Goal: Task Accomplishment & Management: Complete application form

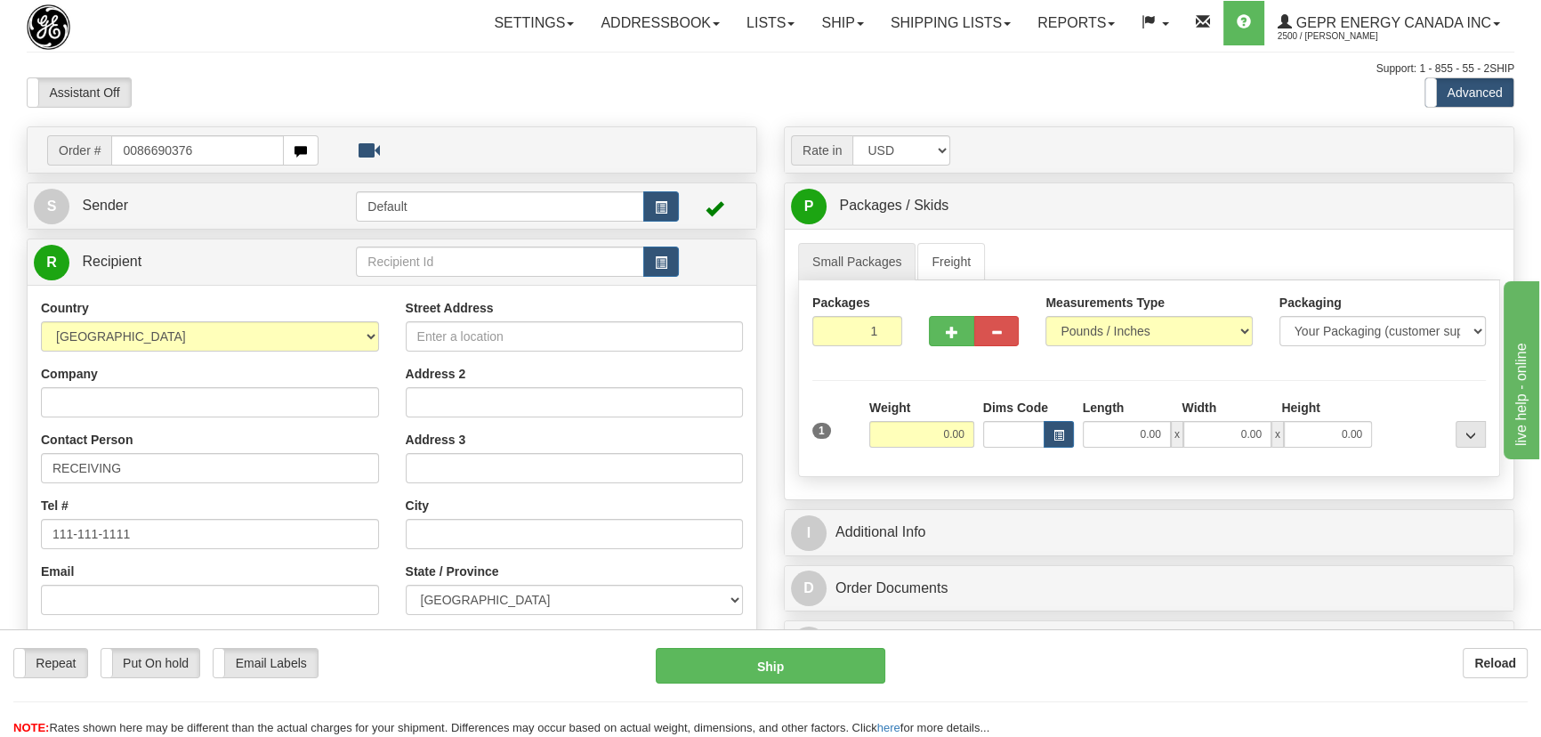
click at [135, 155] on input "0086690376" at bounding box center [197, 150] width 173 height 30
type input "86690376"
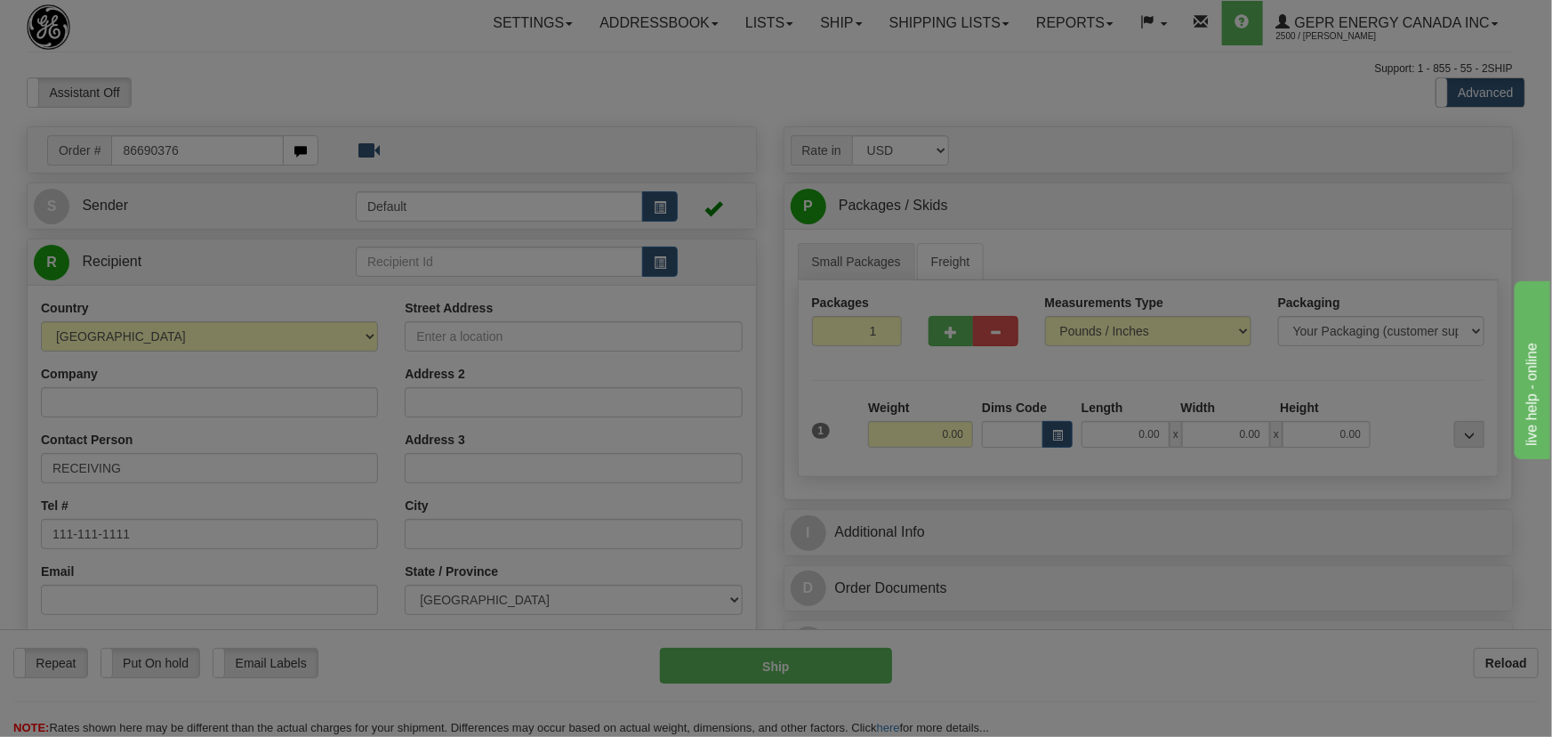
click at [311, 99] on body "Training Course Close Toggle navigation Settings Shipping Preferences New Recip…" at bounding box center [776, 368] width 1552 height 737
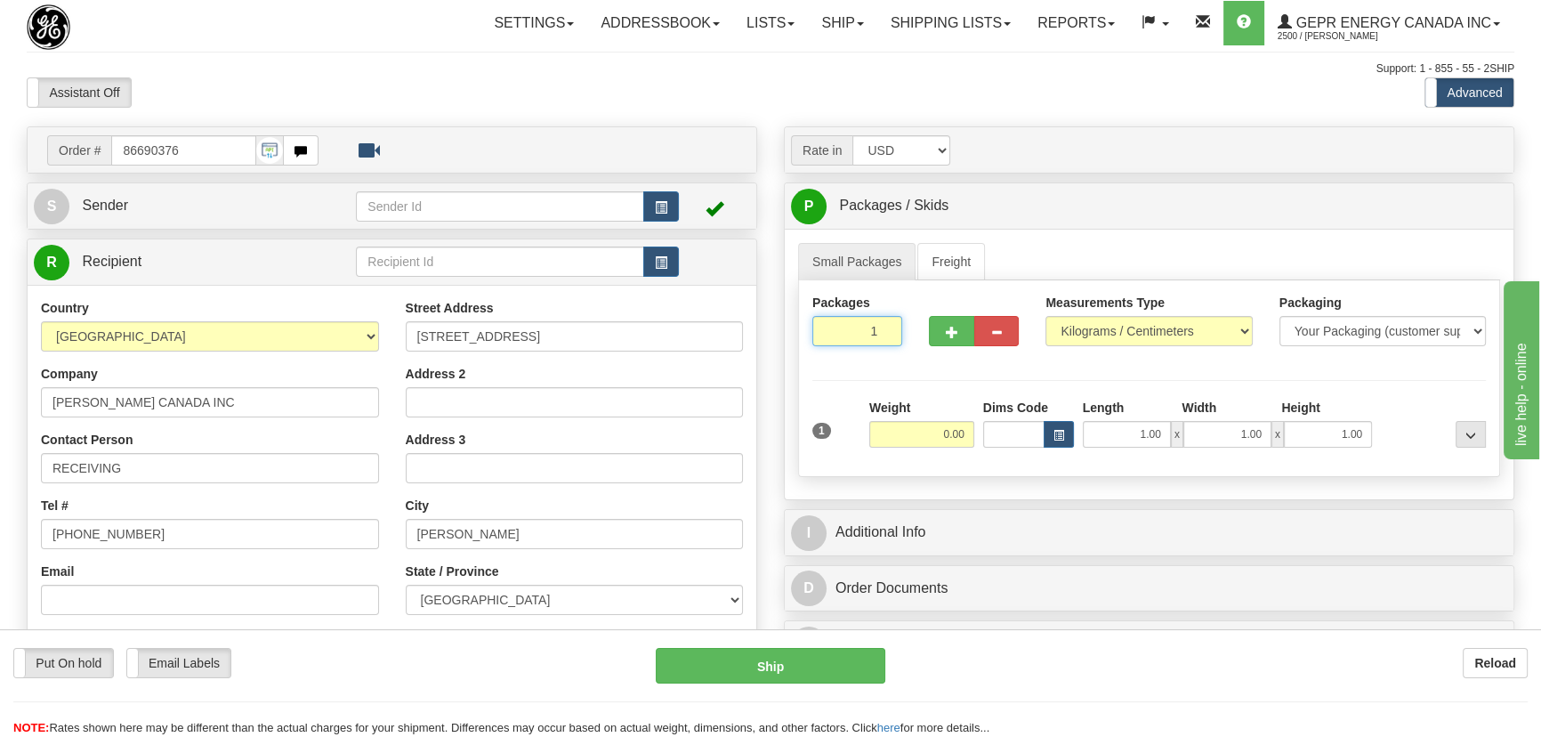
drag, startPoint x: 867, startPoint y: 333, endPoint x: 916, endPoint y: 355, distance: 53.7
click at [916, 355] on div "Packages 1 1" at bounding box center [1149, 328] width 700 height 69
type input "100"
click at [930, 438] on div "Packages 100 1 Measurements Type" at bounding box center [1149, 378] width 702 height 197
click at [930, 431] on input "0.00" at bounding box center [921, 434] width 105 height 27
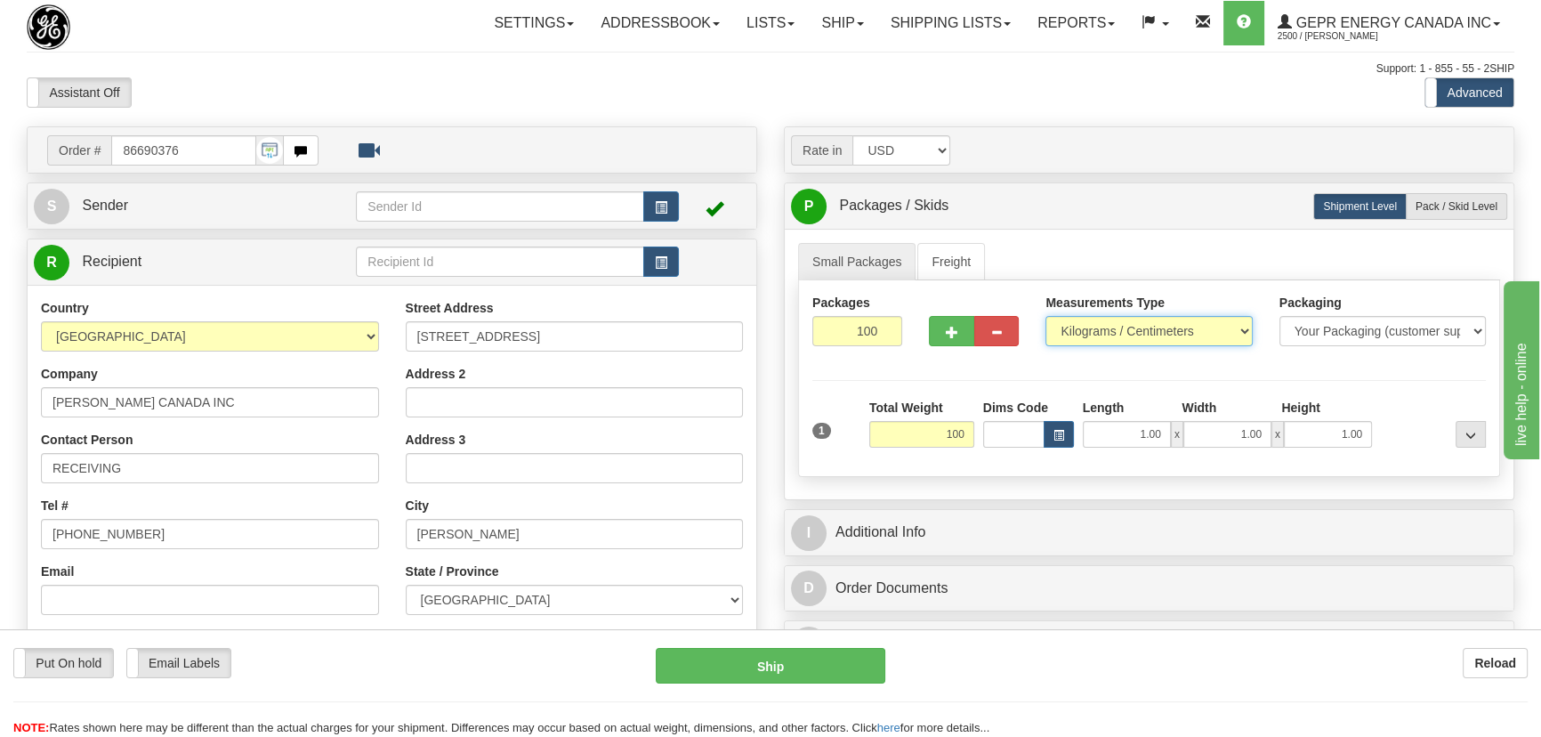
type input "100.00"
click at [1149, 335] on select "Pounds / Inches Kilograms / Centimeters" at bounding box center [1148, 331] width 206 height 30
select select "0"
click at [1045, 316] on select "Pounds / Inches Kilograms / Centimeters" at bounding box center [1148, 331] width 206 height 30
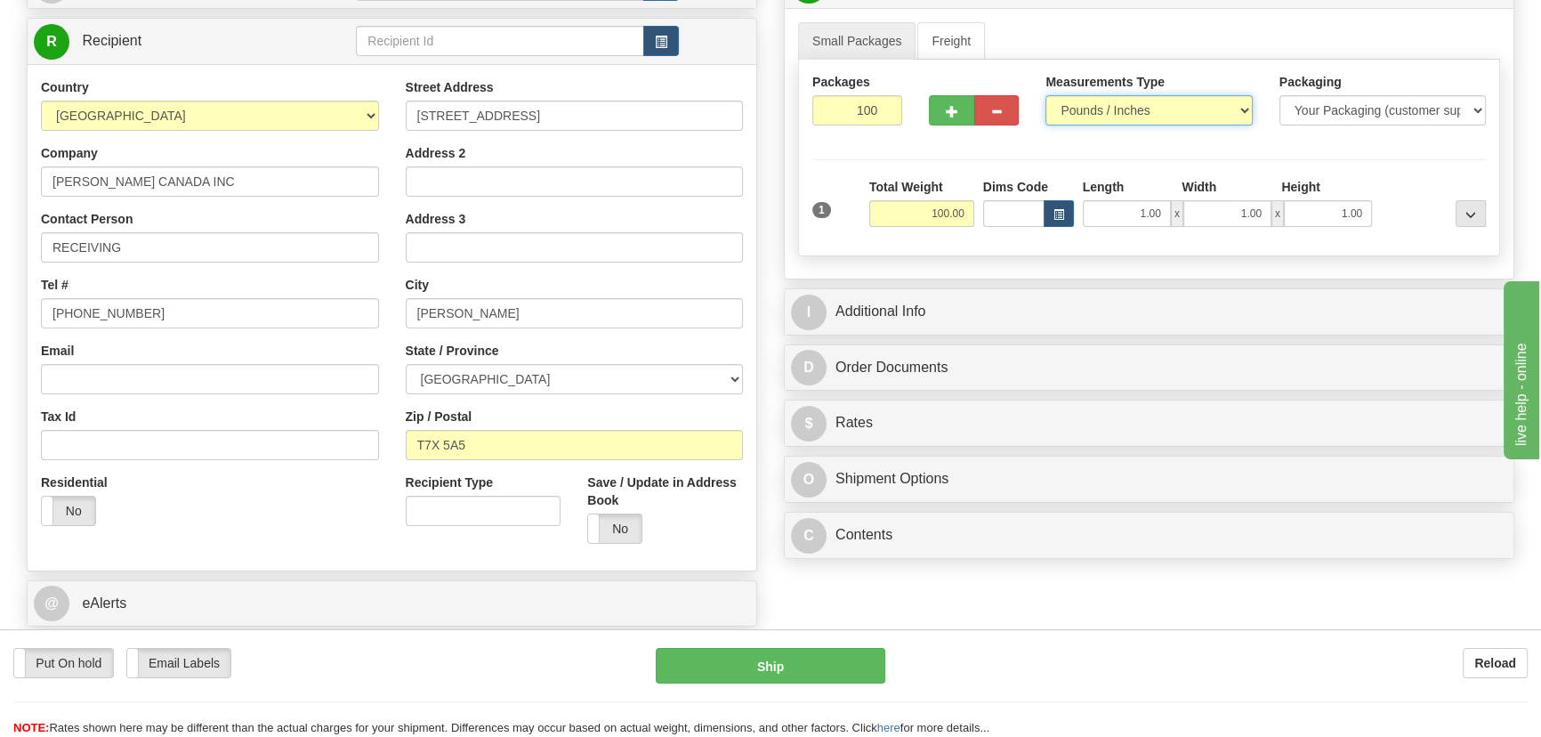
scroll to position [242, 0]
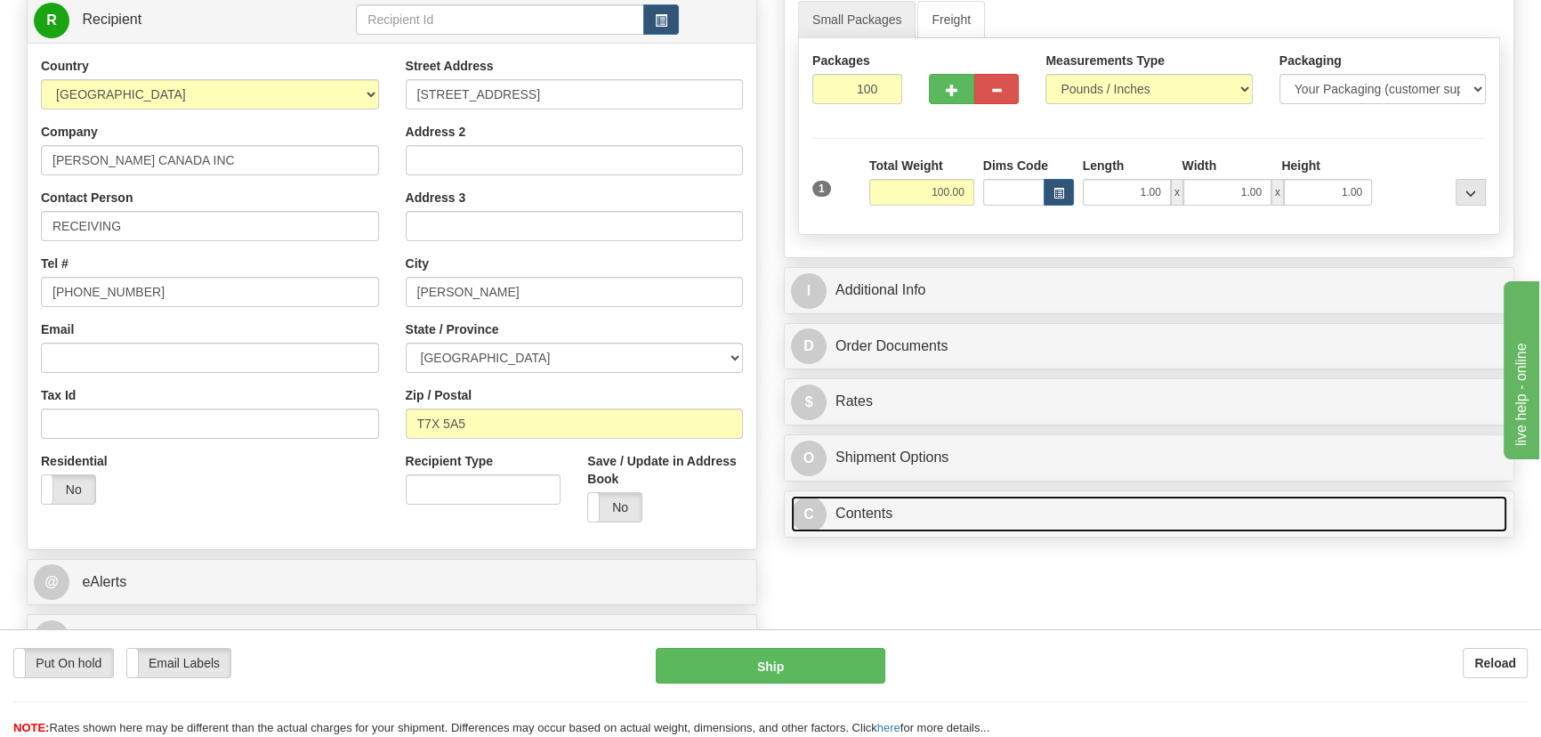
click at [1188, 520] on link "C Contents" at bounding box center [1149, 514] width 716 height 36
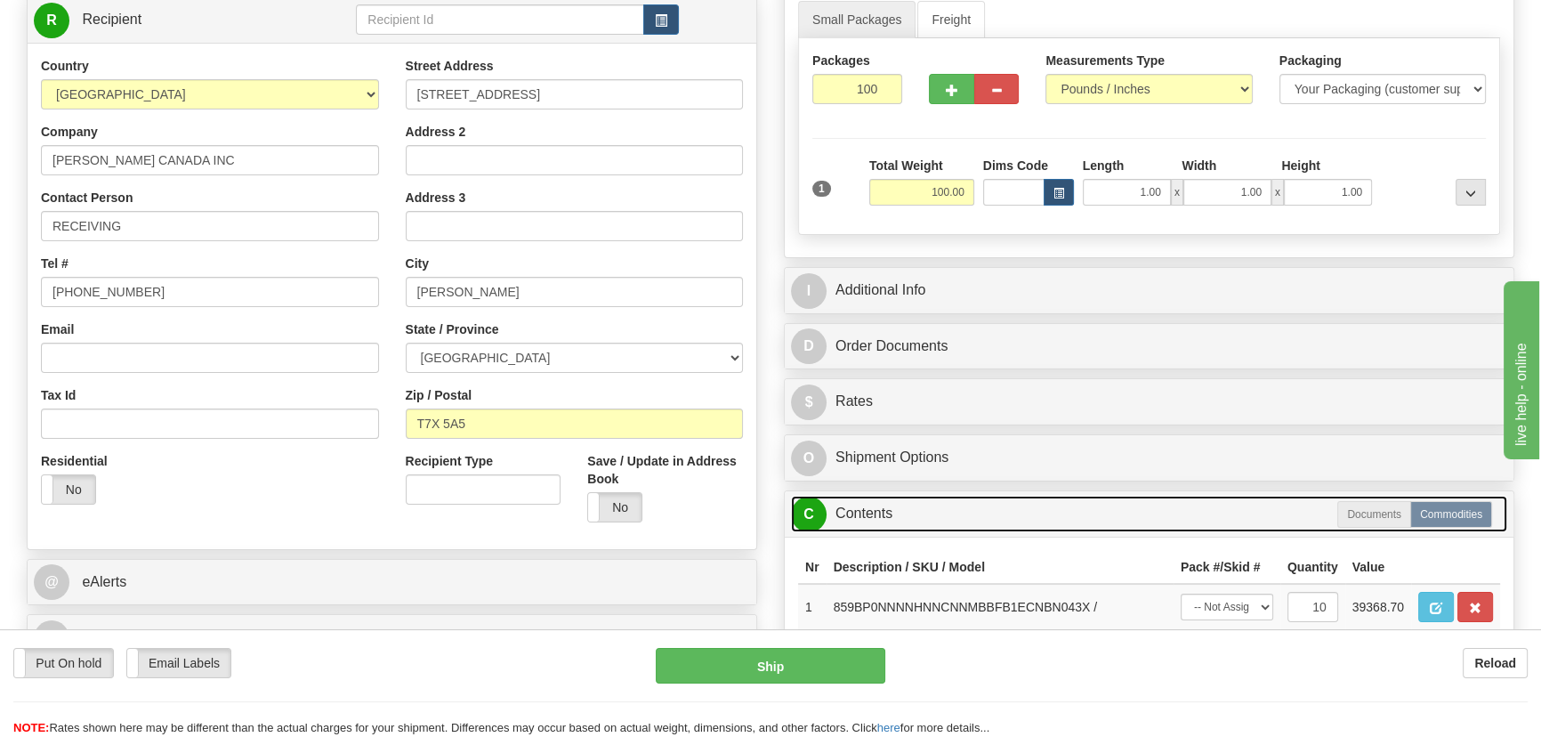
click at [1188, 520] on link "C Contents" at bounding box center [1149, 514] width 716 height 36
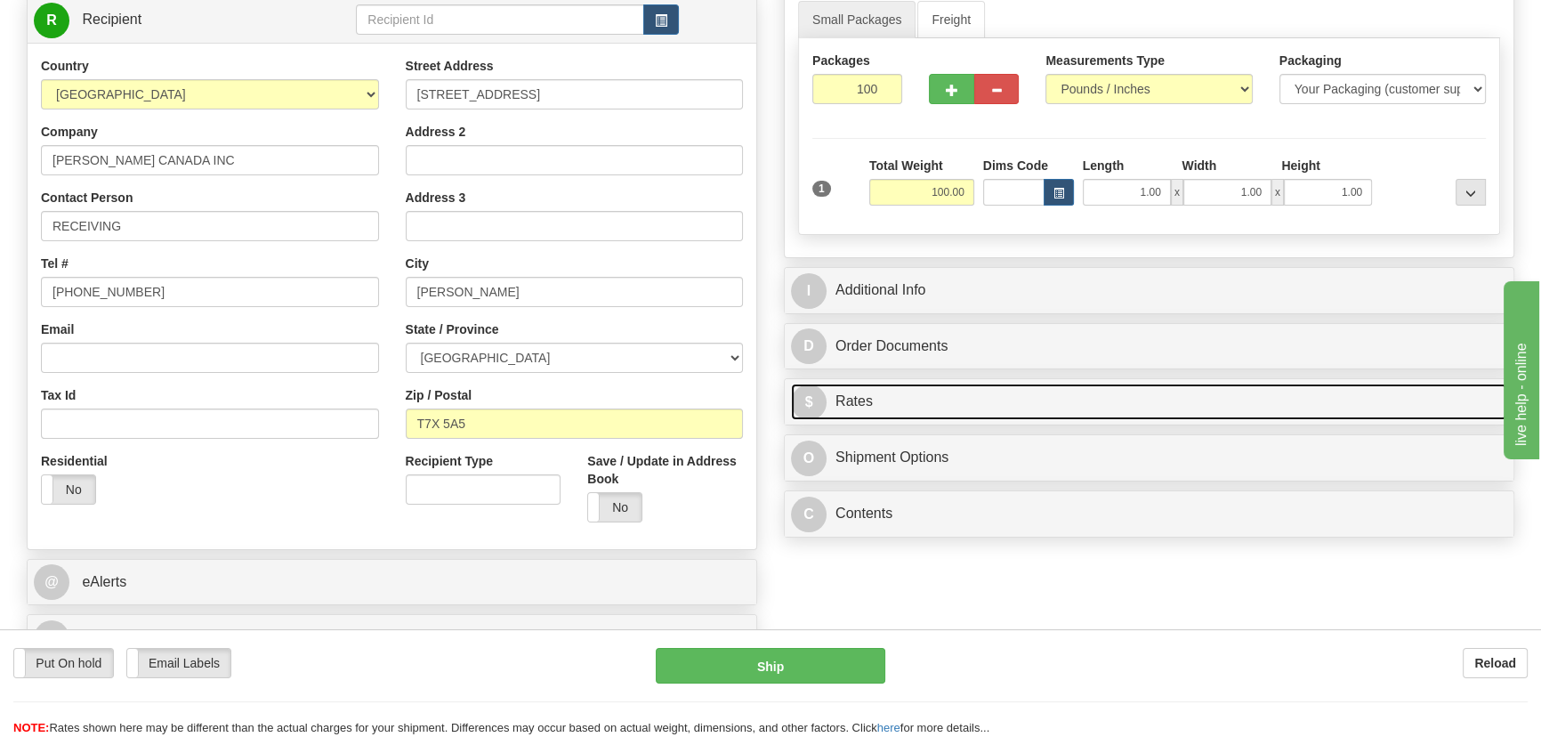
click at [1189, 390] on link "$ Rates" at bounding box center [1149, 401] width 716 height 36
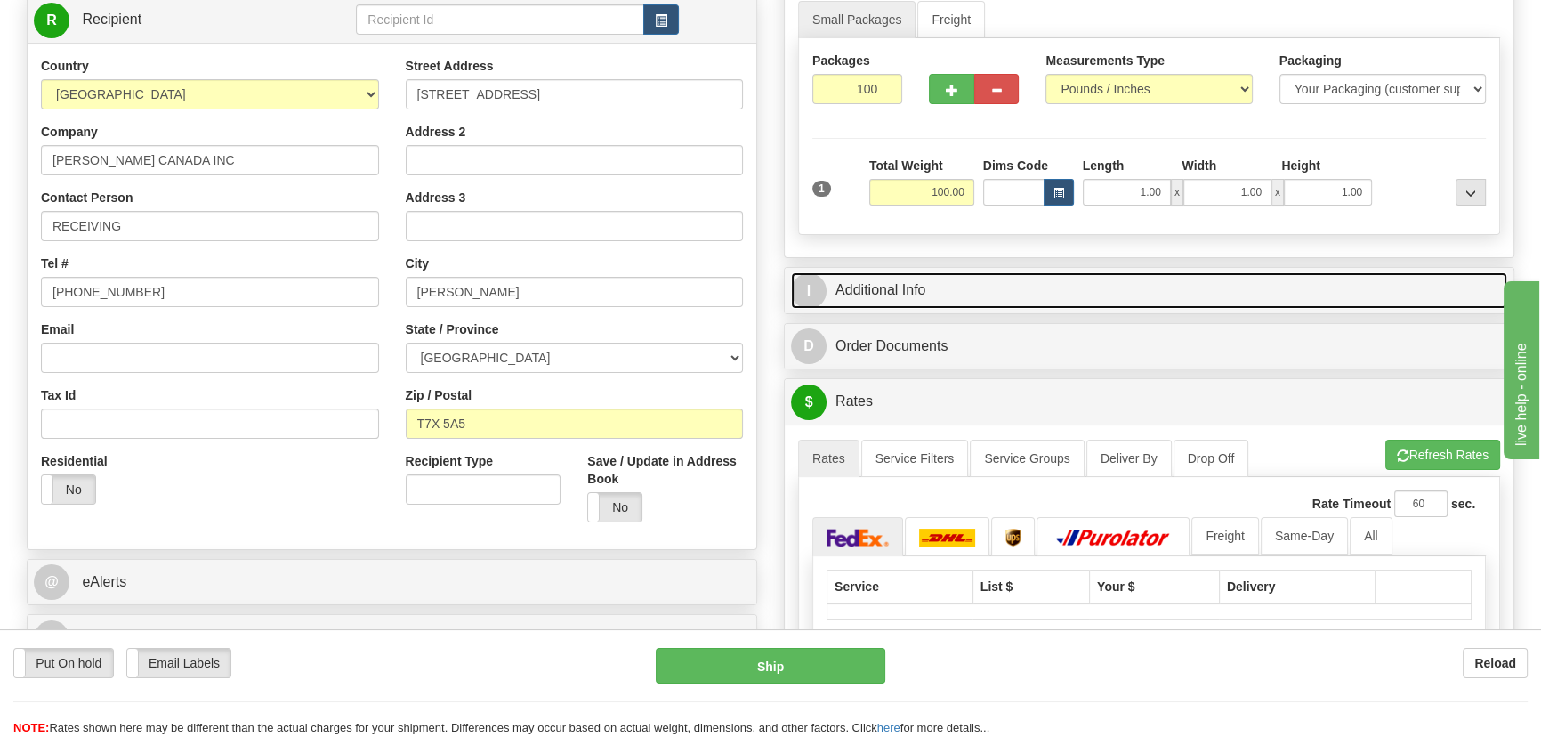
click at [1239, 286] on link "I Additional Info" at bounding box center [1149, 290] width 716 height 36
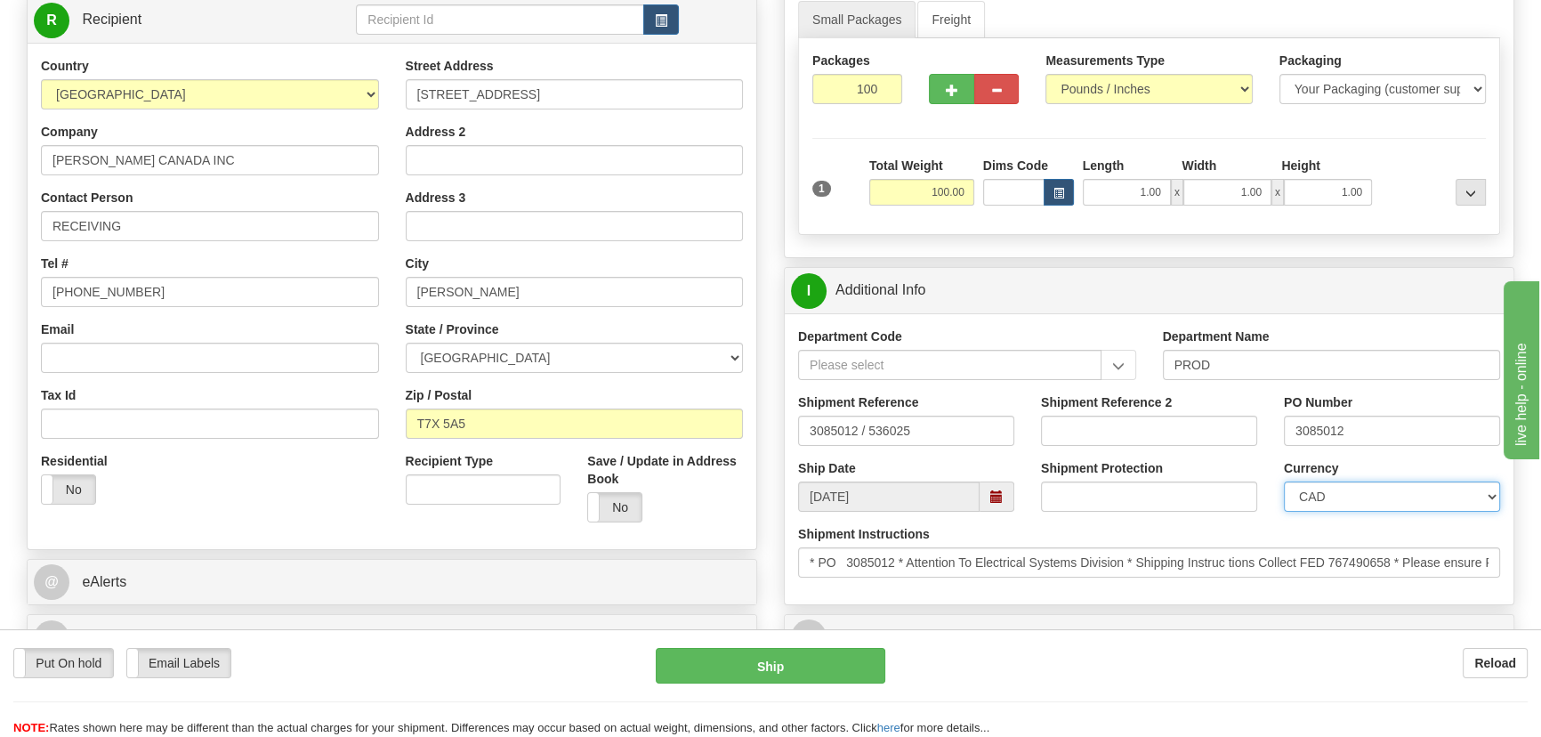
click at [1334, 498] on select "CAD USD EUR ZAR RON ANG ARN AUD AUS AWG BBD BFR BGN BHD BMD BND BRC BRL CHP CKZ…" at bounding box center [1392, 496] width 216 height 30
click at [1337, 498] on select "CAD USD EUR ZAR RON ANG ARN AUD AUS AWG BBD BFR BGN BHD BMD BND BRC BRL CHP CKZ…" at bounding box center [1392, 496] width 216 height 30
click at [1099, 423] on input "Shipment Reference 2" at bounding box center [1149, 430] width 216 height 30
type input "5399005645"
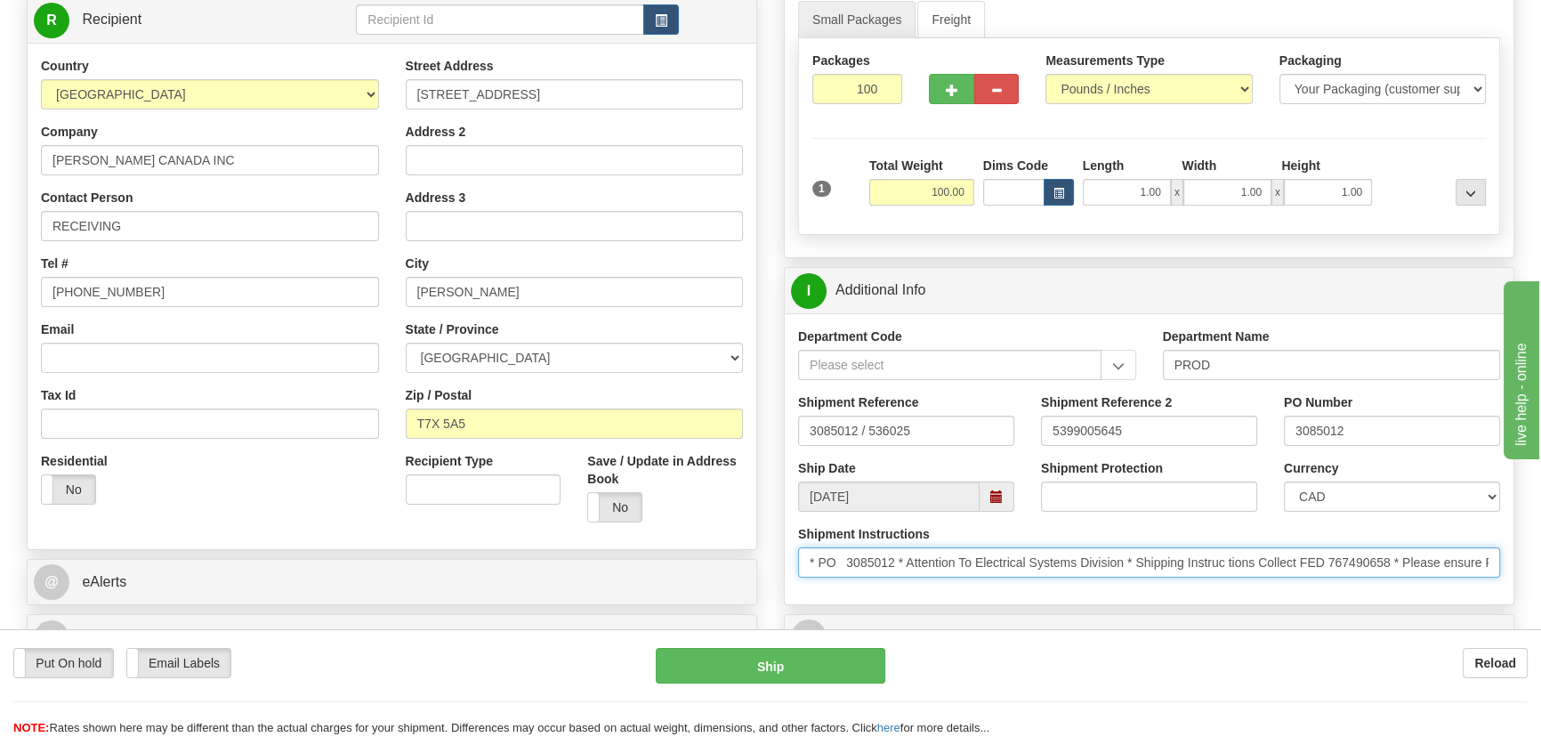
click at [1370, 557] on input "* PO 3085012 * Attention To Electrical Systems Division * Shipping Instruc tion…" at bounding box center [1149, 562] width 702 height 30
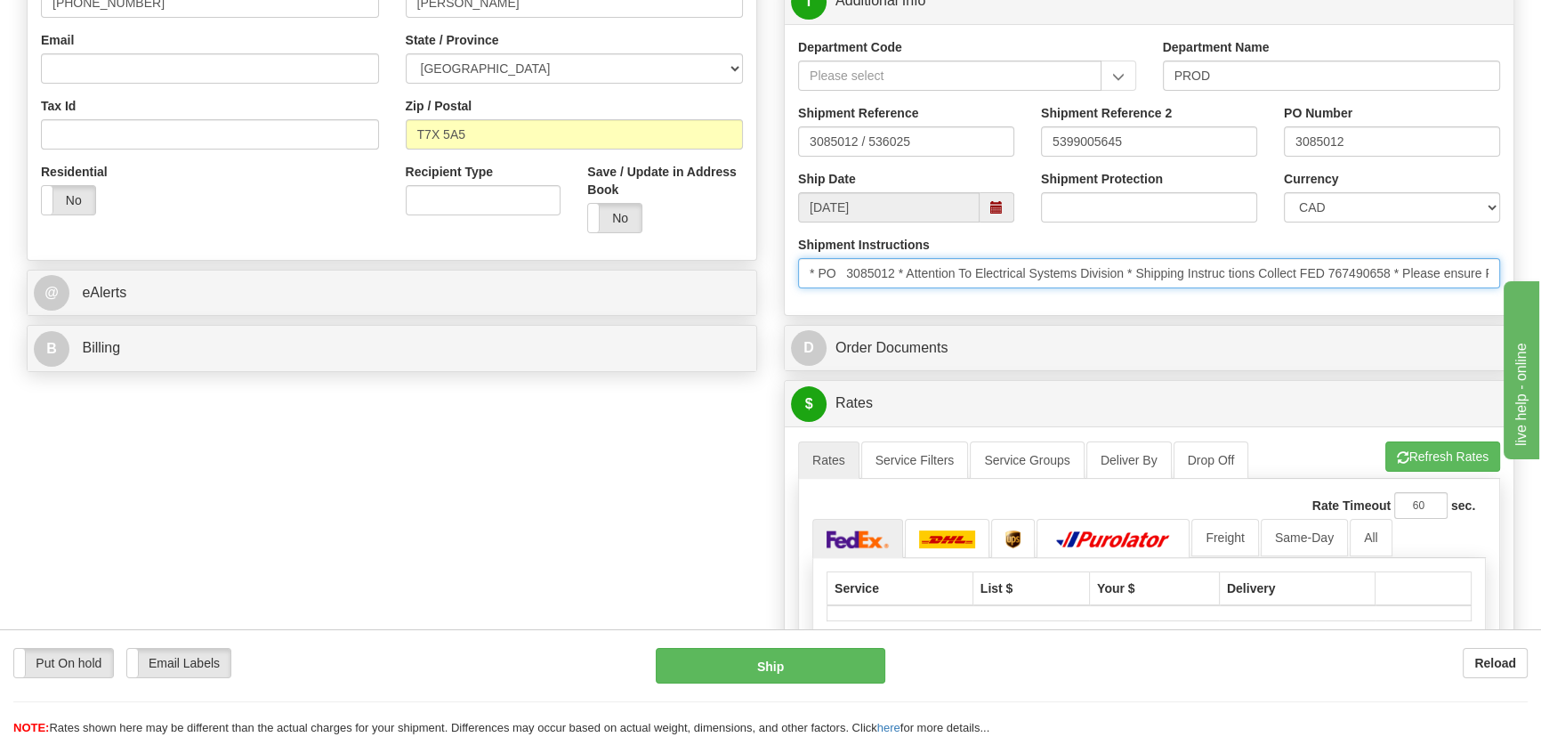
scroll to position [566, 0]
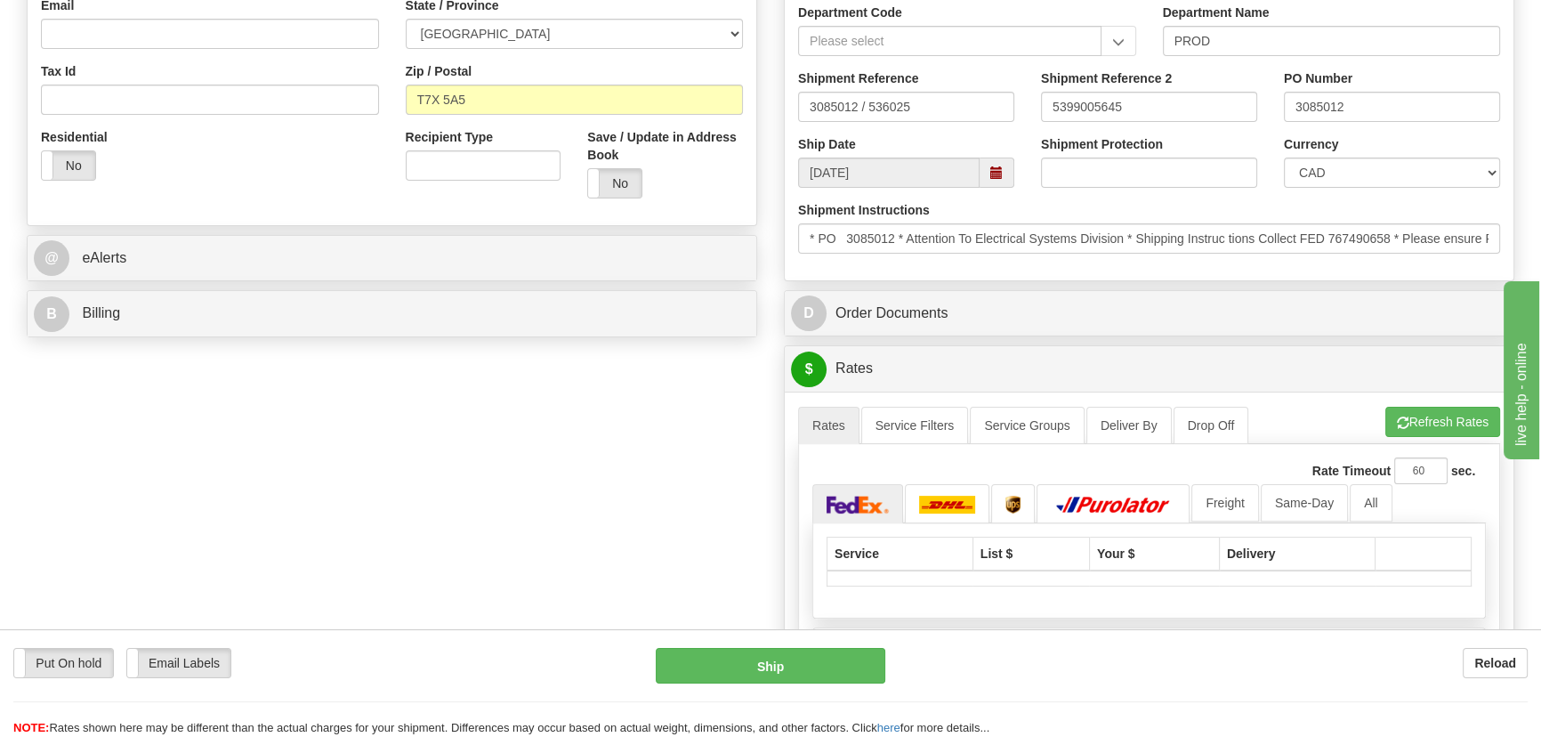
click at [320, 333] on div "B Billing" at bounding box center [392, 313] width 729 height 45
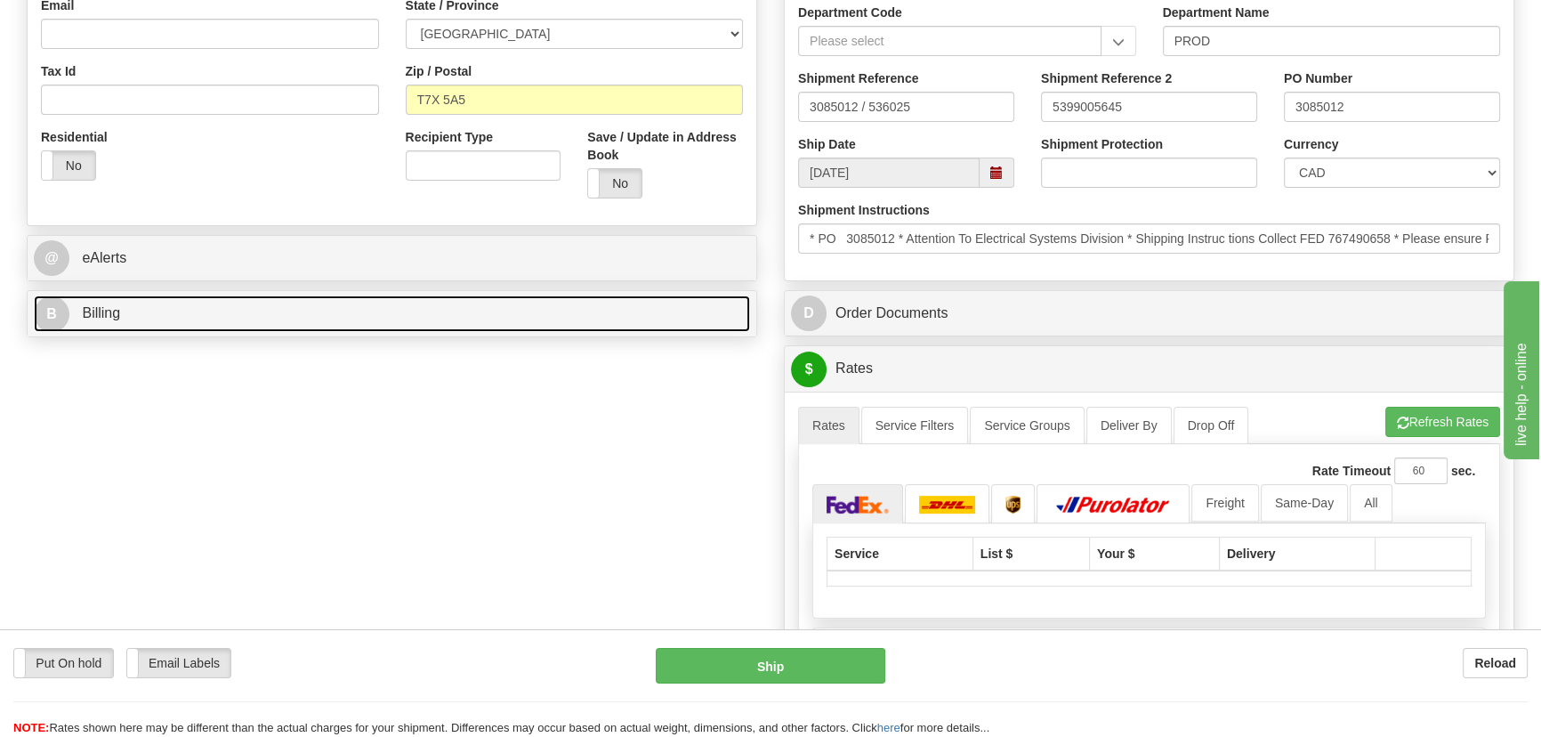
click at [334, 314] on link "B Billing" at bounding box center [392, 313] width 716 height 36
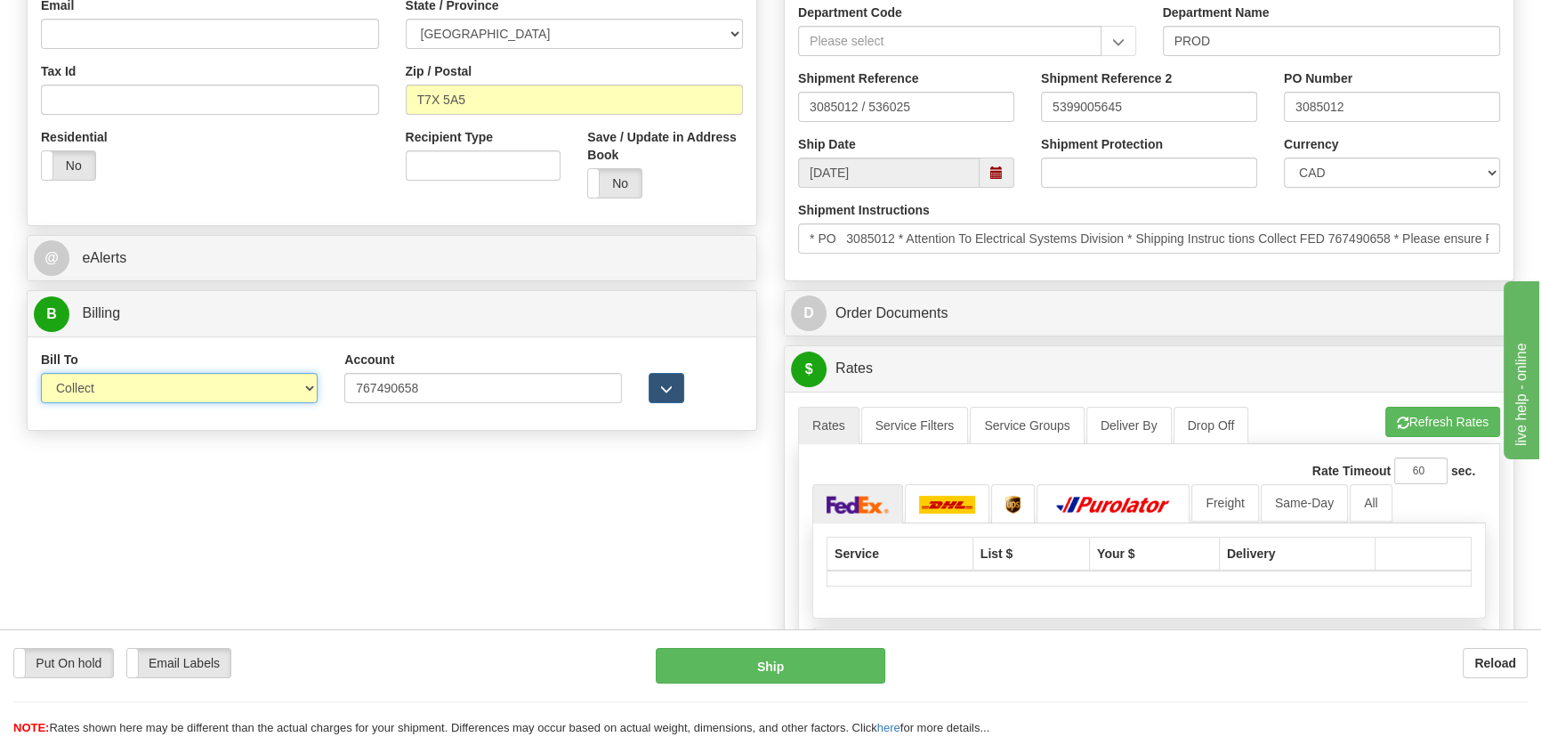
drag, startPoint x: 210, startPoint y: 391, endPoint x: 187, endPoint y: 395, distance: 23.6
click at [207, 391] on select "Sender Recipient Third Party Collect" at bounding box center [179, 388] width 277 height 30
select select "2"
click at [41, 373] on select "Sender Recipient Third Party Collect" at bounding box center [179, 388] width 277 height 30
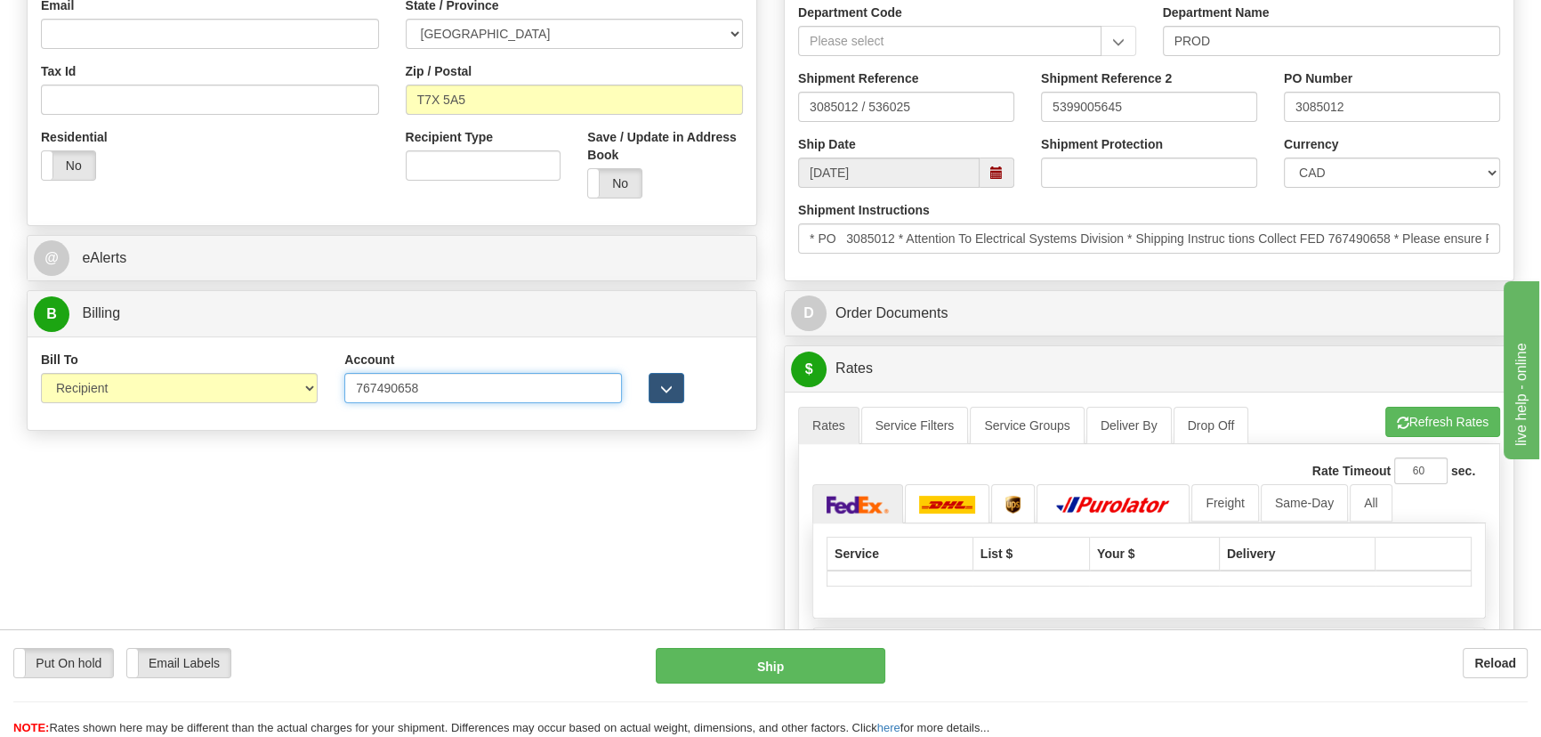
drag, startPoint x: 428, startPoint y: 394, endPoint x: 247, endPoint y: 389, distance: 180.7
click at [251, 378] on div "Bill To Sender Recipient Third Party Collect Account 767490658 3rd Party Accoun…" at bounding box center [392, 384] width 729 height 66
paste input "text"
type input "767490658"
click at [267, 474] on div "Order # 86690376 S Sender" at bounding box center [770, 207] width 1514 height 1292
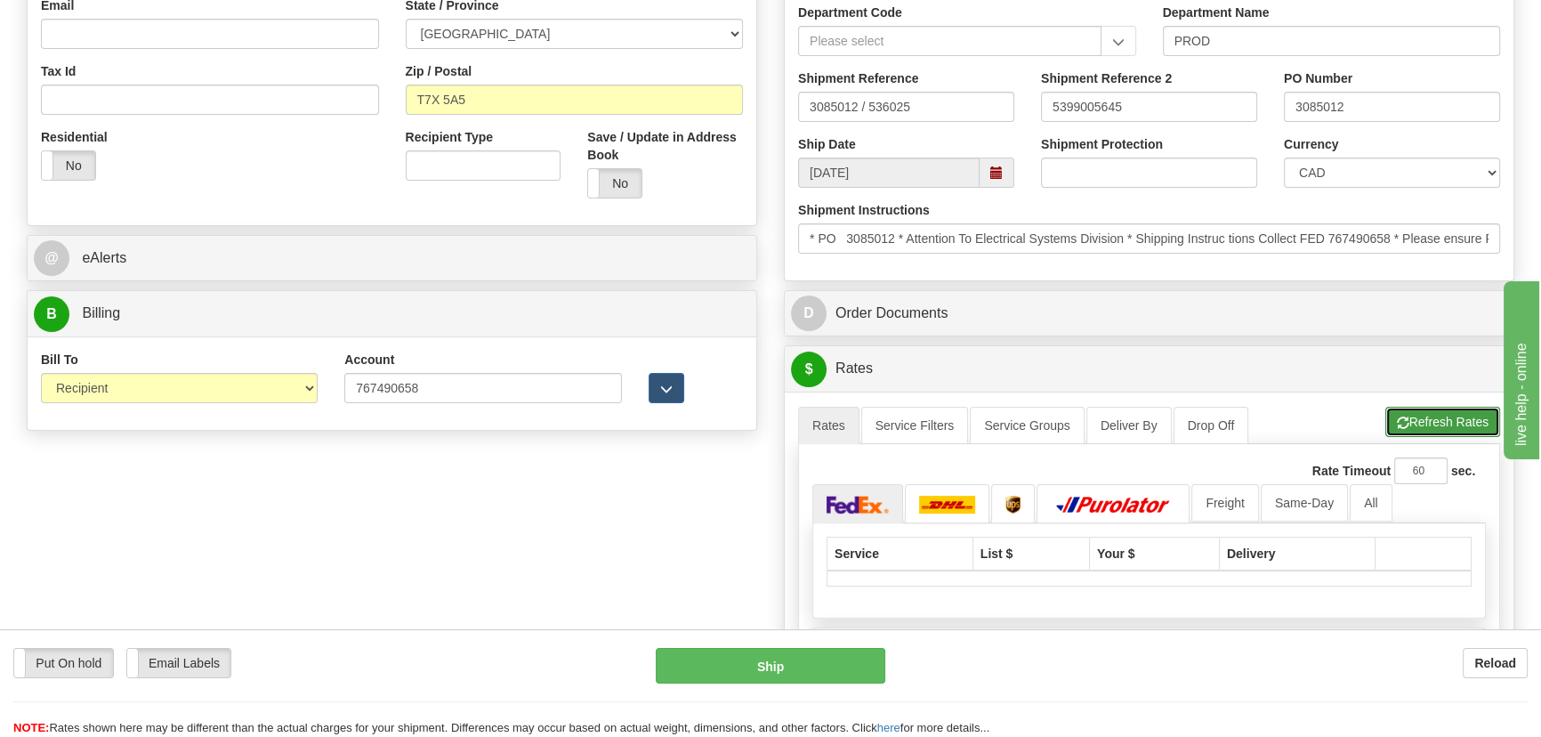
click at [1437, 419] on button "Refresh Rates" at bounding box center [1442, 422] width 115 height 30
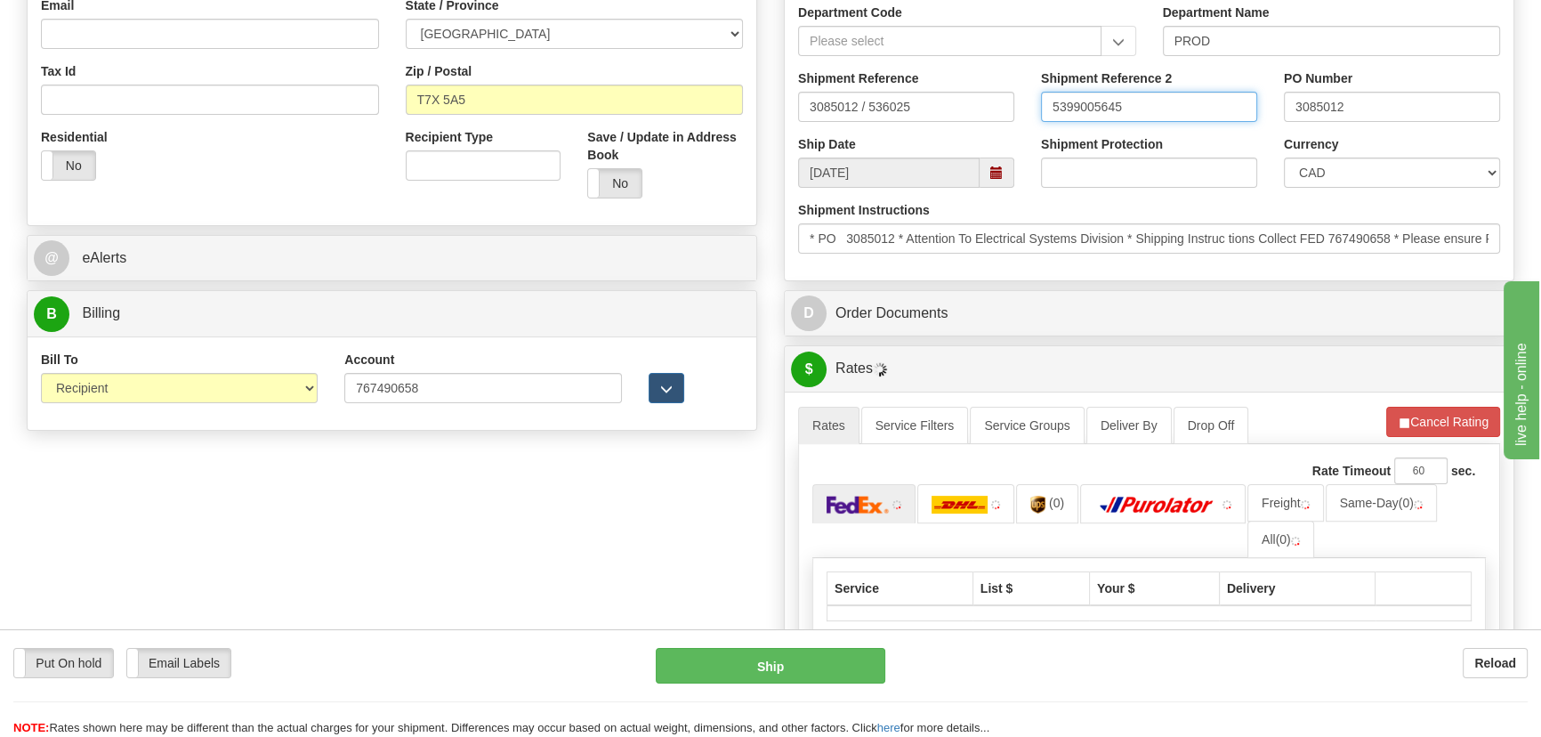
drag, startPoint x: 1136, startPoint y: 110, endPoint x: 911, endPoint y: 107, distance: 225.1
click at [912, 107] on div "Shipment Reference 3085012 / 536025 Shipment Reference 2 5399005645 PO Number 3…" at bounding box center [1149, 102] width 729 height 66
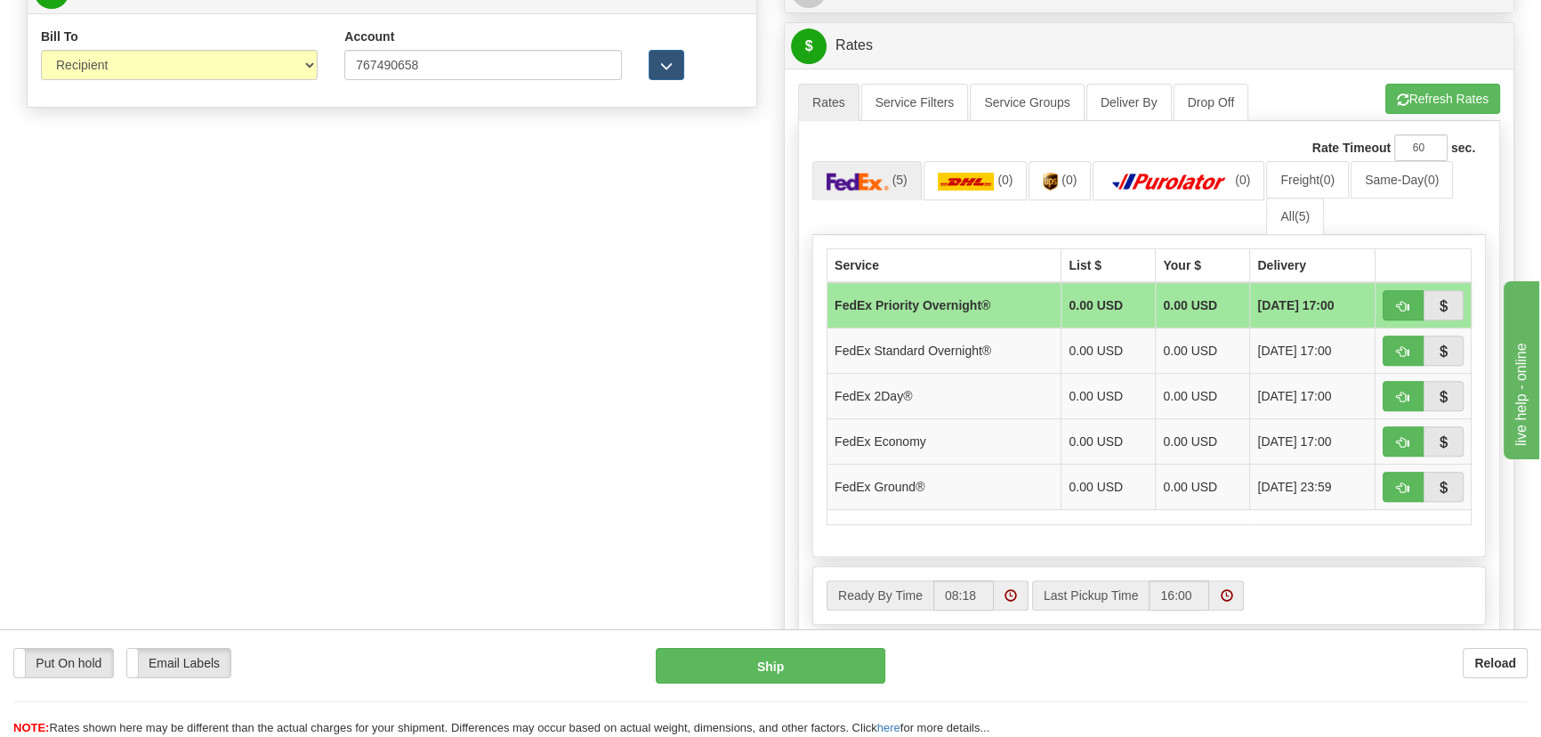
scroll to position [890, 0]
click at [1409, 482] on button "button" at bounding box center [1402, 486] width 41 height 30
type input "92"
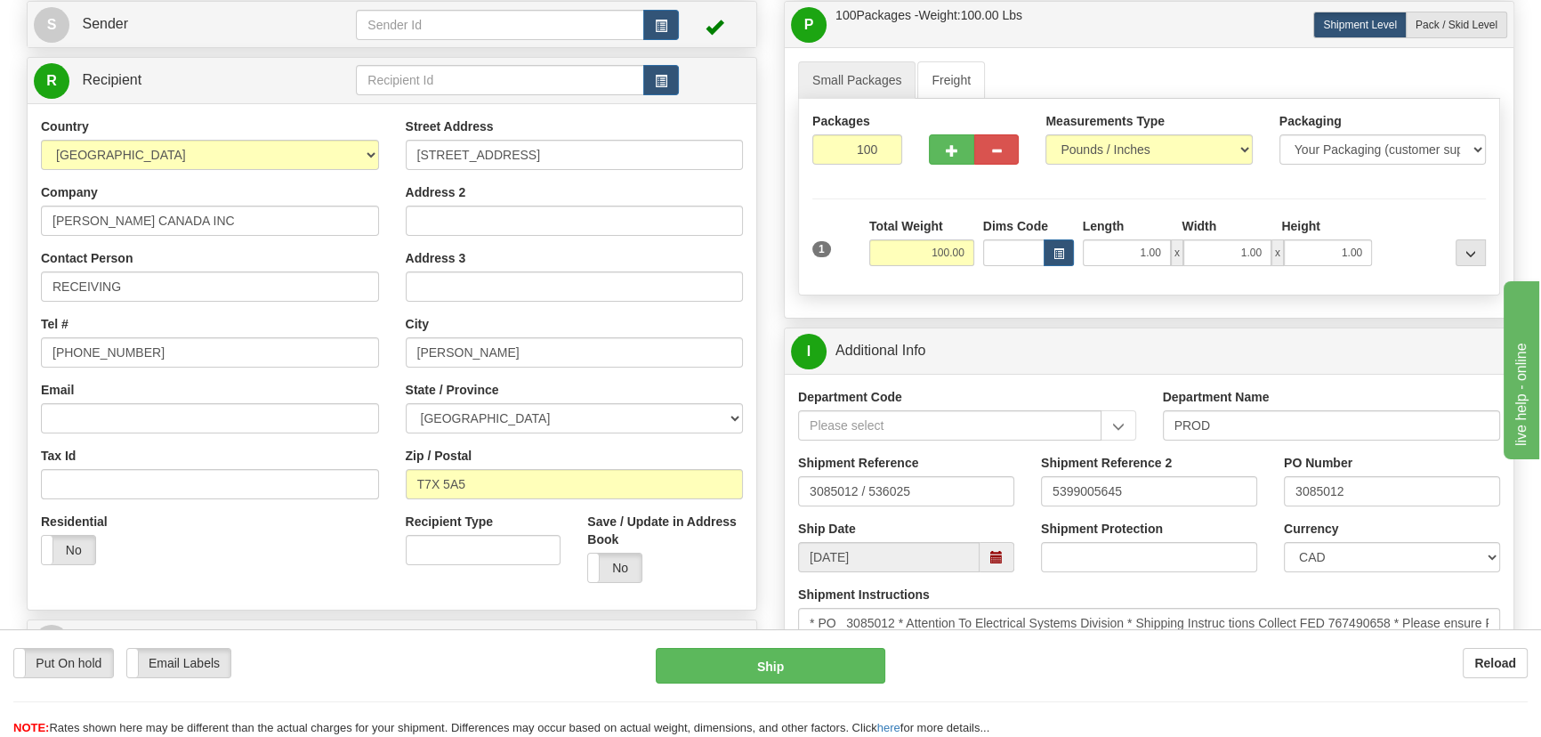
scroll to position [180, 0]
drag, startPoint x: 880, startPoint y: 165, endPoint x: 902, endPoint y: 173, distance: 23.6
click at [906, 172] on div "Packages 100 1" at bounding box center [857, 147] width 117 height 66
type input "10"
click at [1368, 202] on div "Packages 10 1 Measurements Type" at bounding box center [1149, 199] width 702 height 197
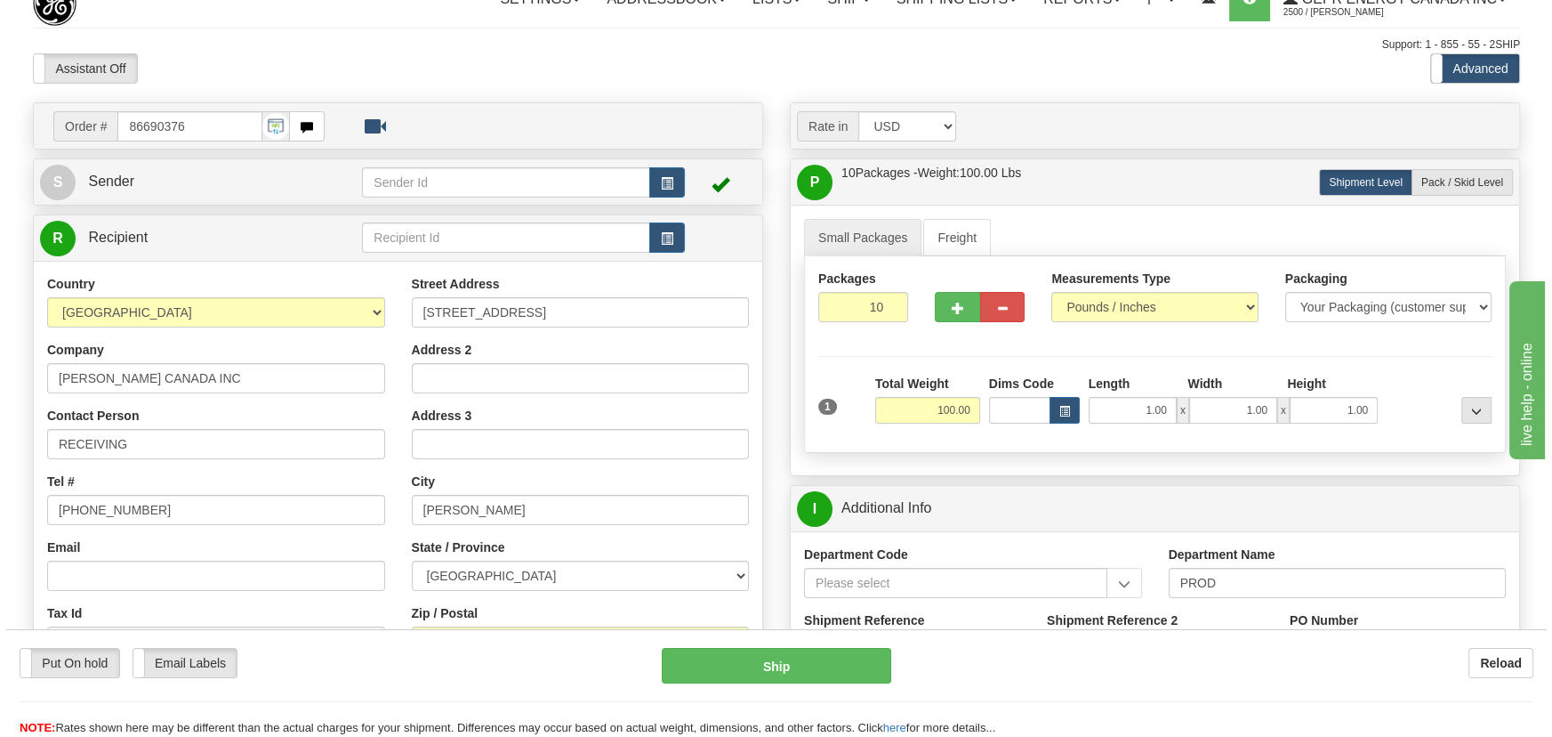
scroll to position [18, 0]
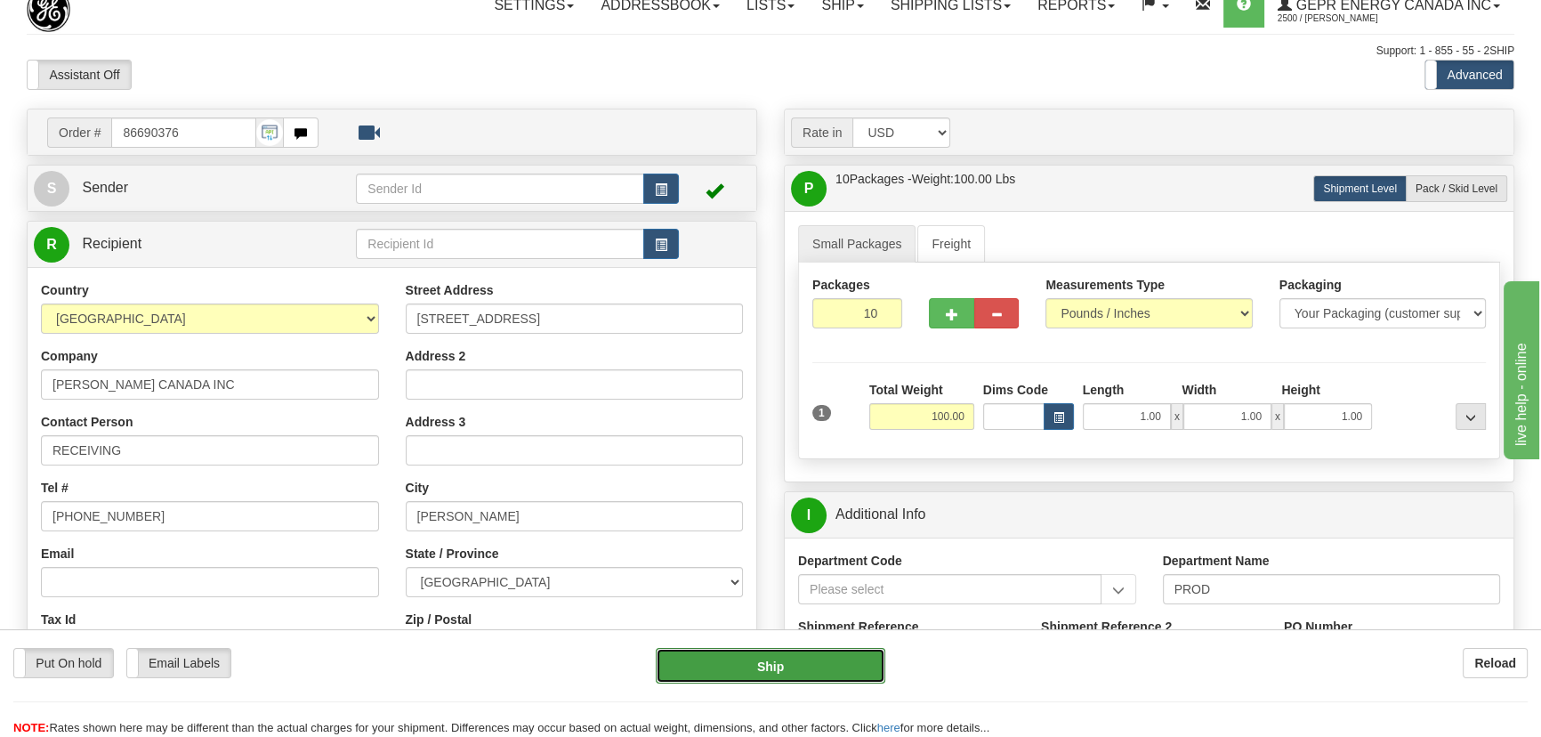
click at [818, 662] on button "Ship" at bounding box center [771, 666] width 230 height 36
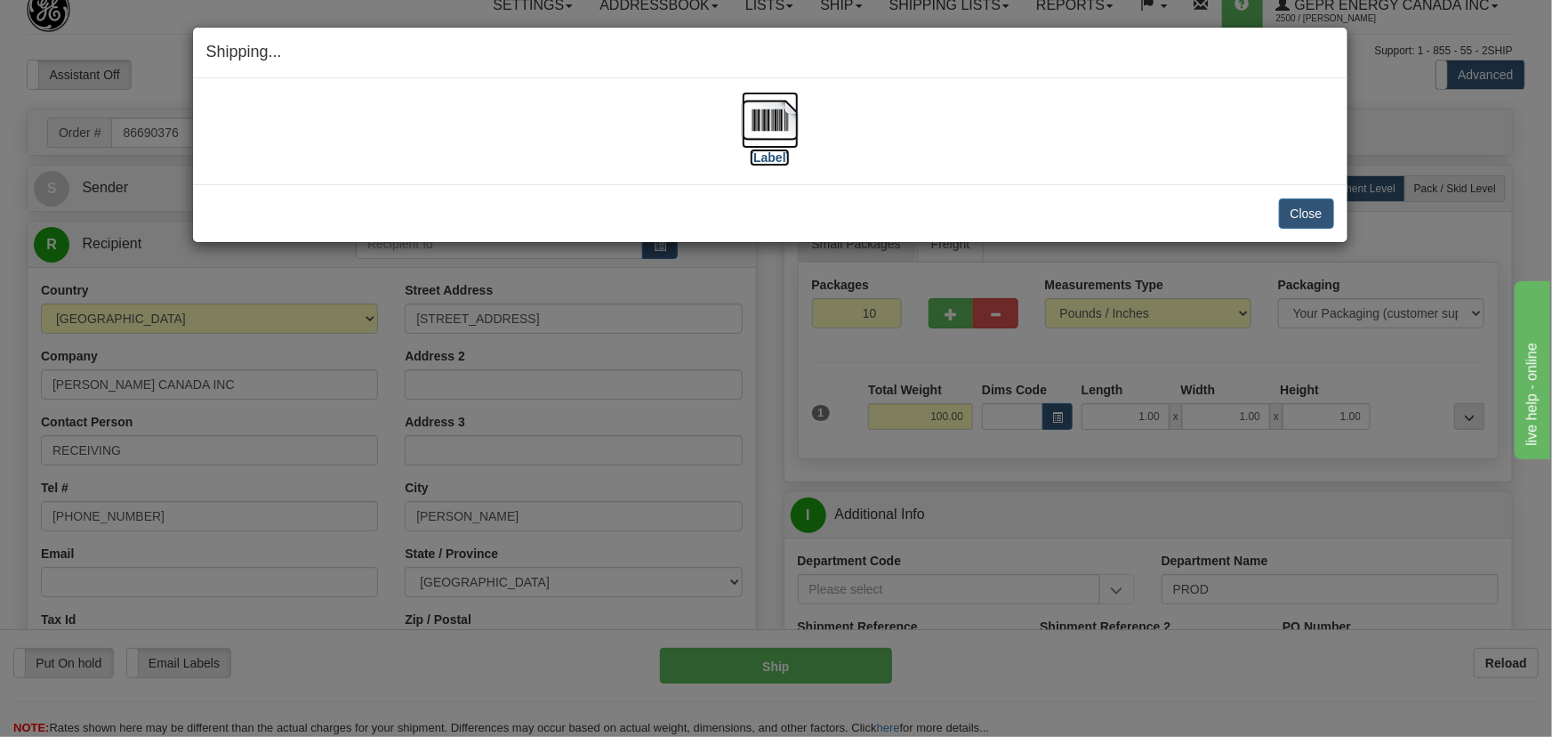
click at [786, 115] on img at bounding box center [770, 120] width 57 height 57
click at [1314, 206] on button "Close" at bounding box center [1306, 213] width 55 height 30
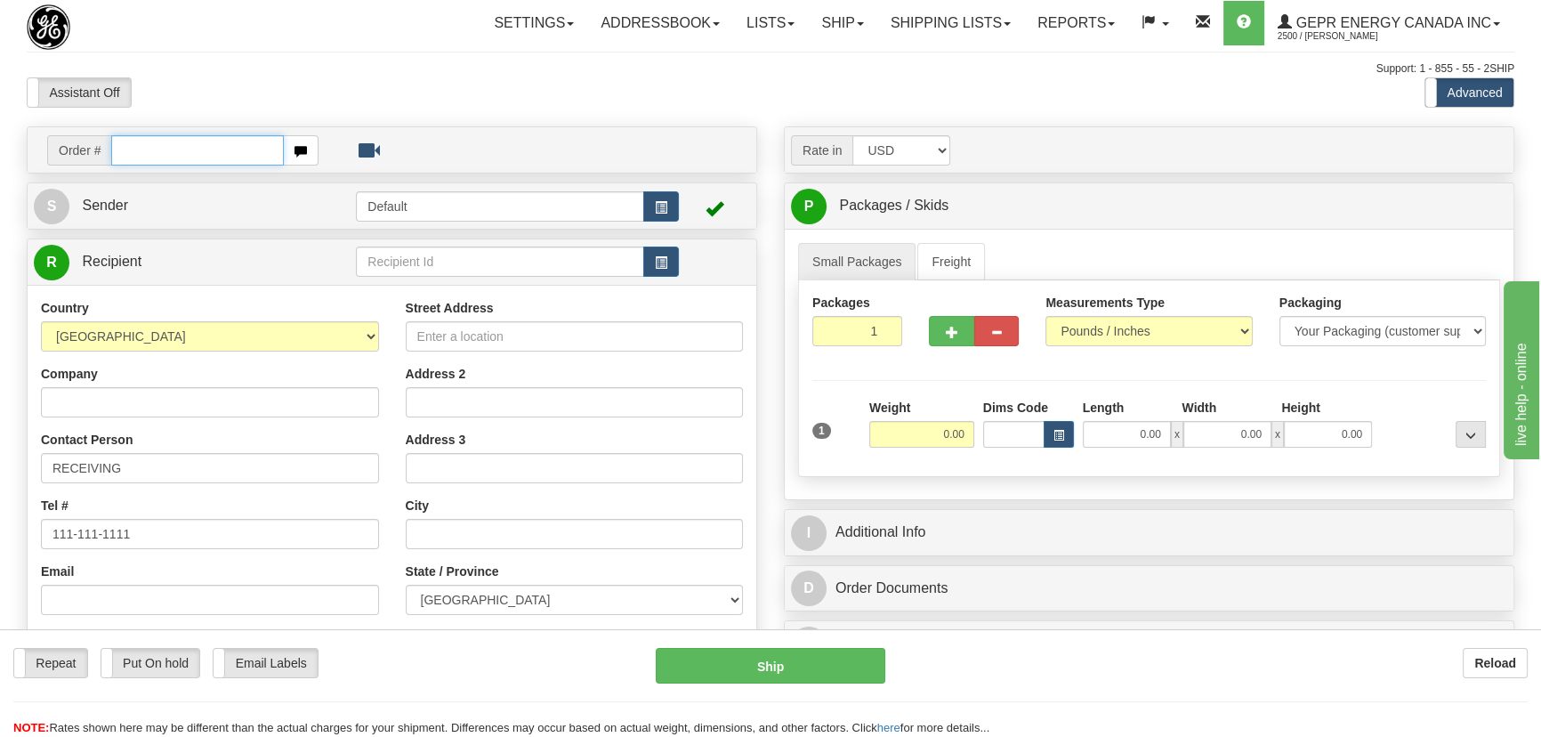
paste input "0086689478"
click at [133, 145] on input "0086689478" at bounding box center [197, 150] width 173 height 30
type input "86689478"
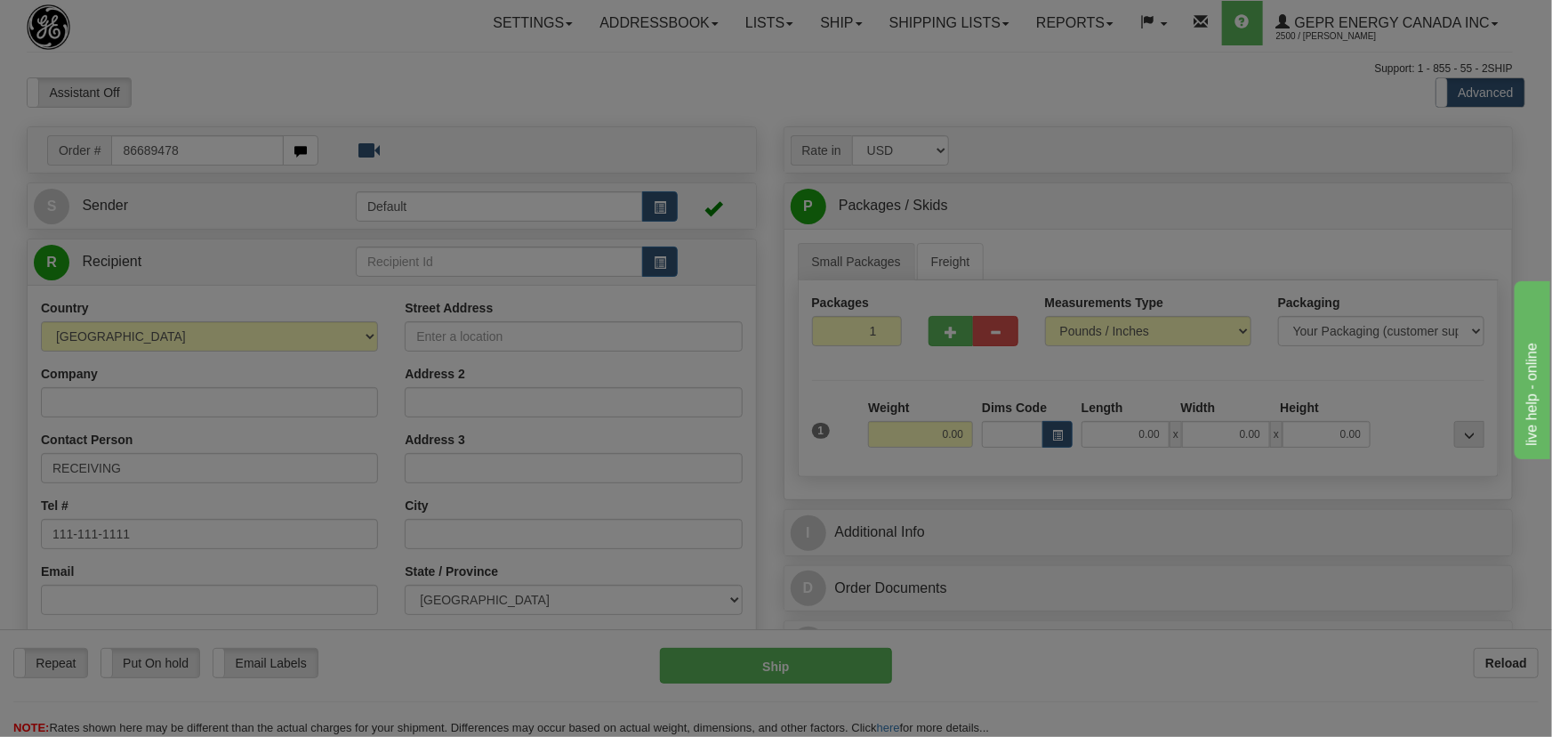
click at [593, 98] on body "Training Course Close Toggle navigation Settings Shipping Preferences New Recip…" at bounding box center [776, 368] width 1552 height 737
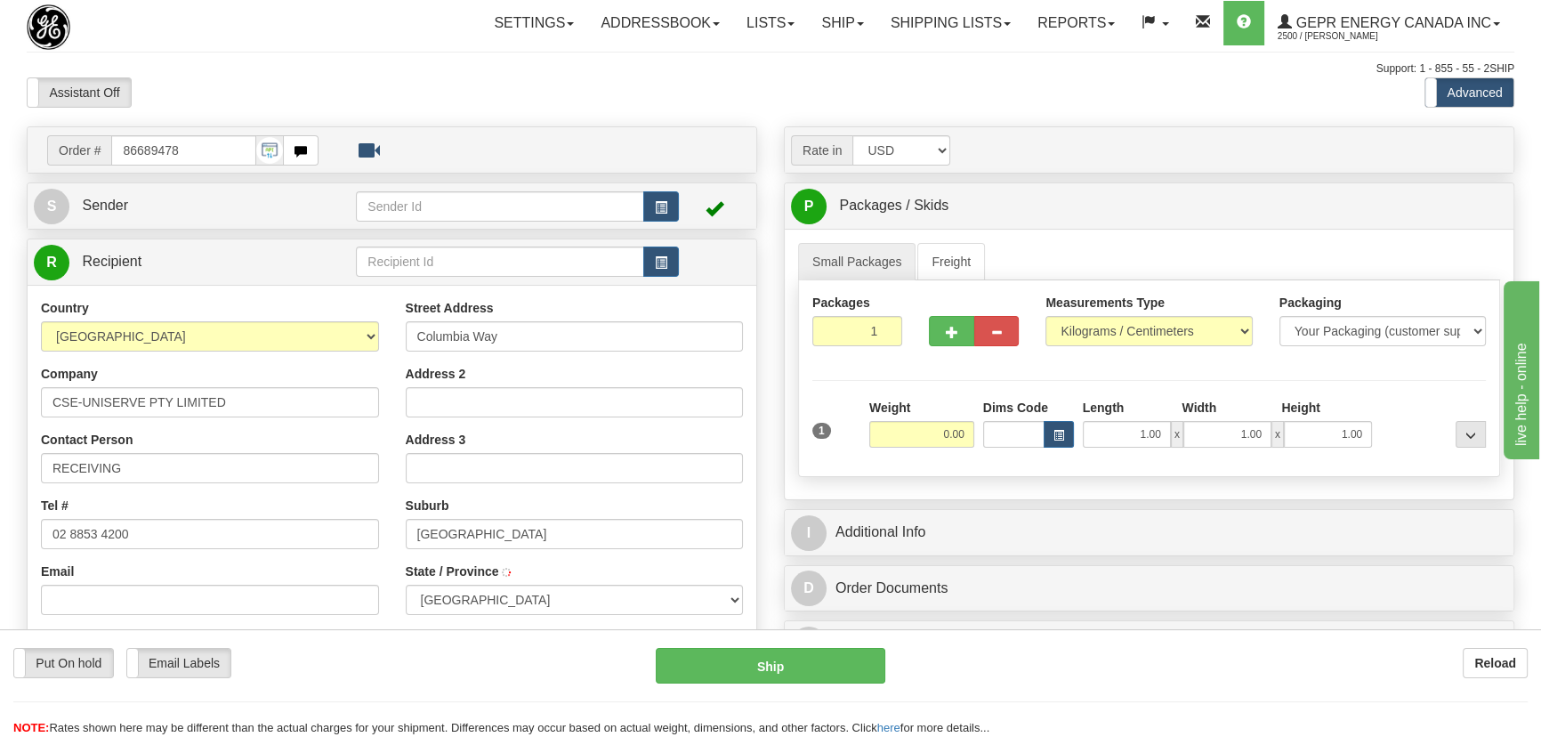
select select
drag, startPoint x: 939, startPoint y: 437, endPoint x: 964, endPoint y: 445, distance: 27.0
click at [964, 445] on input "0.00" at bounding box center [921, 434] width 105 height 27
type input "13.00"
click at [1176, 320] on select "Pounds / Inches Kilograms / Centimeters" at bounding box center [1148, 331] width 206 height 30
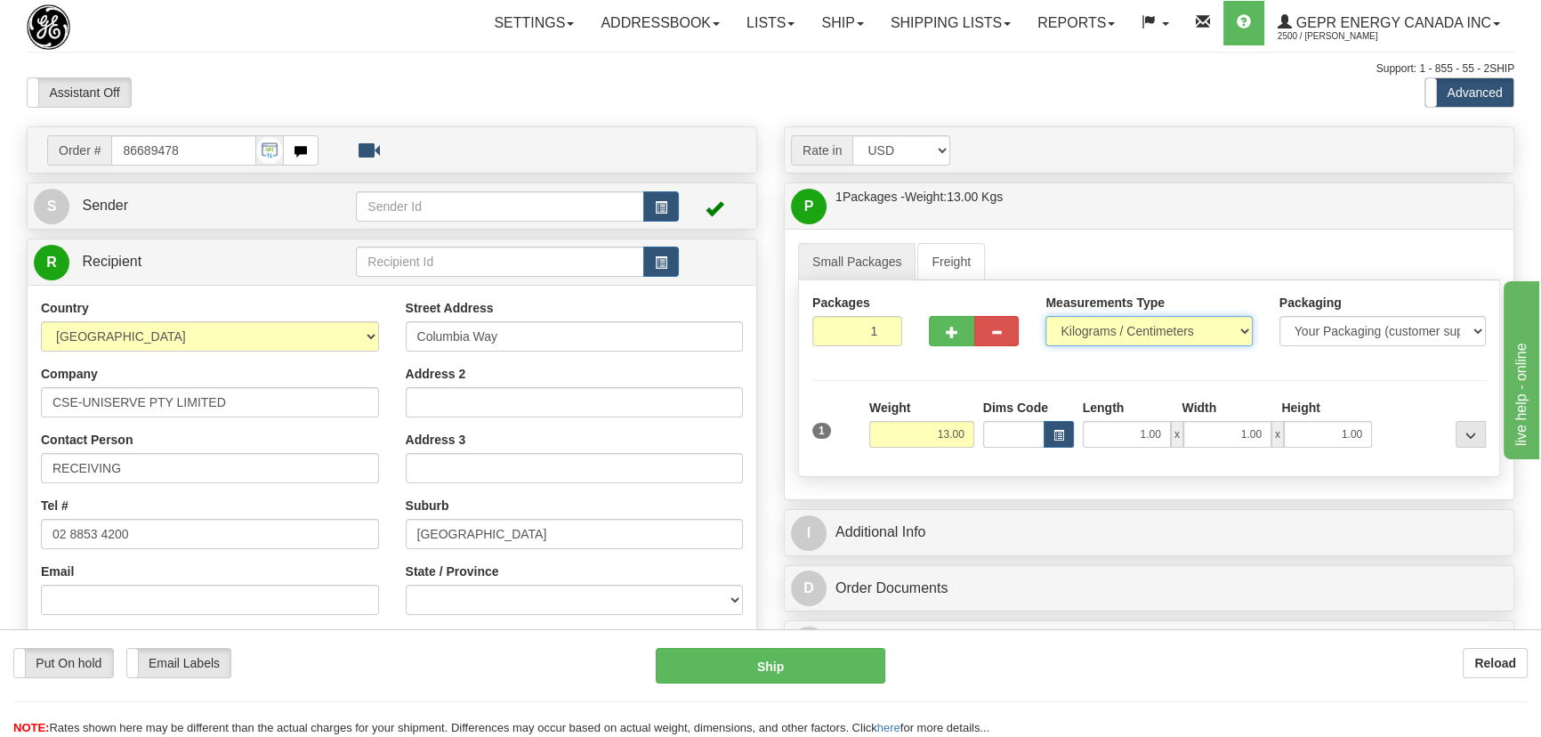
select select "0"
click at [1045, 316] on select "Pounds / Inches Kilograms / Centimeters" at bounding box center [1148, 331] width 206 height 30
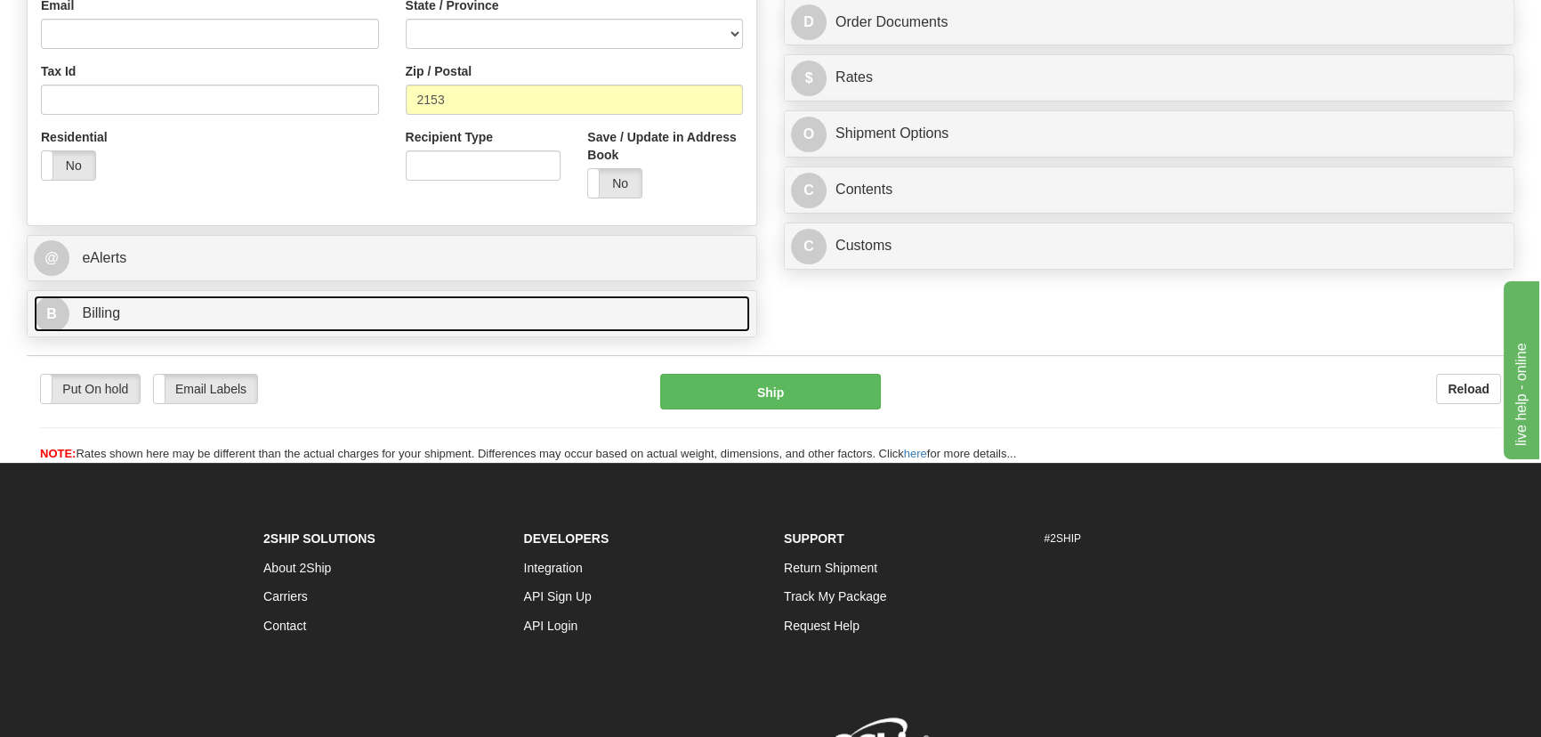
click at [484, 320] on link "B Billing" at bounding box center [392, 313] width 716 height 36
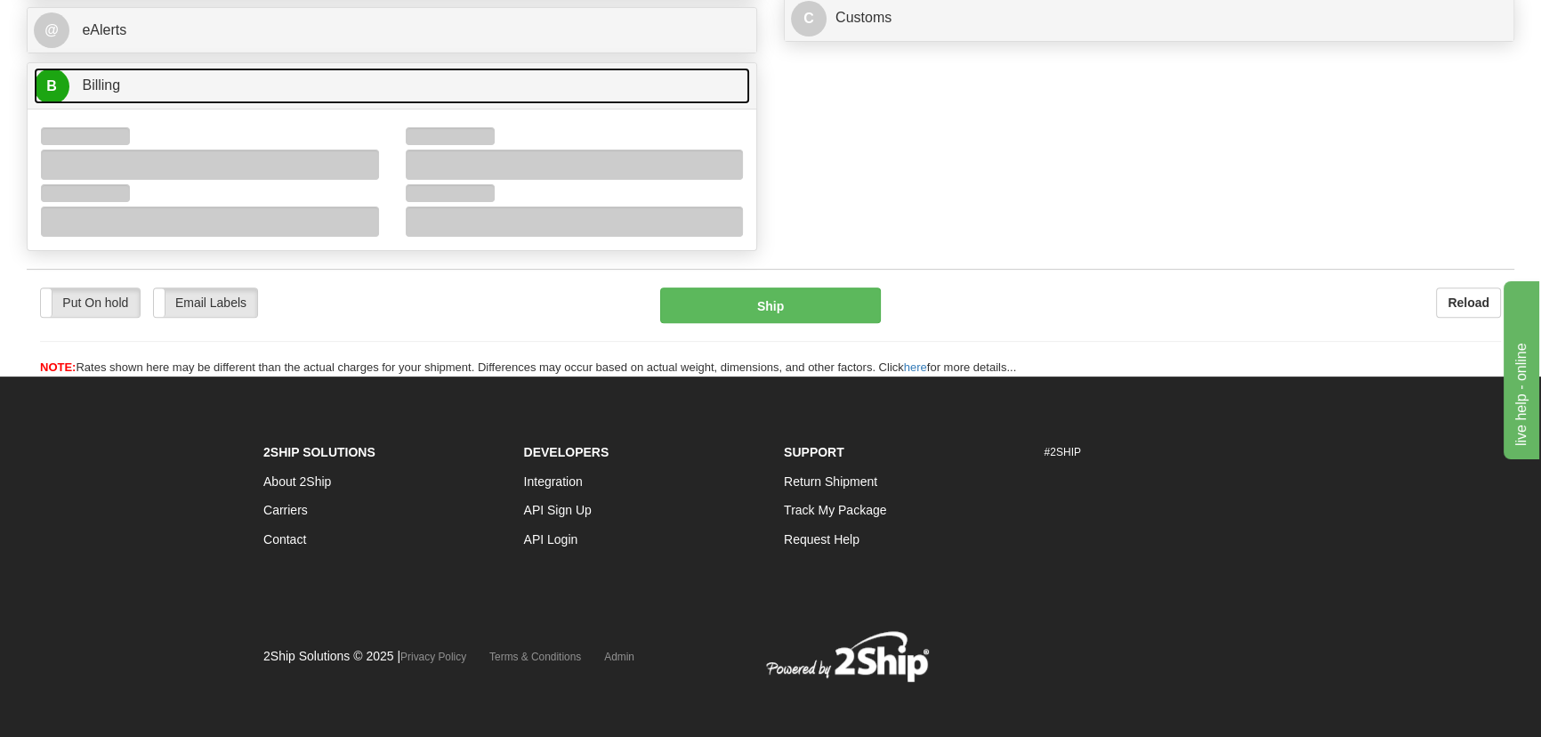
scroll to position [801, 0]
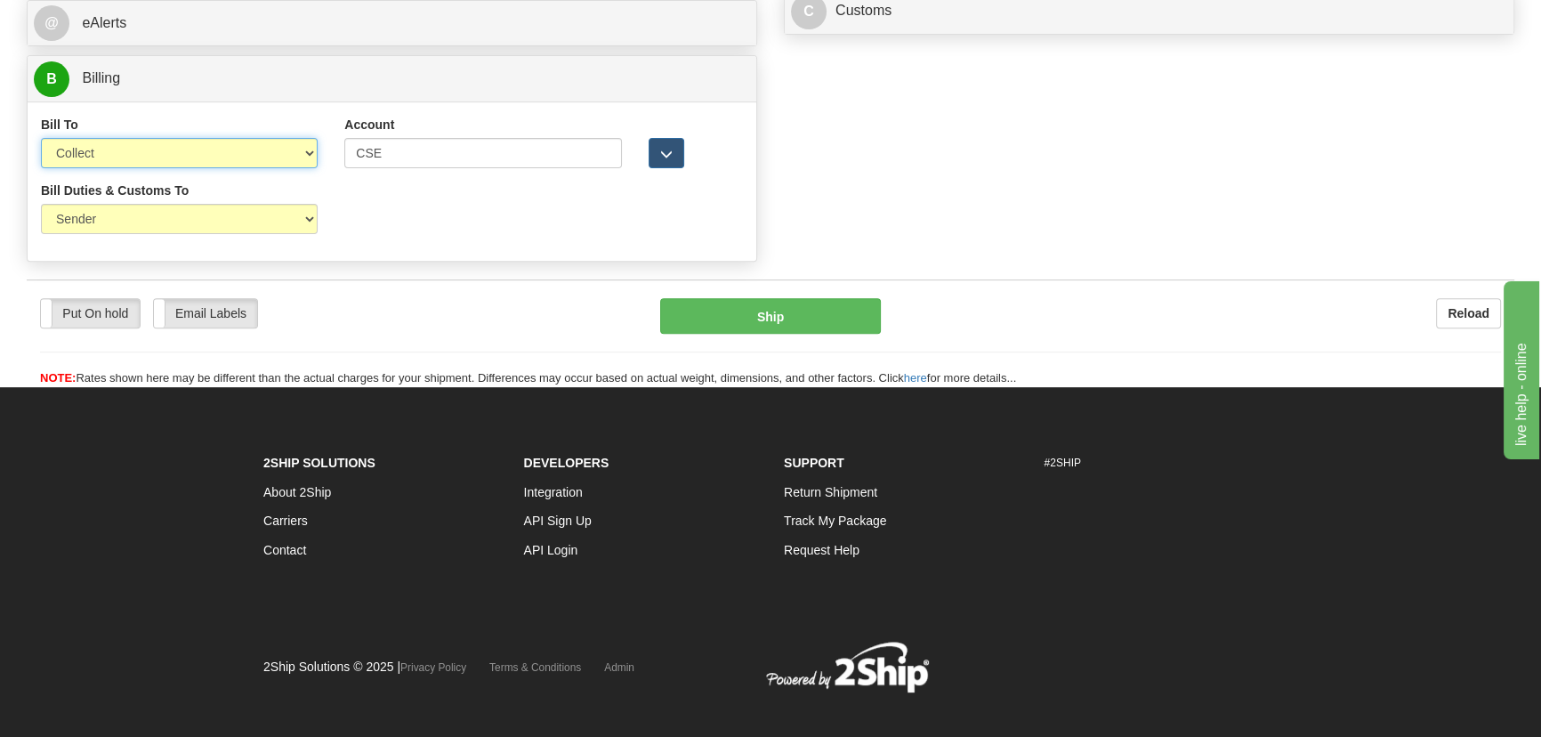
click at [259, 149] on select "Sender Recipient Third Party Collect" at bounding box center [179, 153] width 277 height 30
select select "2"
click at [41, 138] on select "Sender Recipient Third Party Collect" at bounding box center [179, 153] width 277 height 30
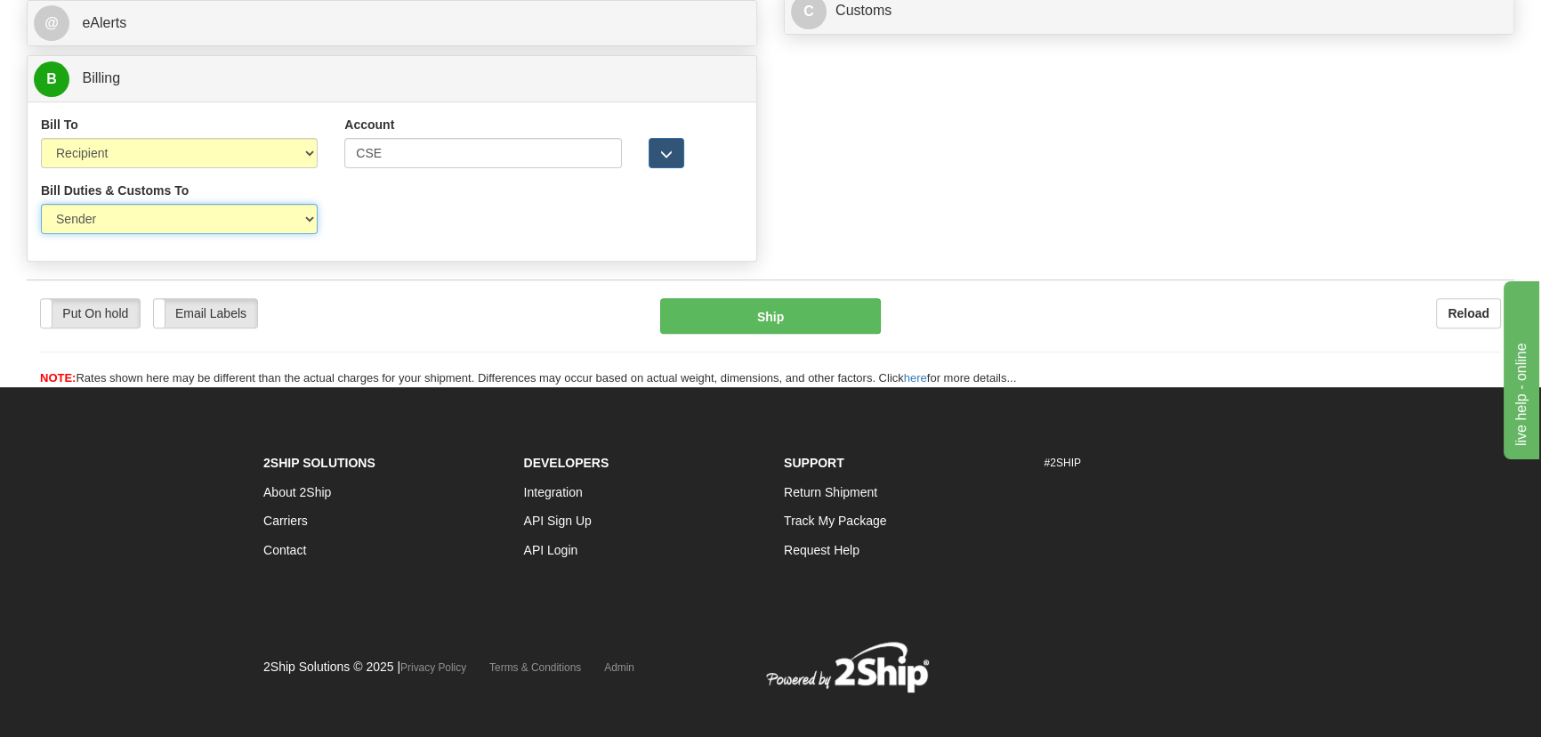
click at [189, 226] on select "Sender Recipient Third Party" at bounding box center [179, 219] width 277 height 30
select select "2"
click at [41, 204] on select "Sender Recipient Third Party" at bounding box center [179, 219] width 277 height 30
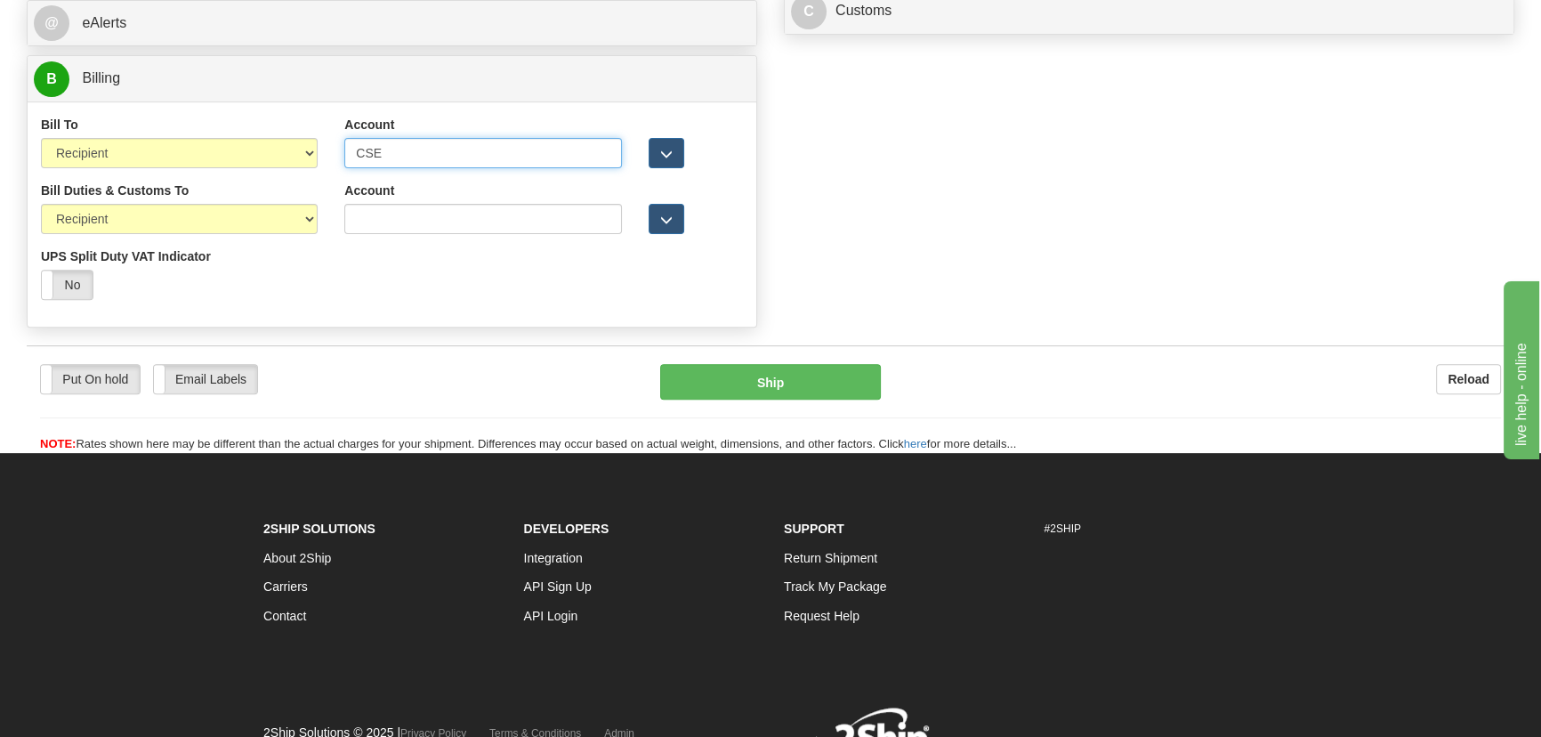
drag, startPoint x: 407, startPoint y: 152, endPoint x: 178, endPoint y: 172, distance: 229.5
click at [178, 172] on div "Bill To Sender Recipient Third Party Collect Account CSE 3rd Party Account List…" at bounding box center [392, 149] width 729 height 66
paste input "962 612 323"
drag, startPoint x: 435, startPoint y: 155, endPoint x: 222, endPoint y: 135, distance: 214.4
click at [222, 135] on div "Bill To Sender Recipient Third Party Collect Account 962612323 3rd Party Accoun…" at bounding box center [392, 149] width 729 height 66
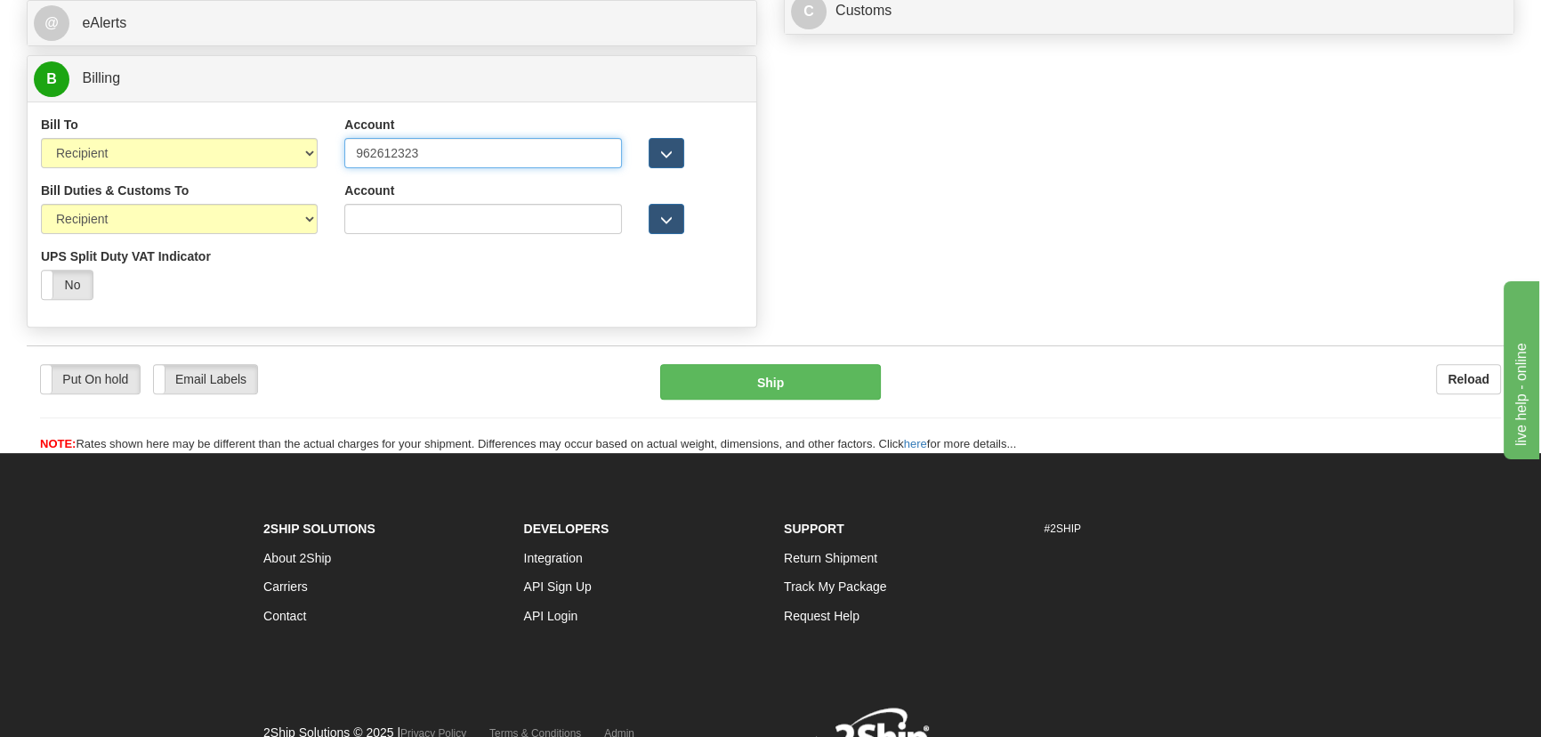
type input "962612323"
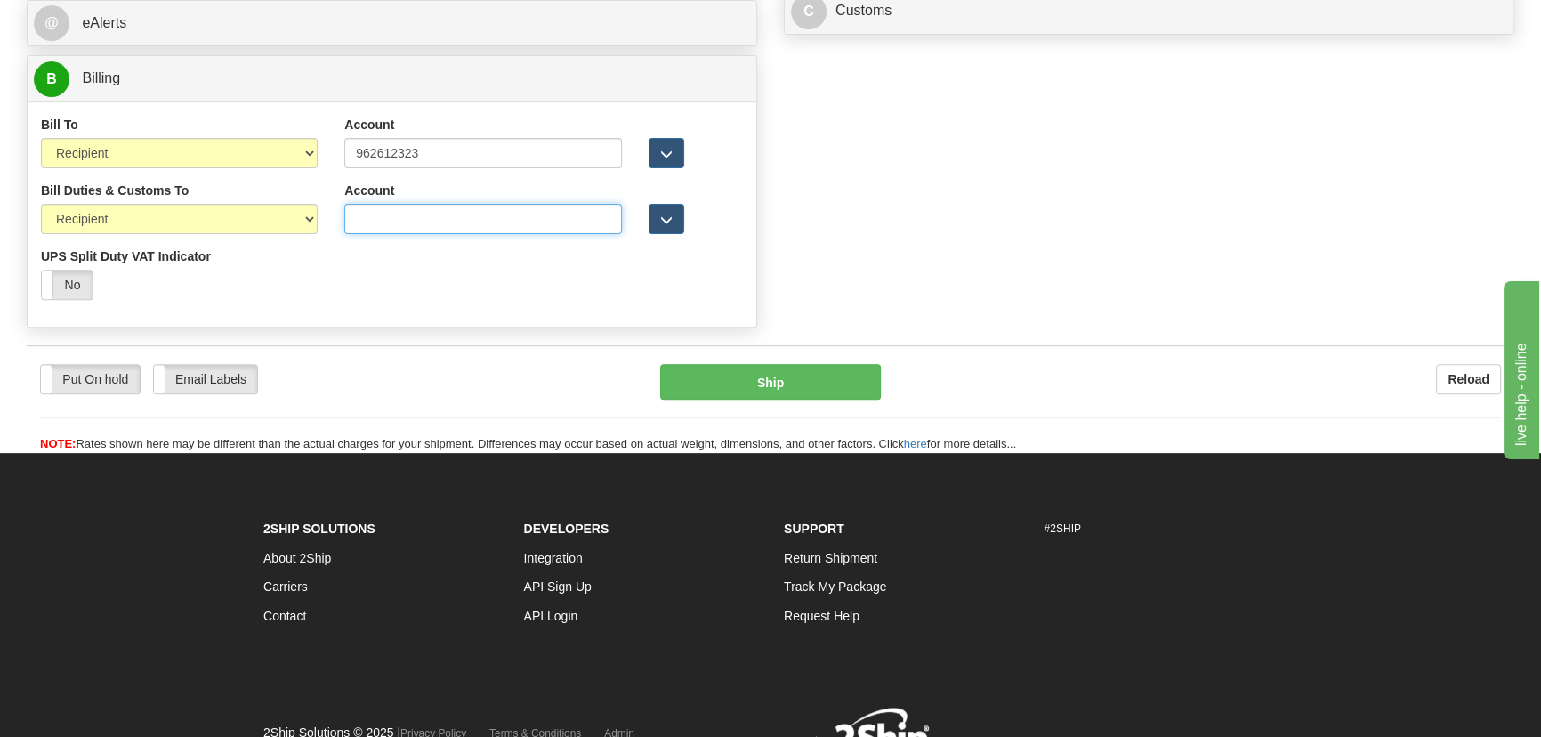
click at [408, 219] on input "Account" at bounding box center [482, 219] width 277 height 30
paste input "962612323"
type input "962612323"
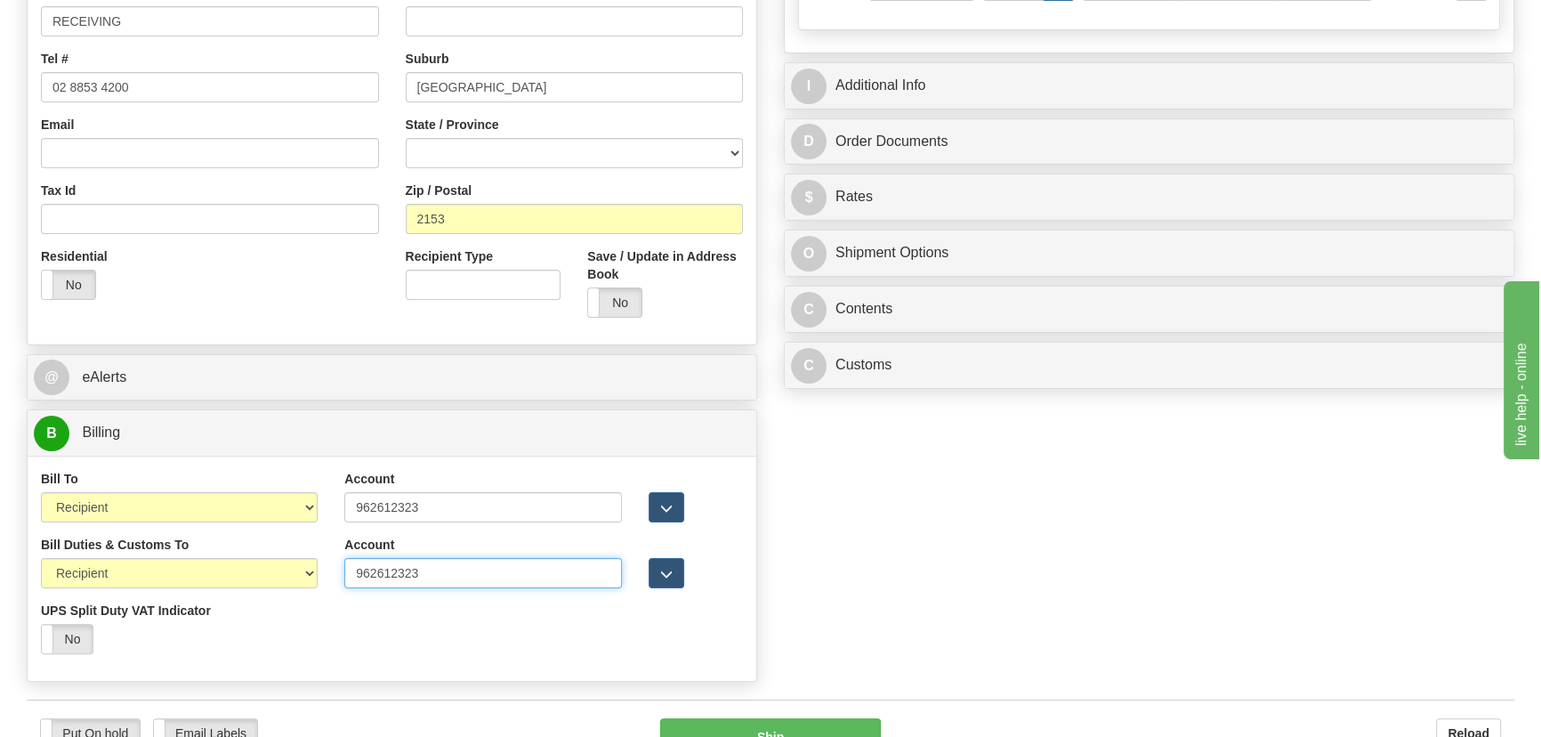
scroll to position [397, 0]
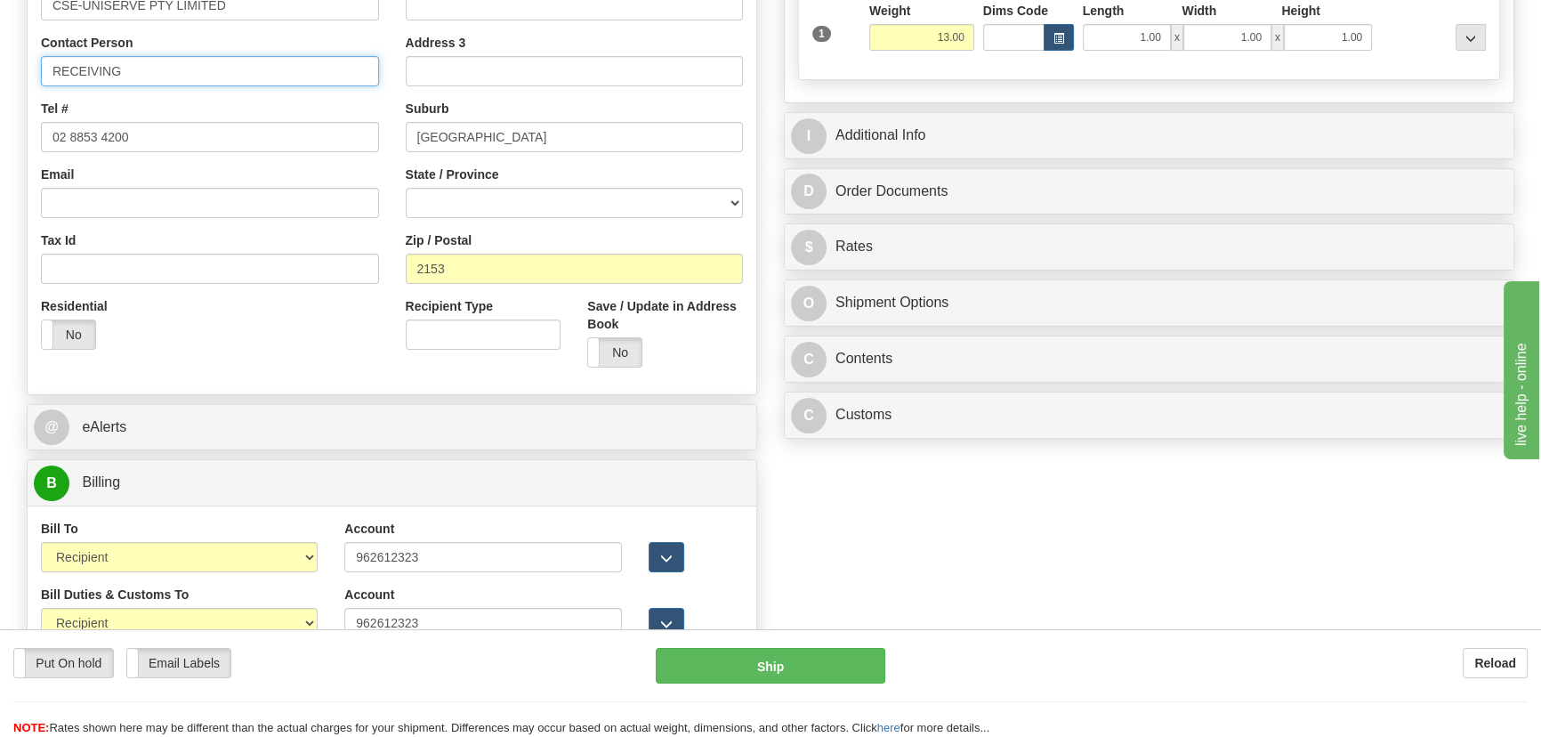
click at [190, 71] on input "RECEIVING" at bounding box center [210, 71] width 338 height 30
paste input "Ms. Amanda Ramadan"
type input "RECEIVING/Ms. Amanda Ramadan"
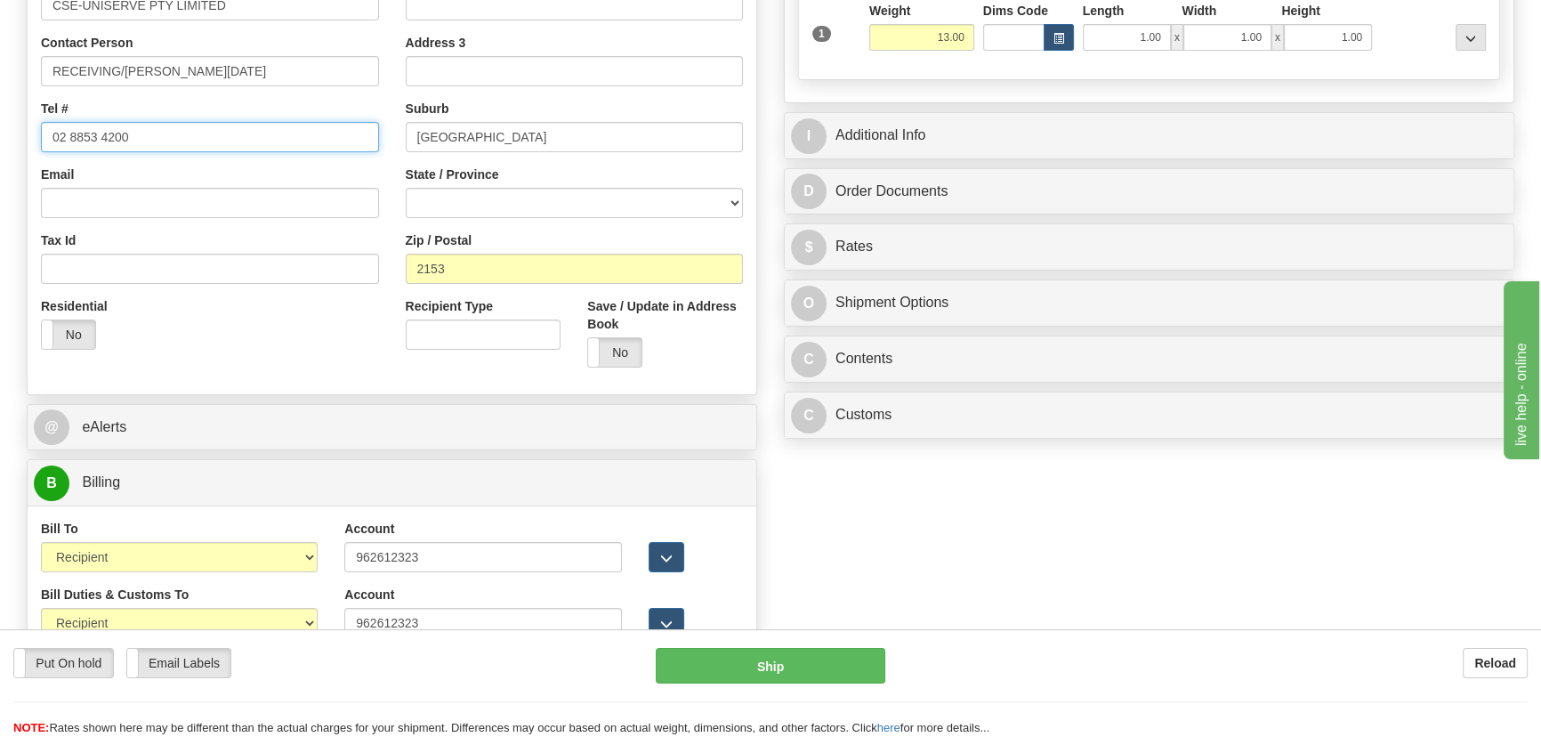
drag, startPoint x: 189, startPoint y: 130, endPoint x: 0, endPoint y: 113, distance: 189.4
click at [0, 113] on div "Toggle navigation Settings Shipping Preferences Fields Preferences New" at bounding box center [770, 217] width 1541 height 1228
paste input "+61-2-8853-"
type input "+61-2-8853-4200"
click at [1228, 112] on div "I Additional Info" at bounding box center [1149, 135] width 730 height 47
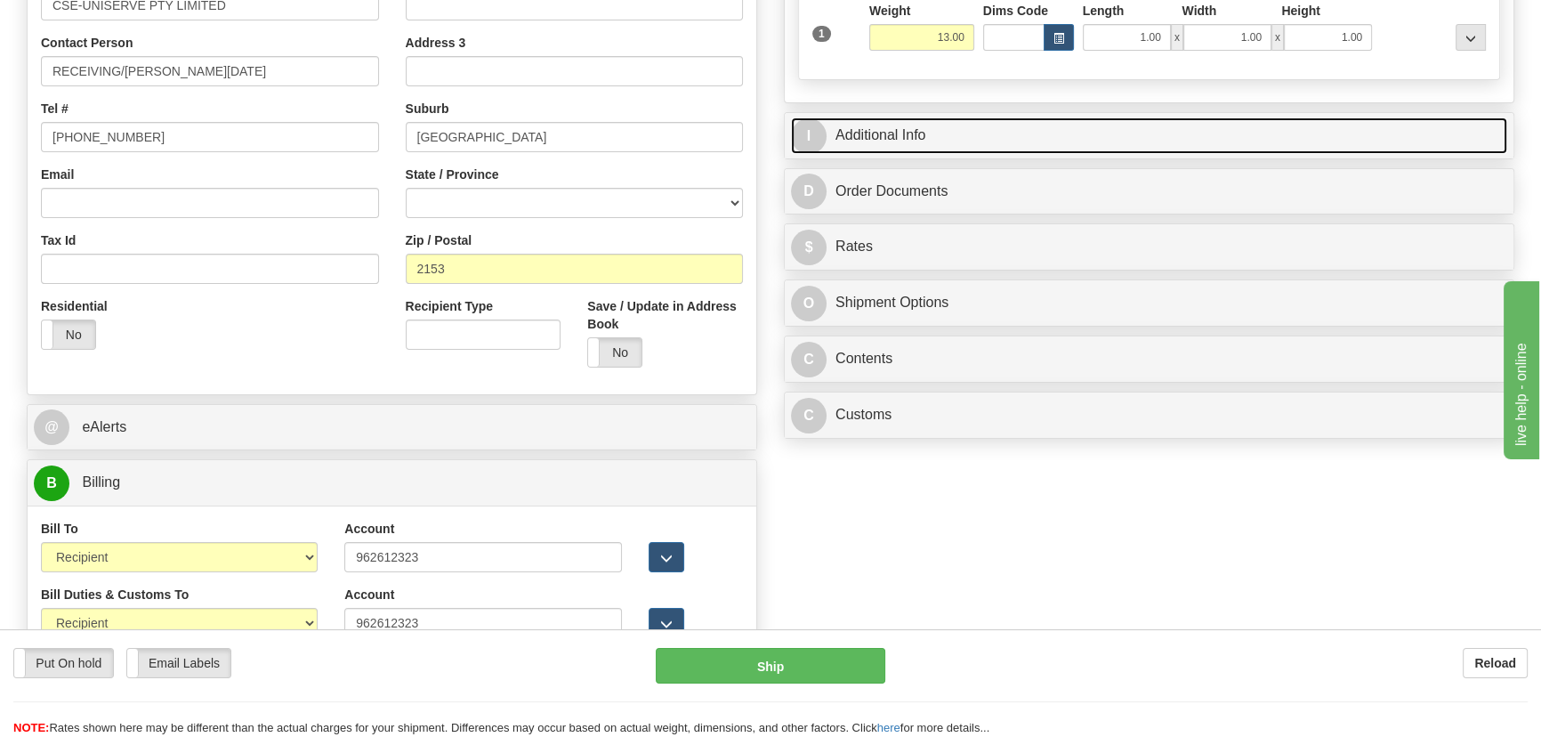
click at [1237, 129] on link "I Additional Info" at bounding box center [1149, 135] width 716 height 36
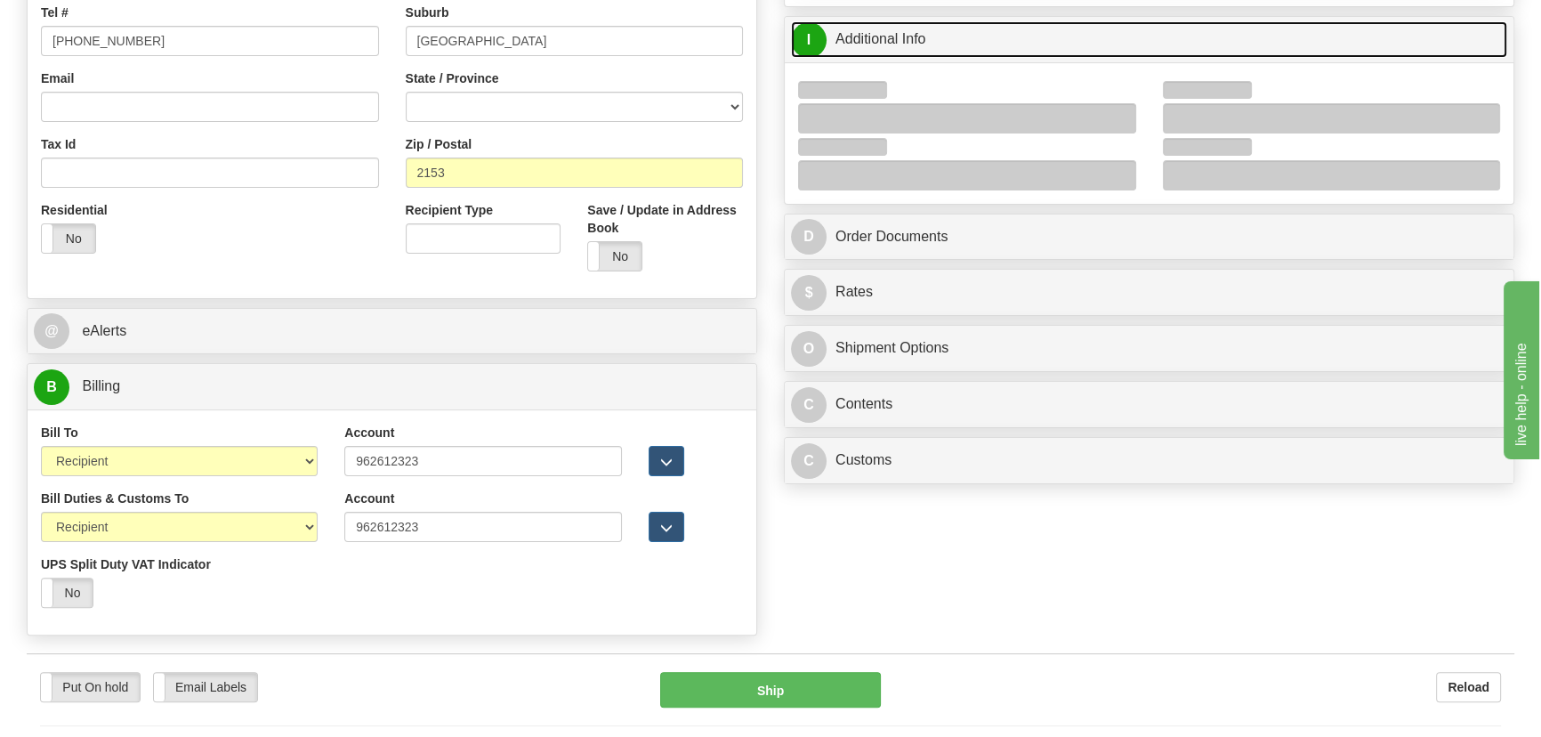
scroll to position [640, 0]
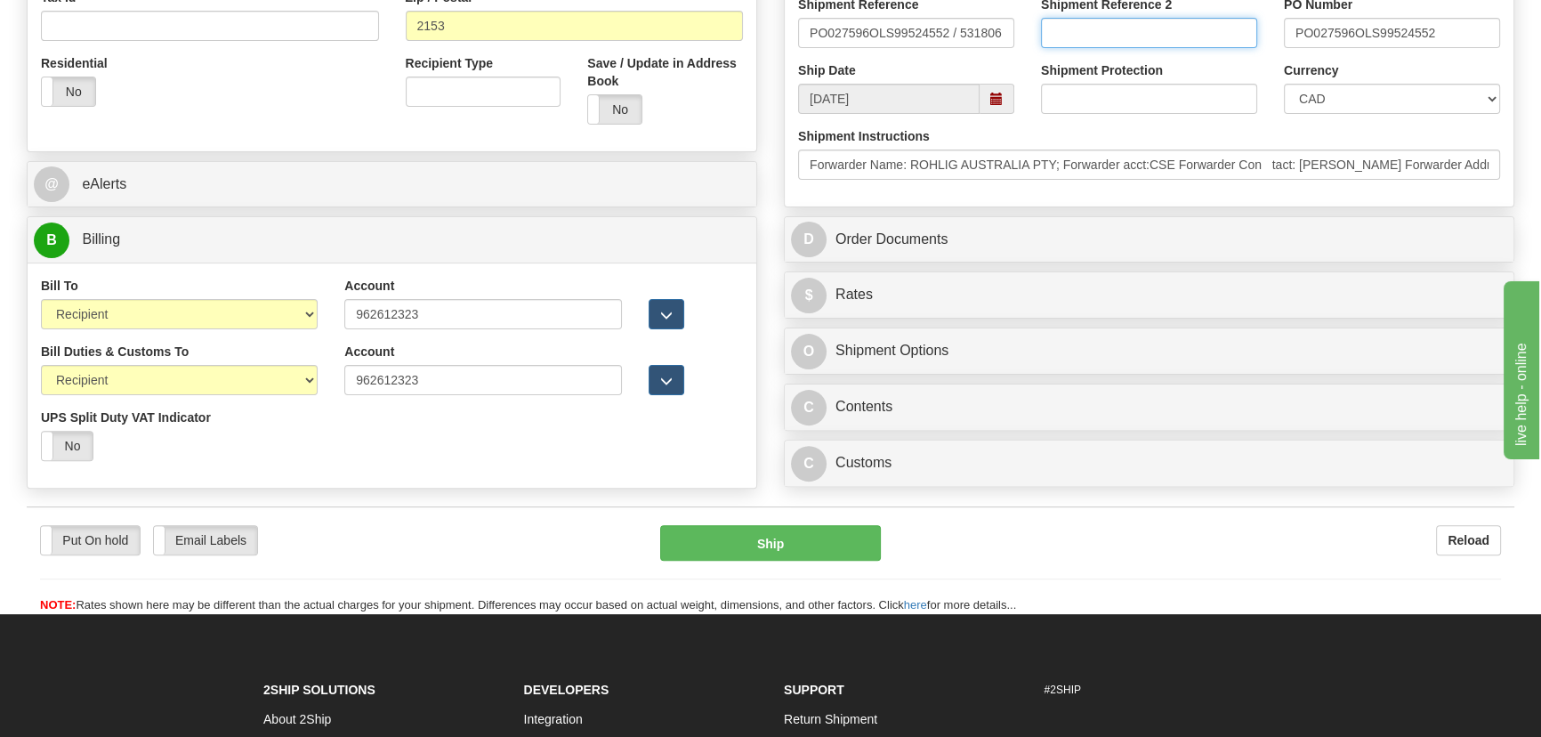
click at [1166, 36] on input "Shipment Reference 2" at bounding box center [1149, 33] width 216 height 30
paste input "5399005197"
type input "5399005197"
click at [1376, 110] on select "CAD USD EUR ZAR RON ANG ARN AUD AUS AWG BBD BFR BGN BHD BMD BND BRC BRL CHP CKZ…" at bounding box center [1392, 99] width 216 height 30
select select "1"
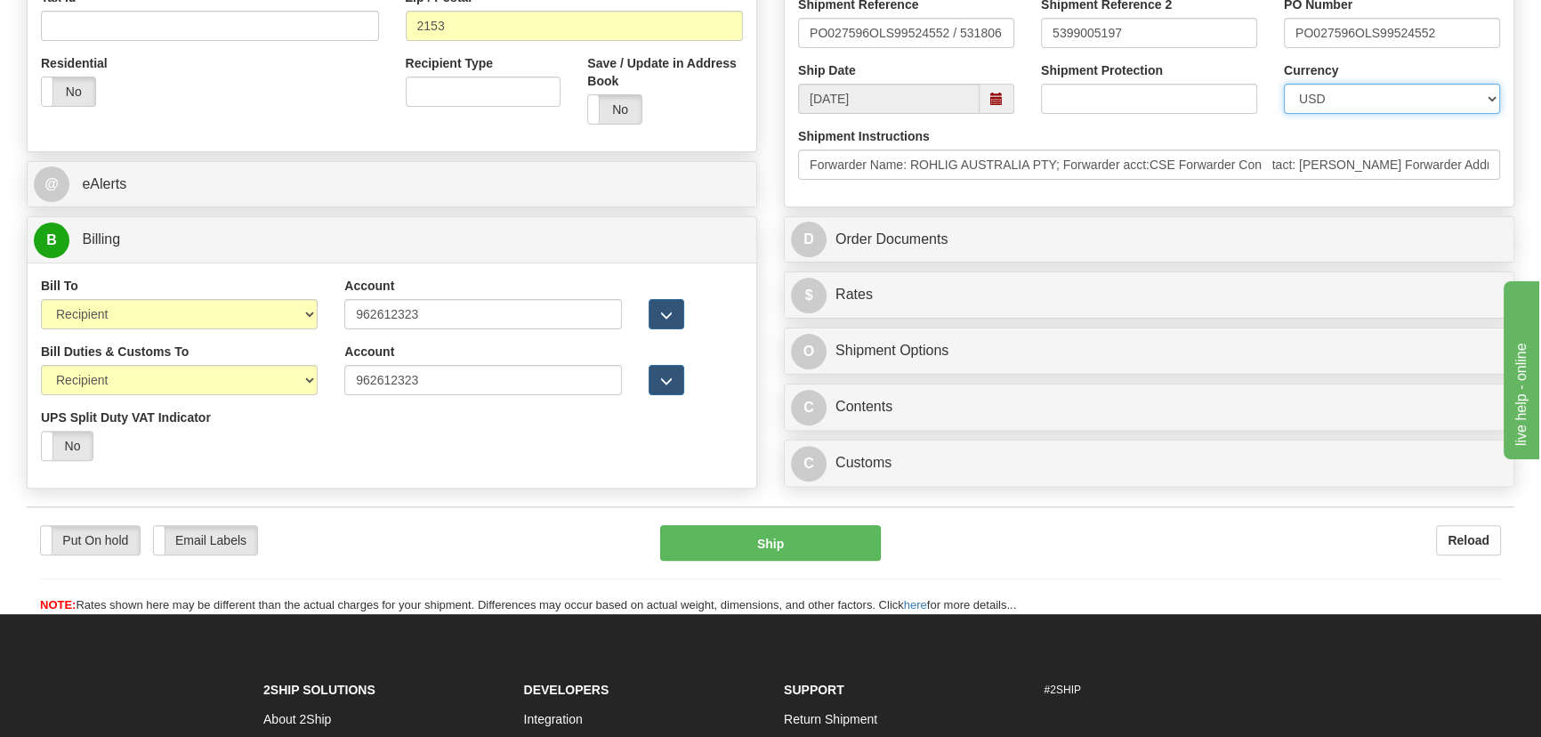
click at [1284, 84] on select "CAD USD EUR ZAR RON ANG ARN AUD AUS AWG BBD BFR BGN BHD BMD BND BRC BRL CHP CKZ…" at bounding box center [1392, 99] width 216 height 30
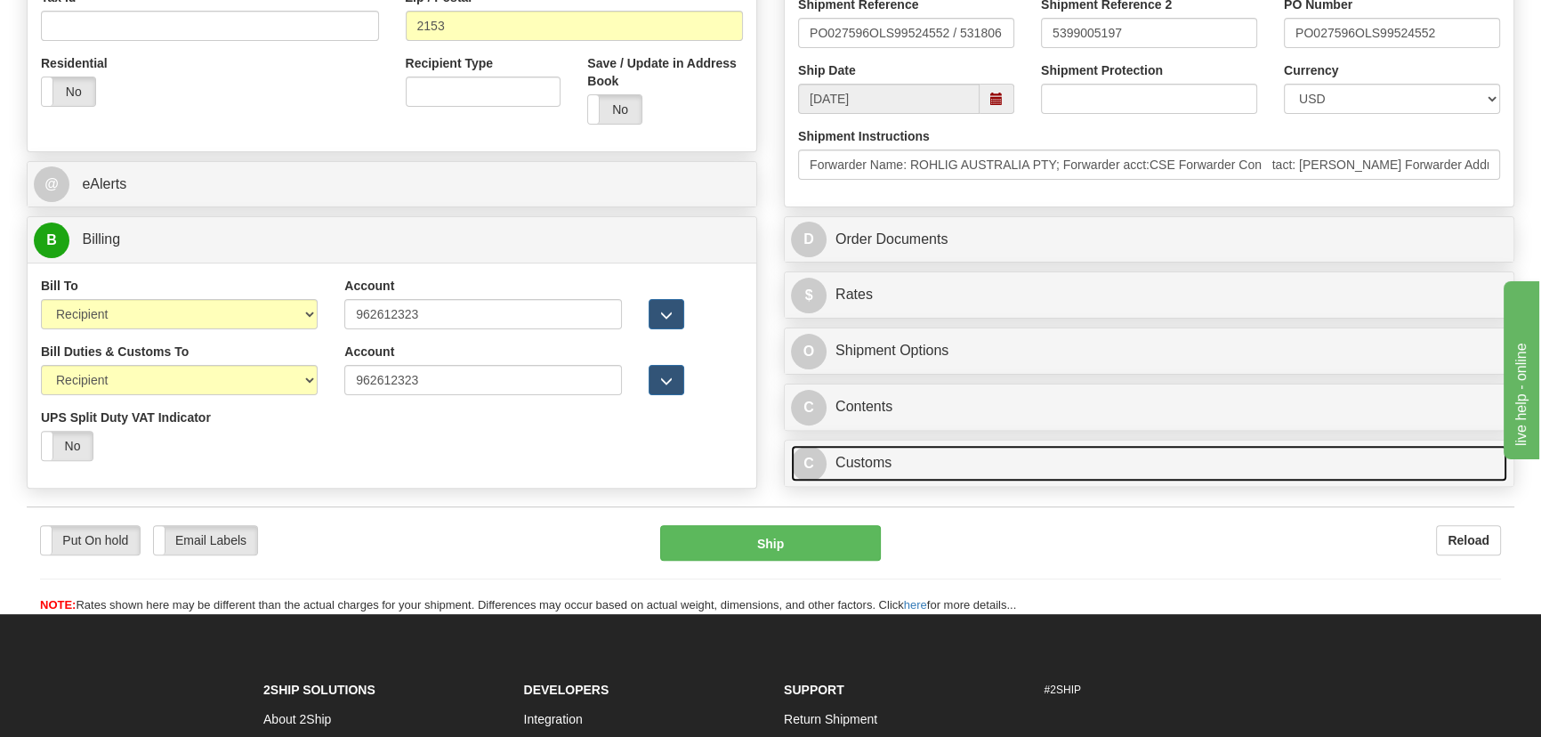
click at [1041, 457] on link "C Customs" at bounding box center [1149, 463] width 716 height 36
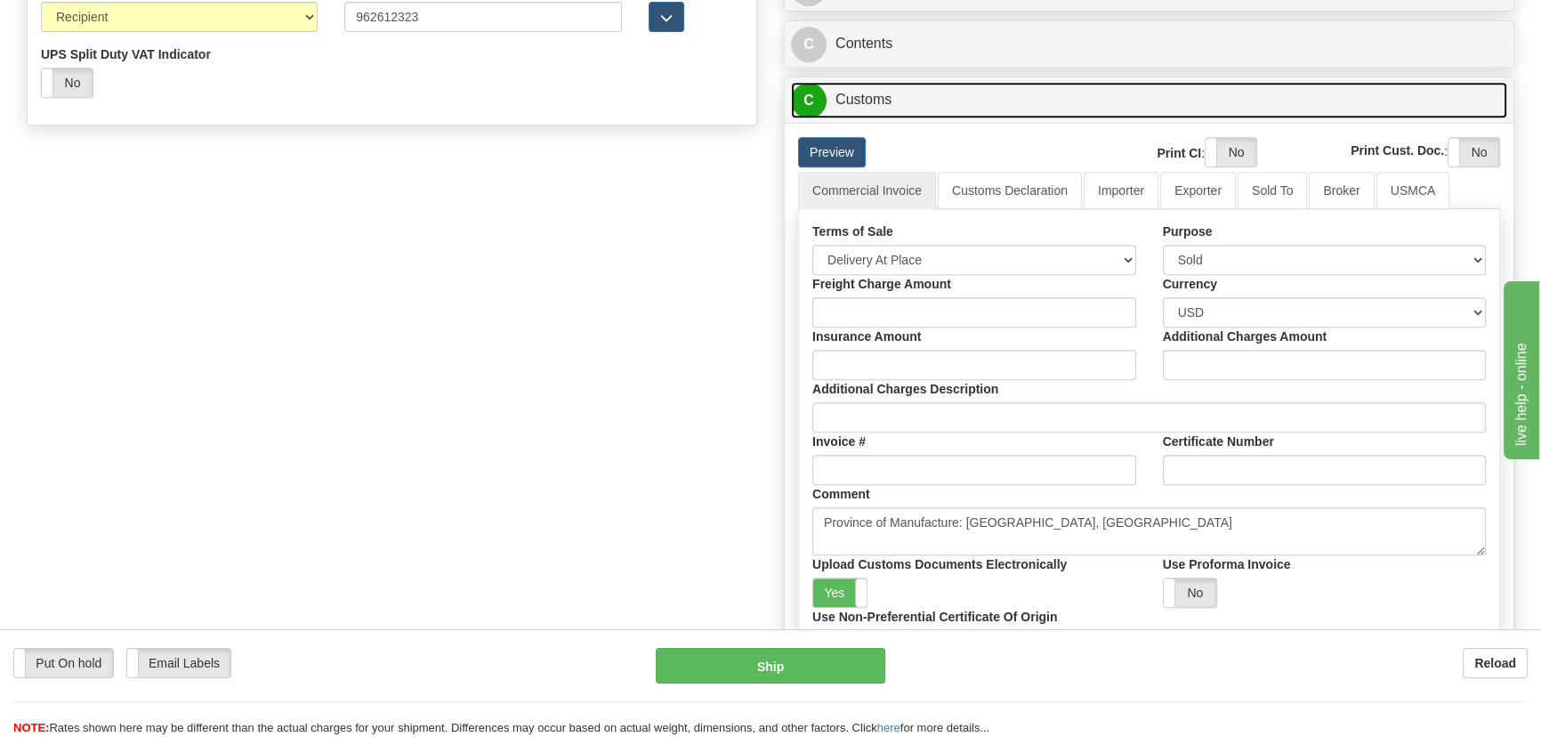
scroll to position [1044, 0]
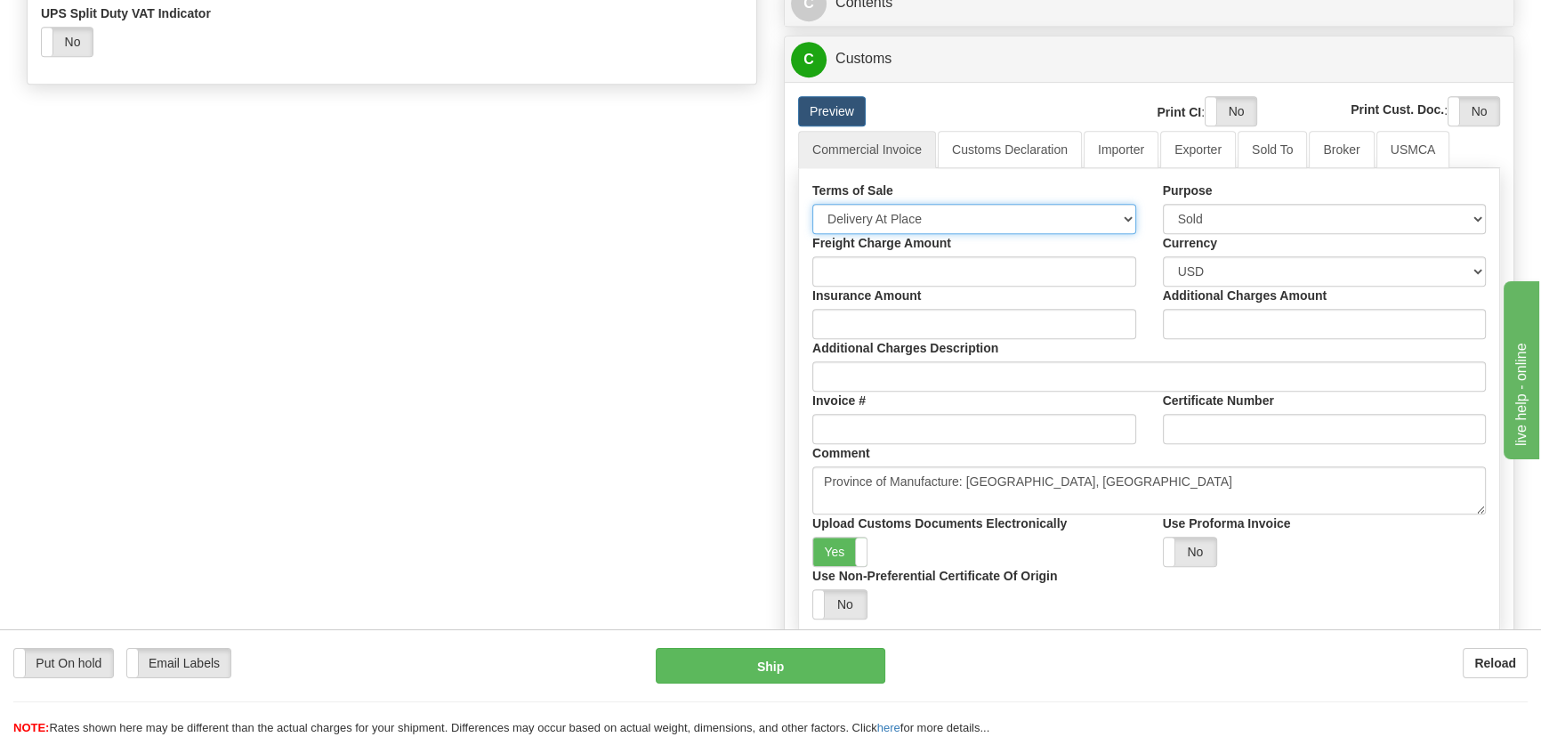
click at [899, 222] on select "Free Carrier Free On Board Ex Works Delivered Duty Unpaid Delivered Duty Paid C…" at bounding box center [974, 219] width 324 height 30
select select "7"
click at [812, 204] on select "Free Carrier Free On Board Ex Works Delivered Duty Unpaid Delivered Duty Paid C…" at bounding box center [974, 219] width 324 height 30
click at [1121, 154] on link "Importer" at bounding box center [1121, 149] width 75 height 37
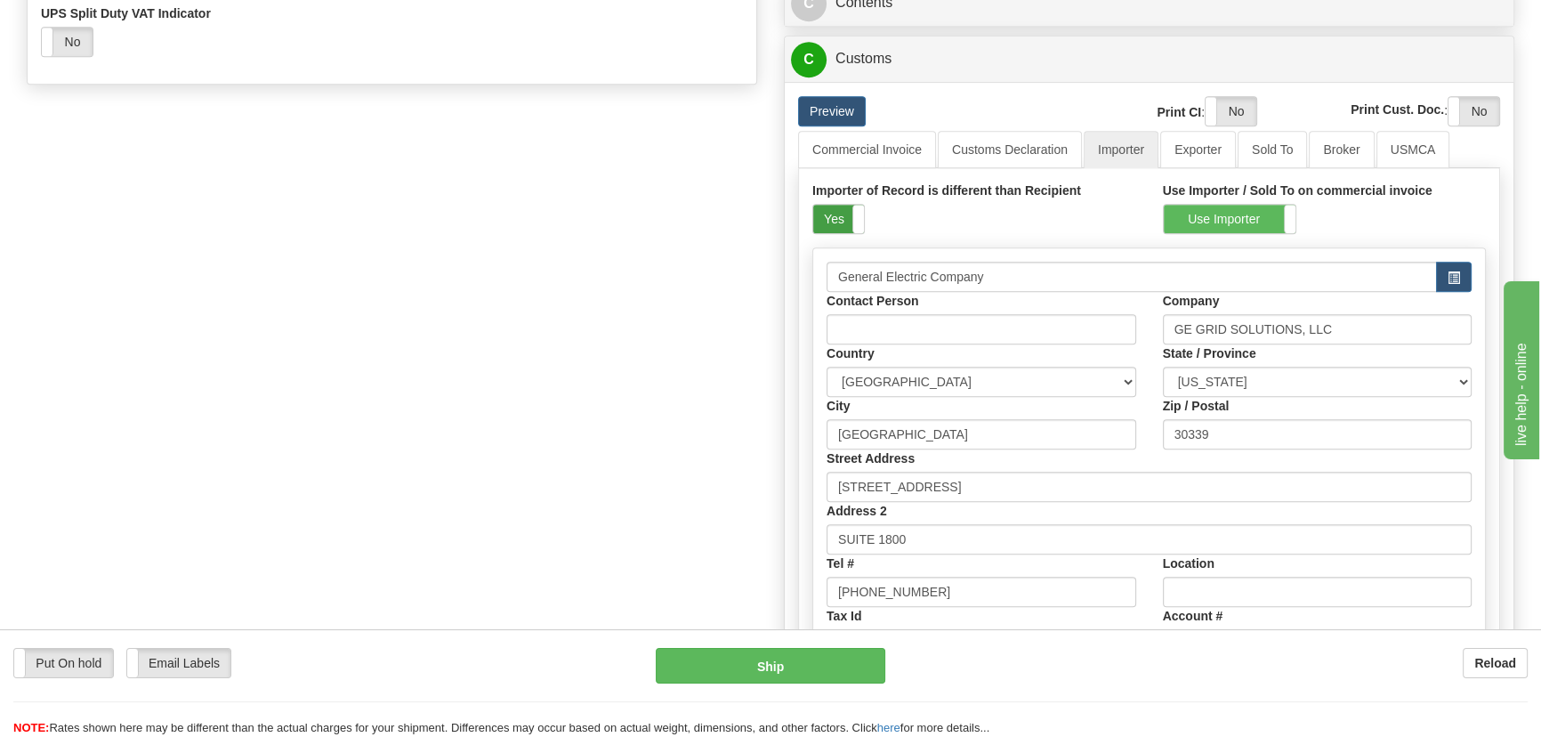
click at [837, 216] on label "Yes" at bounding box center [838, 219] width 51 height 28
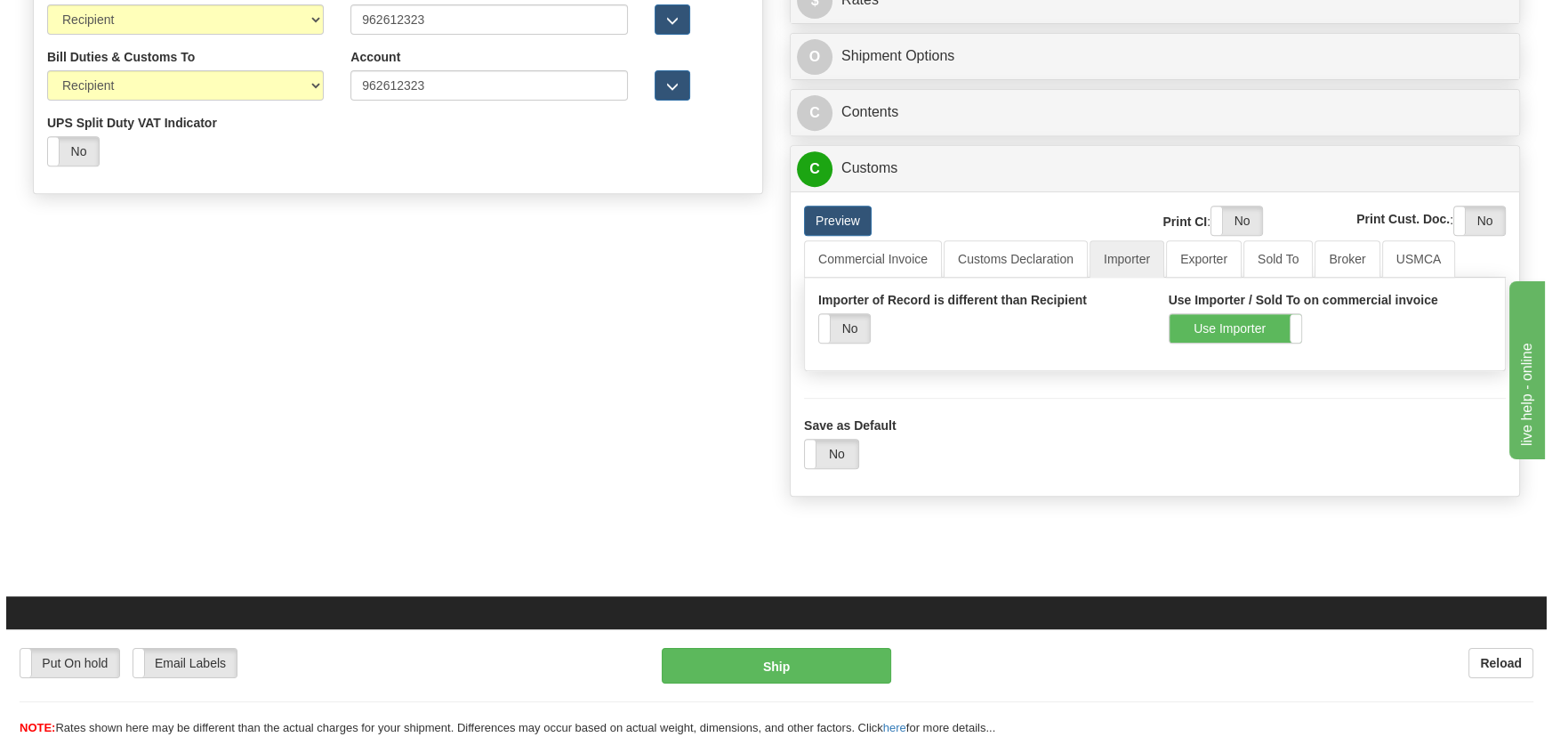
scroll to position [721, 0]
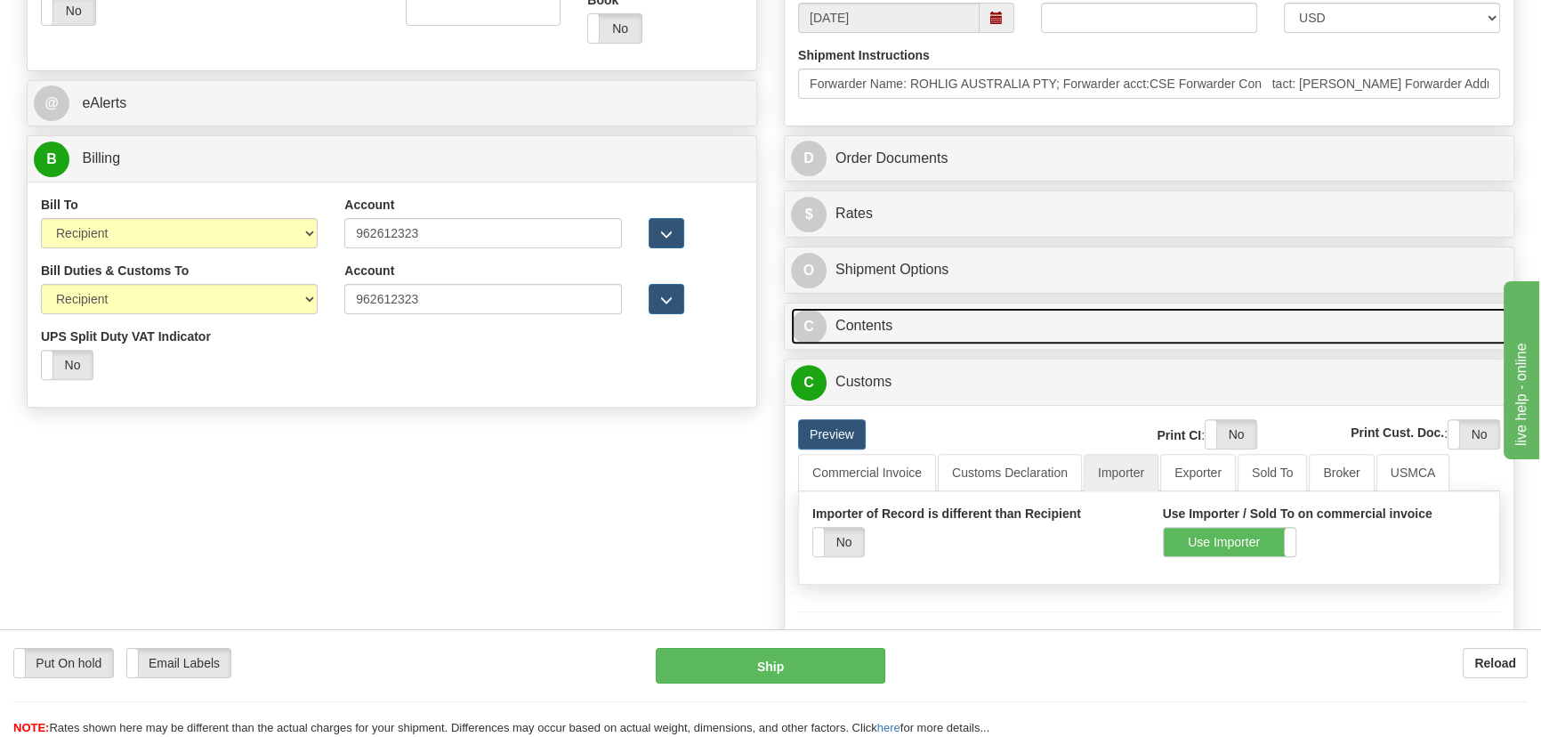
click at [1236, 329] on link "C Contents" at bounding box center [1149, 326] width 716 height 36
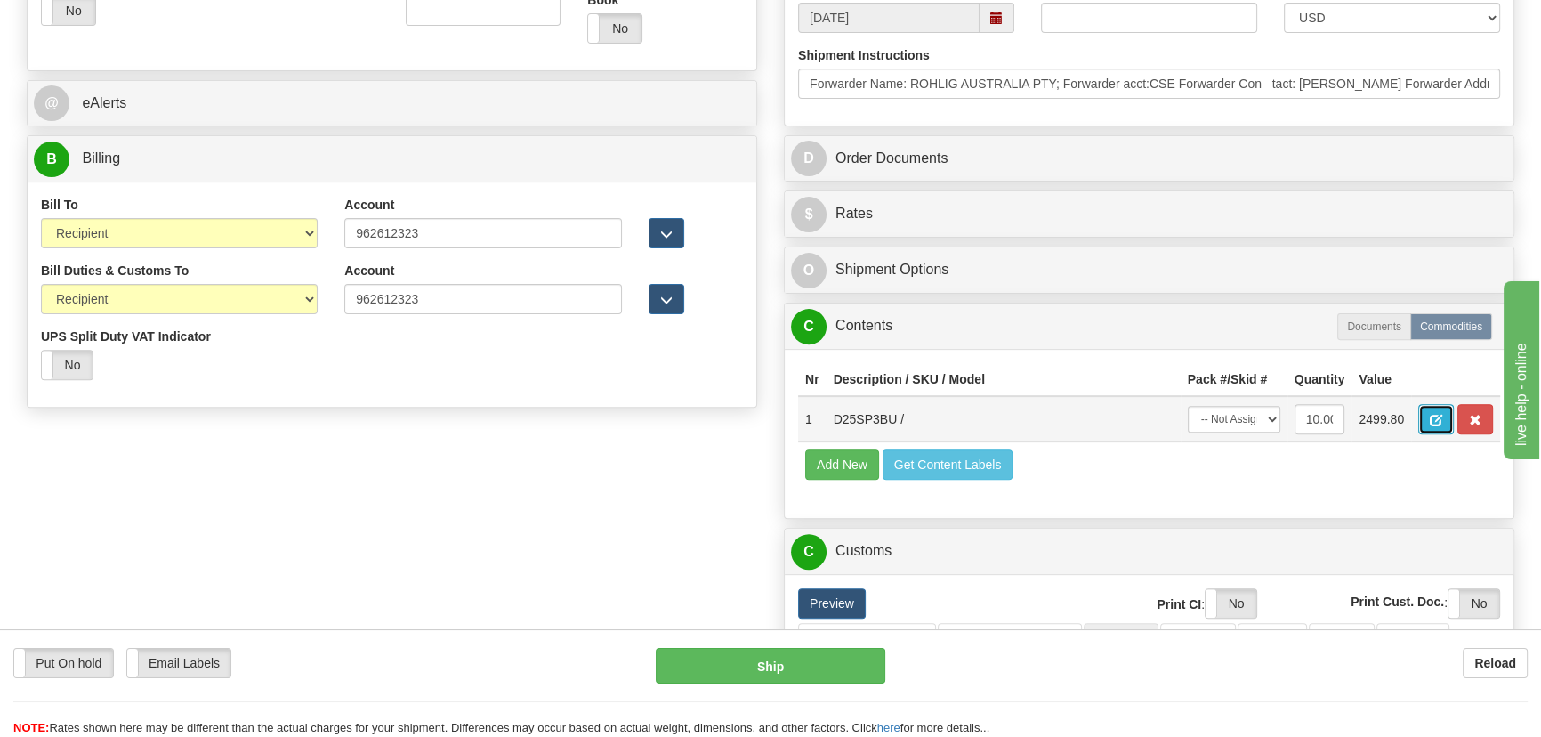
click at [1434, 416] on span "button" at bounding box center [1436, 421] width 12 height 12
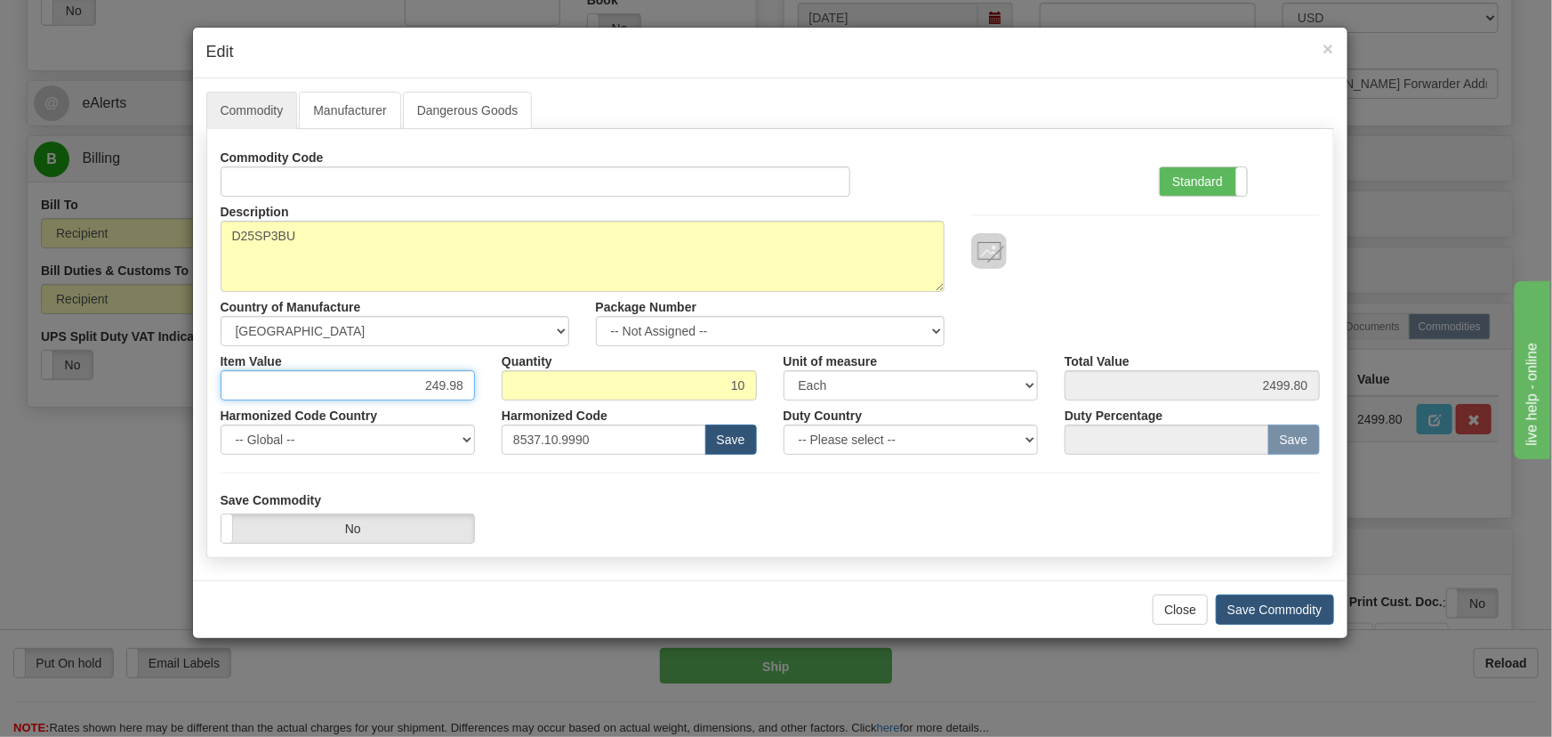
drag, startPoint x: 419, startPoint y: 383, endPoint x: 712, endPoint y: 391, distance: 292.8
click at [713, 391] on div "Item Value 249.98 Quantity 10 Unit of measure 3 Thousand Square Inches Adjustme…" at bounding box center [770, 373] width 1126 height 54
type input "274.978"
type input "2749.78"
click at [1145, 285] on div "Description D25SP3BU Country of Manufacture -- Unknown -- AFGHANISTAN ALAND ISL…" at bounding box center [770, 271] width 1126 height 149
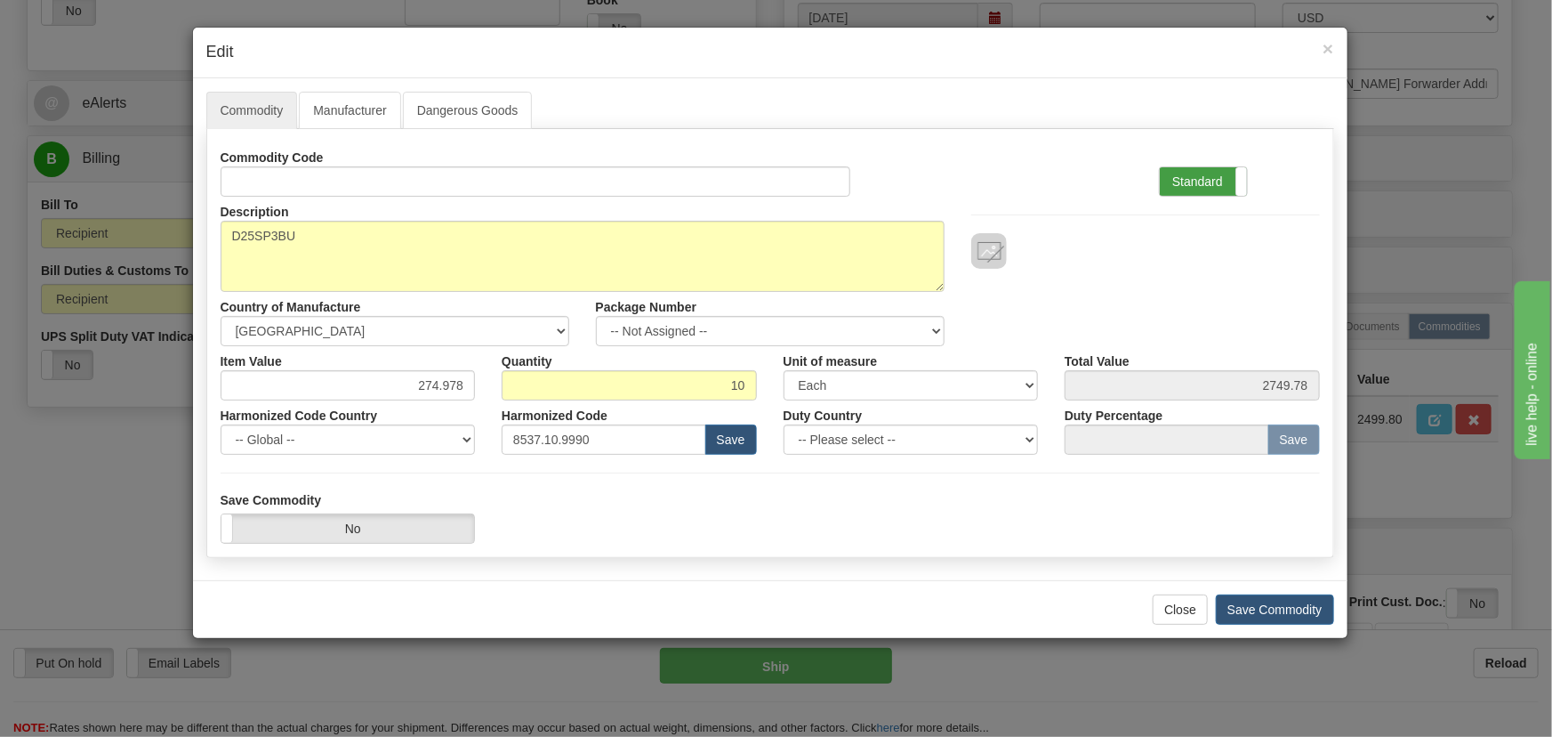
click at [1193, 186] on label "Standard" at bounding box center [1203, 181] width 87 height 28
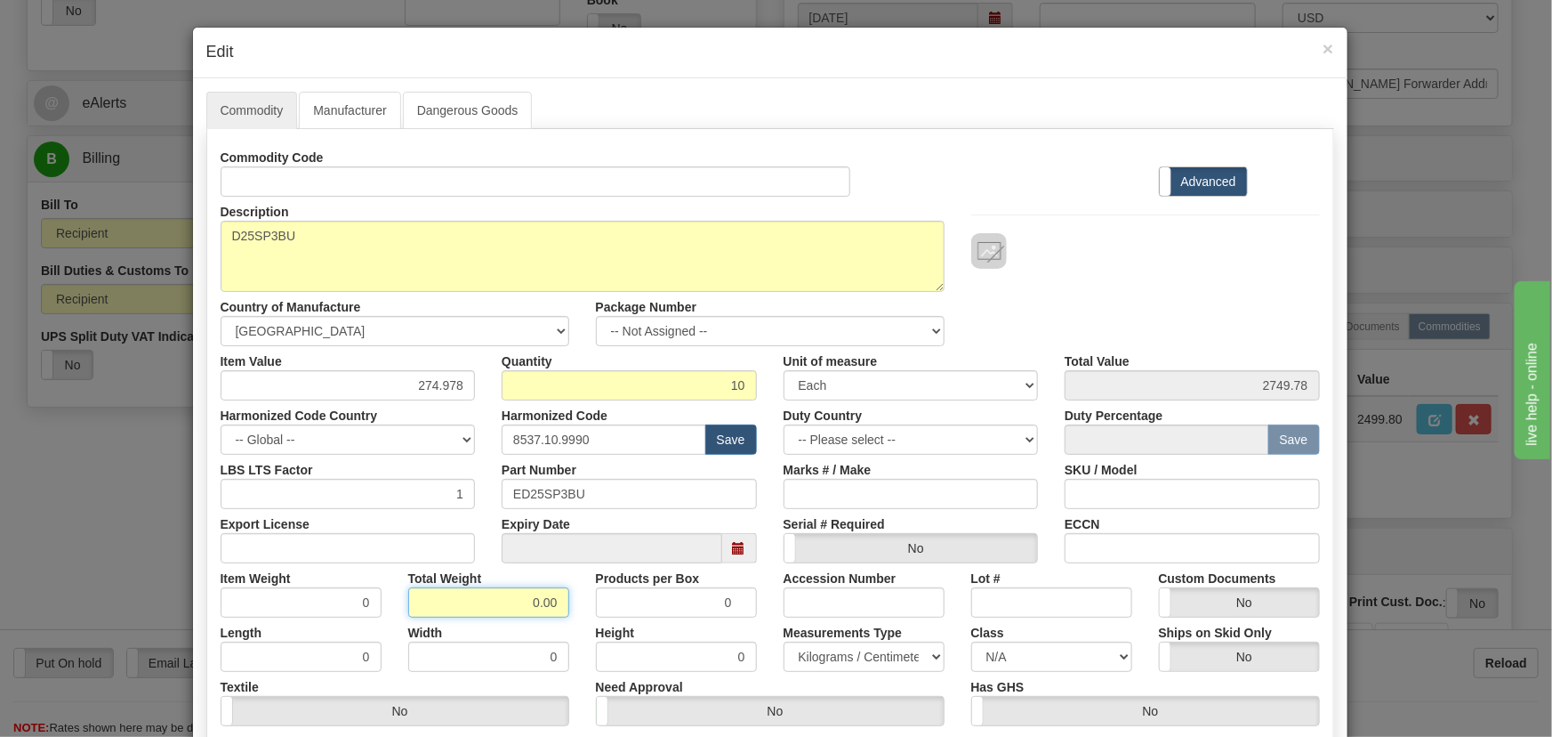
drag, startPoint x: 504, startPoint y: 600, endPoint x: 587, endPoint y: 616, distance: 85.0
click at [587, 616] on div "Commodity Code Standard Advanced Description D25SP3BU Country of Manufacture --…" at bounding box center [771, 461] width 1100 height 638
type input "10"
type input "1.0000"
click at [1151, 310] on div "Description D25SP3BU Country of Manufacture -- Unknown -- AFGHANISTAN ALAND ISL…" at bounding box center [770, 271] width 1126 height 149
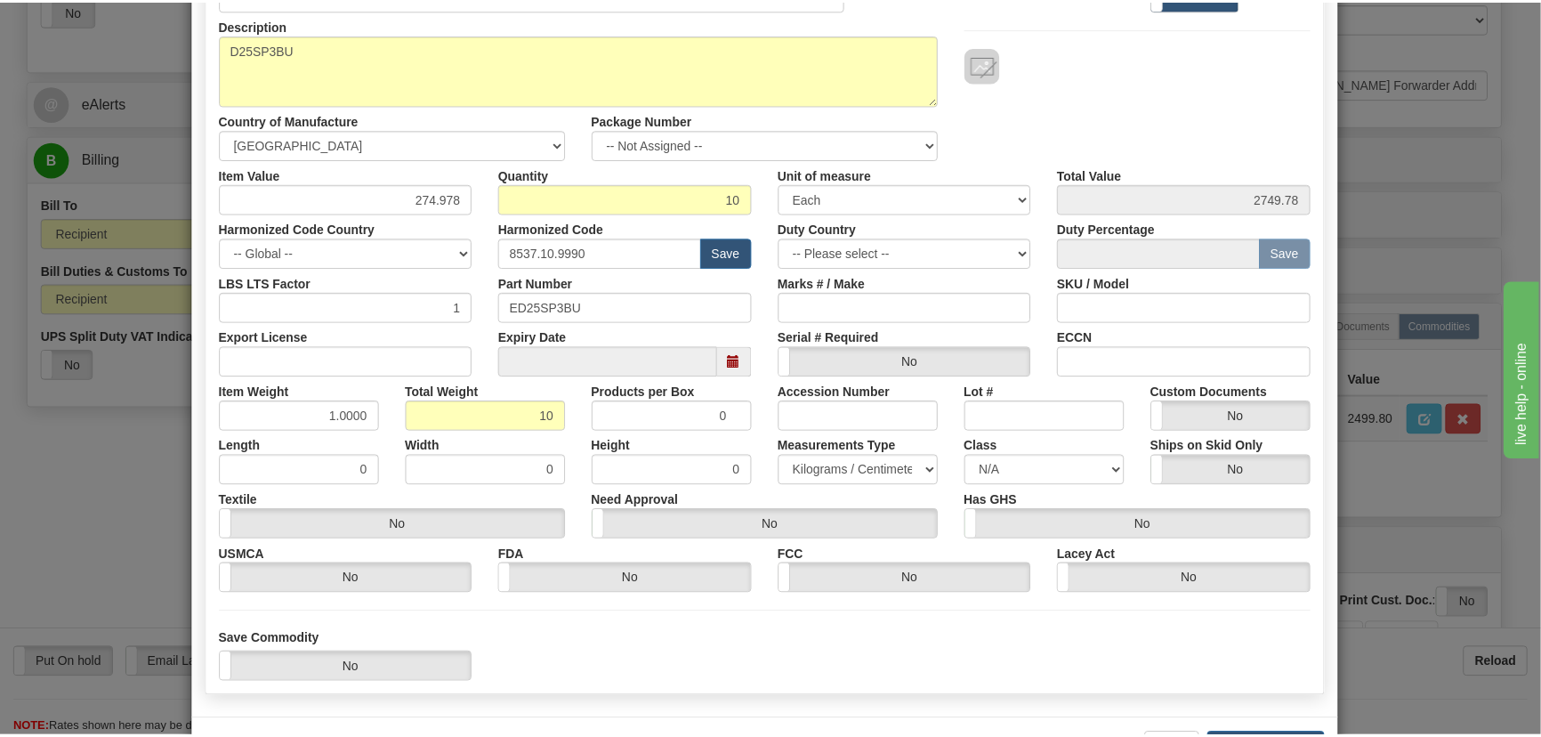
scroll to position [242, 0]
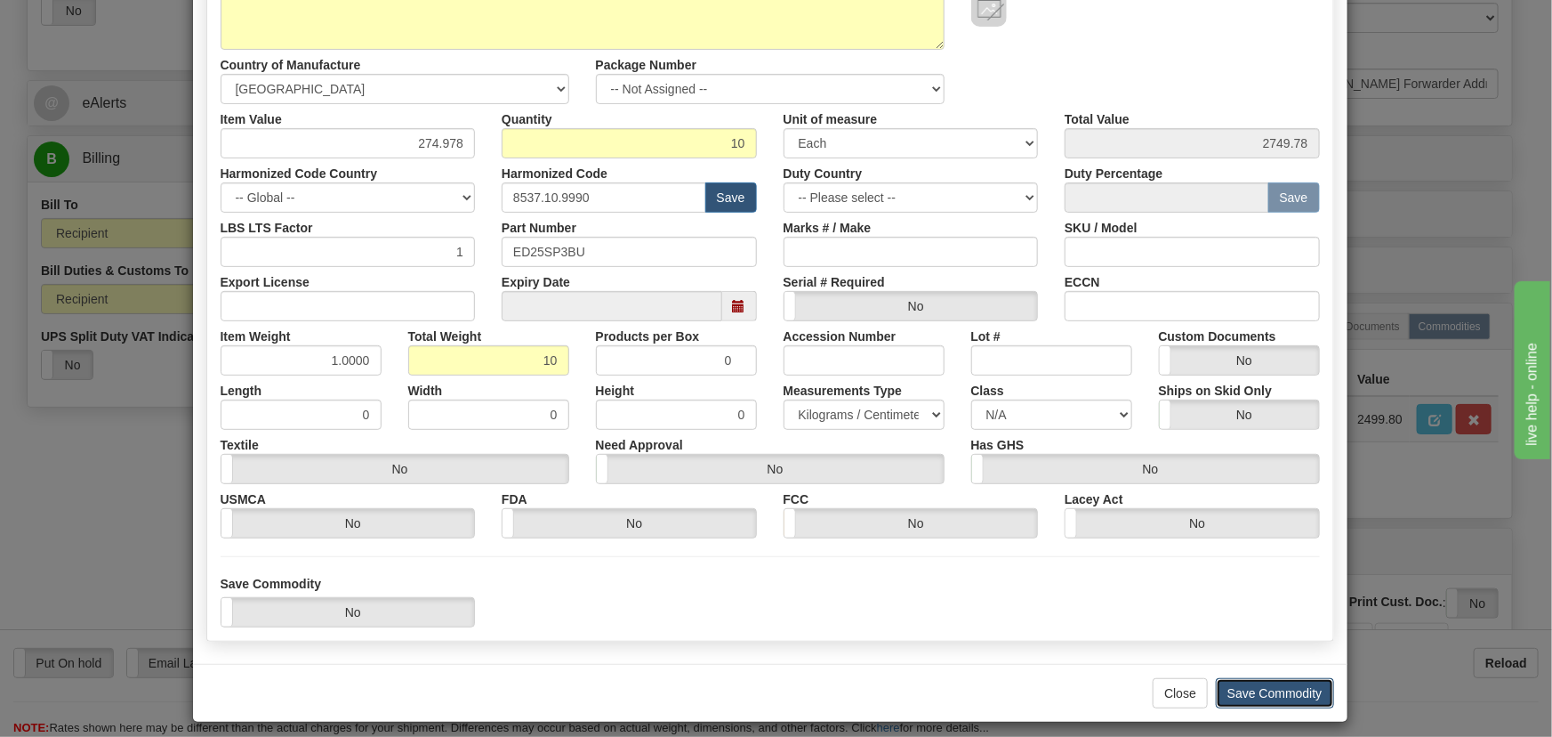
click at [1270, 689] on button "Save Commodity" at bounding box center [1275, 693] width 118 height 30
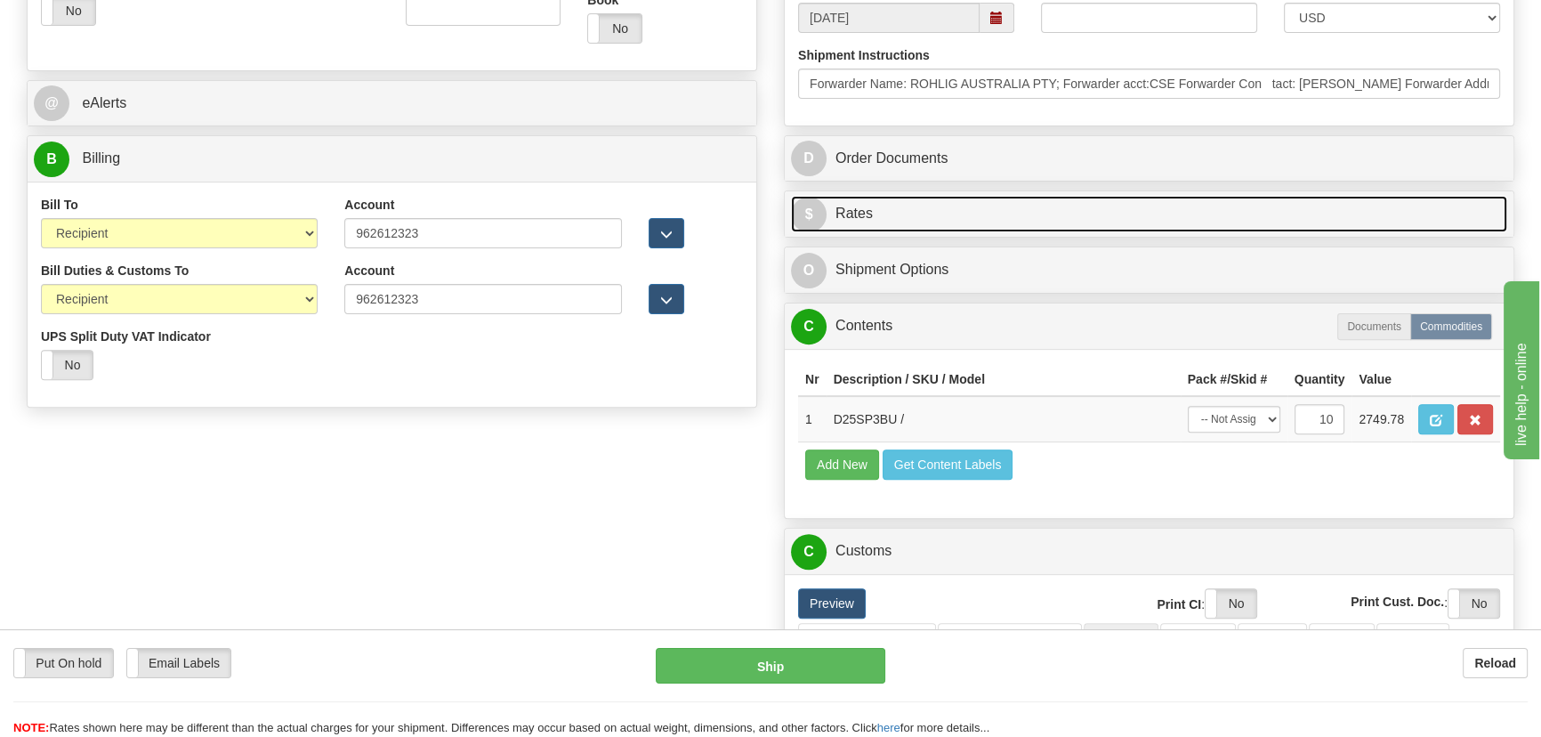
click at [1245, 201] on link "$ Rates" at bounding box center [1149, 214] width 716 height 36
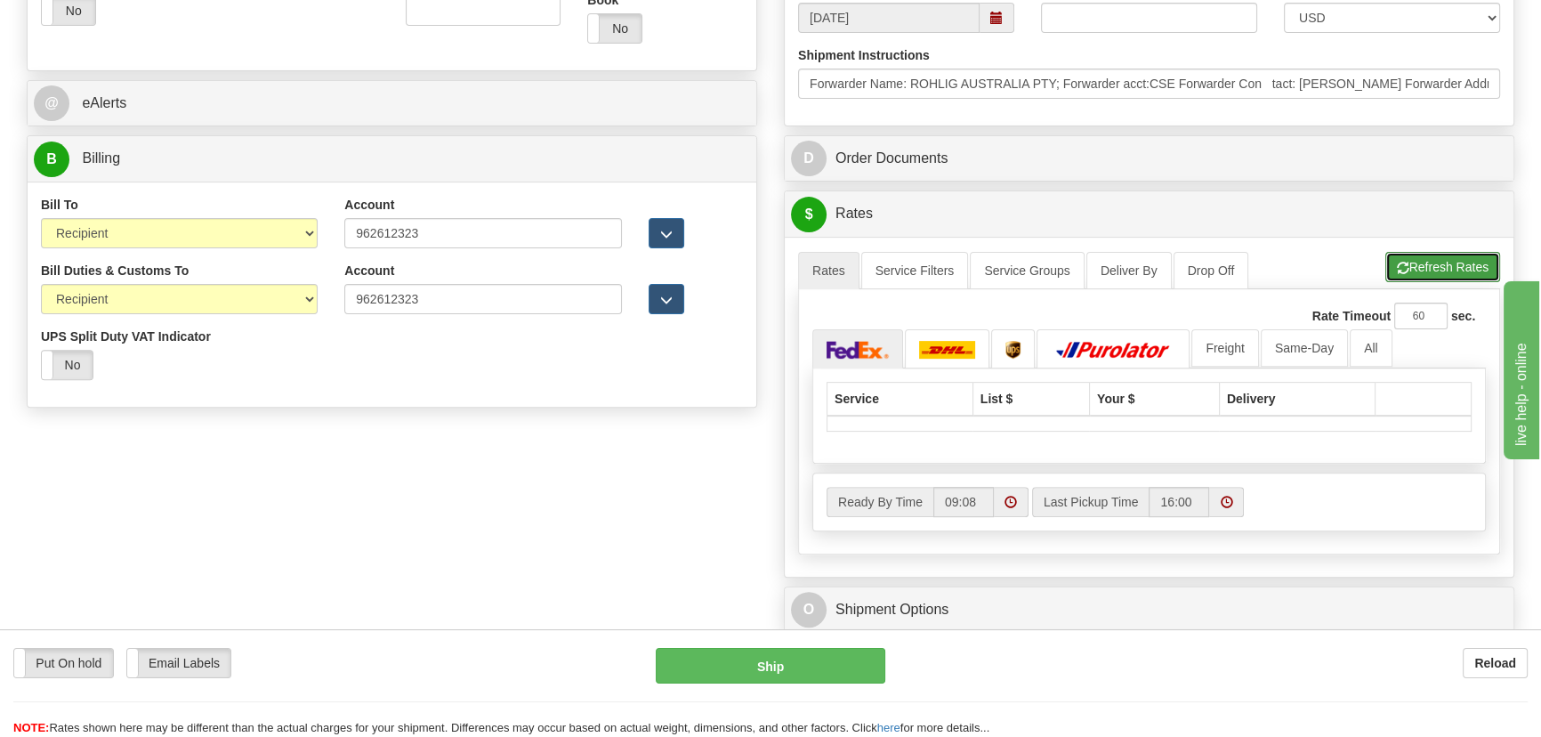
click at [1423, 269] on button "Refresh Rates" at bounding box center [1442, 267] width 115 height 30
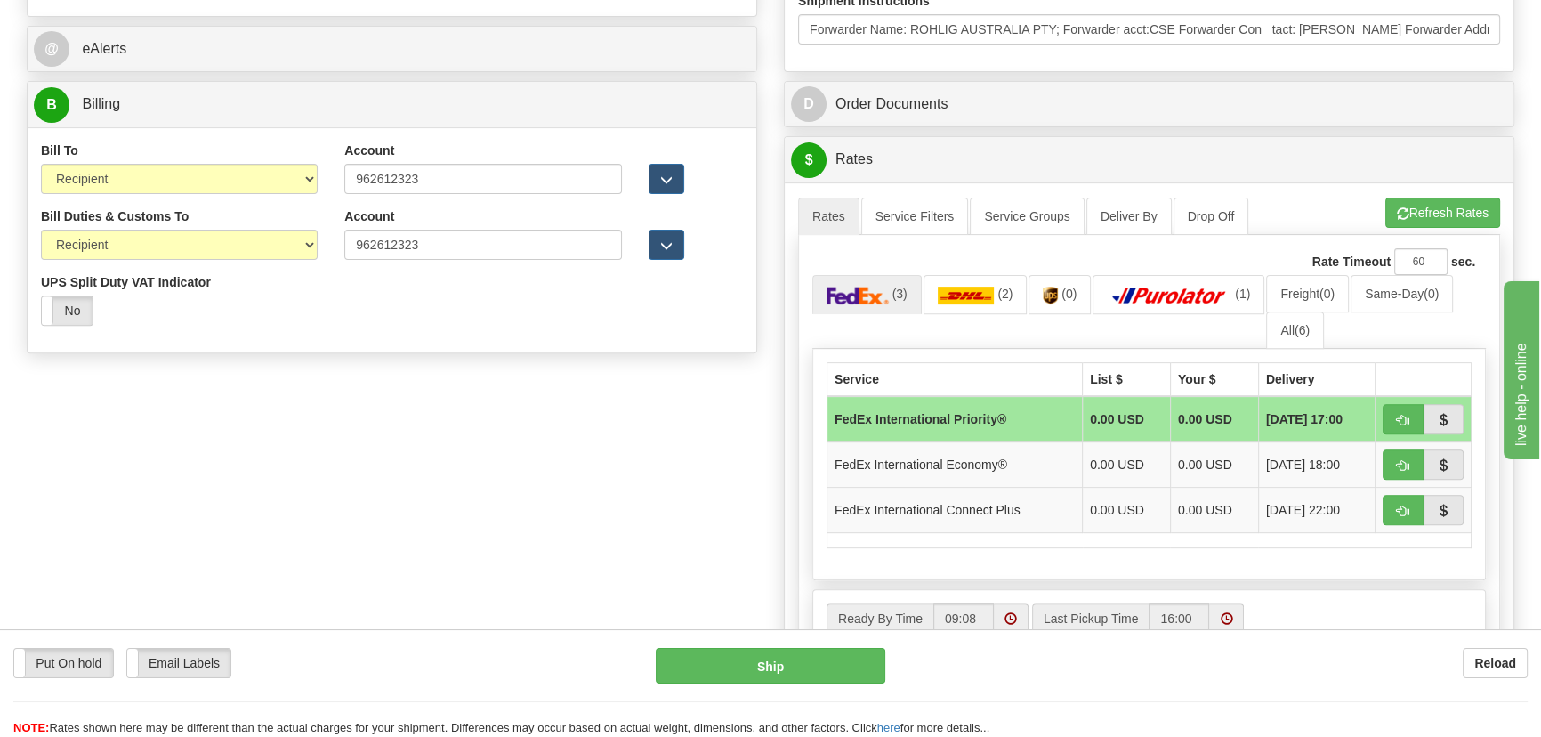
scroll to position [882, 0]
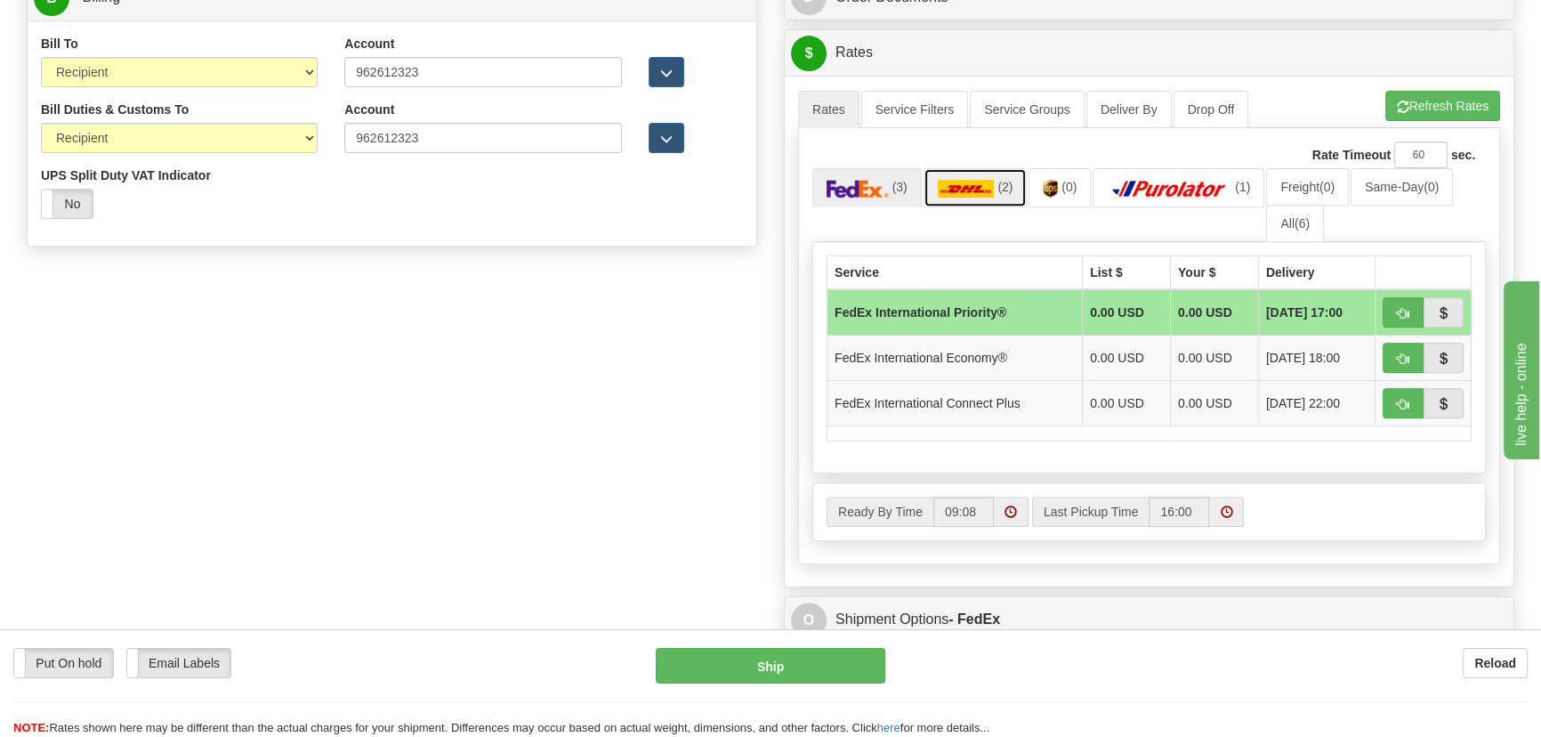
click at [987, 177] on link "(2)" at bounding box center [975, 187] width 104 height 38
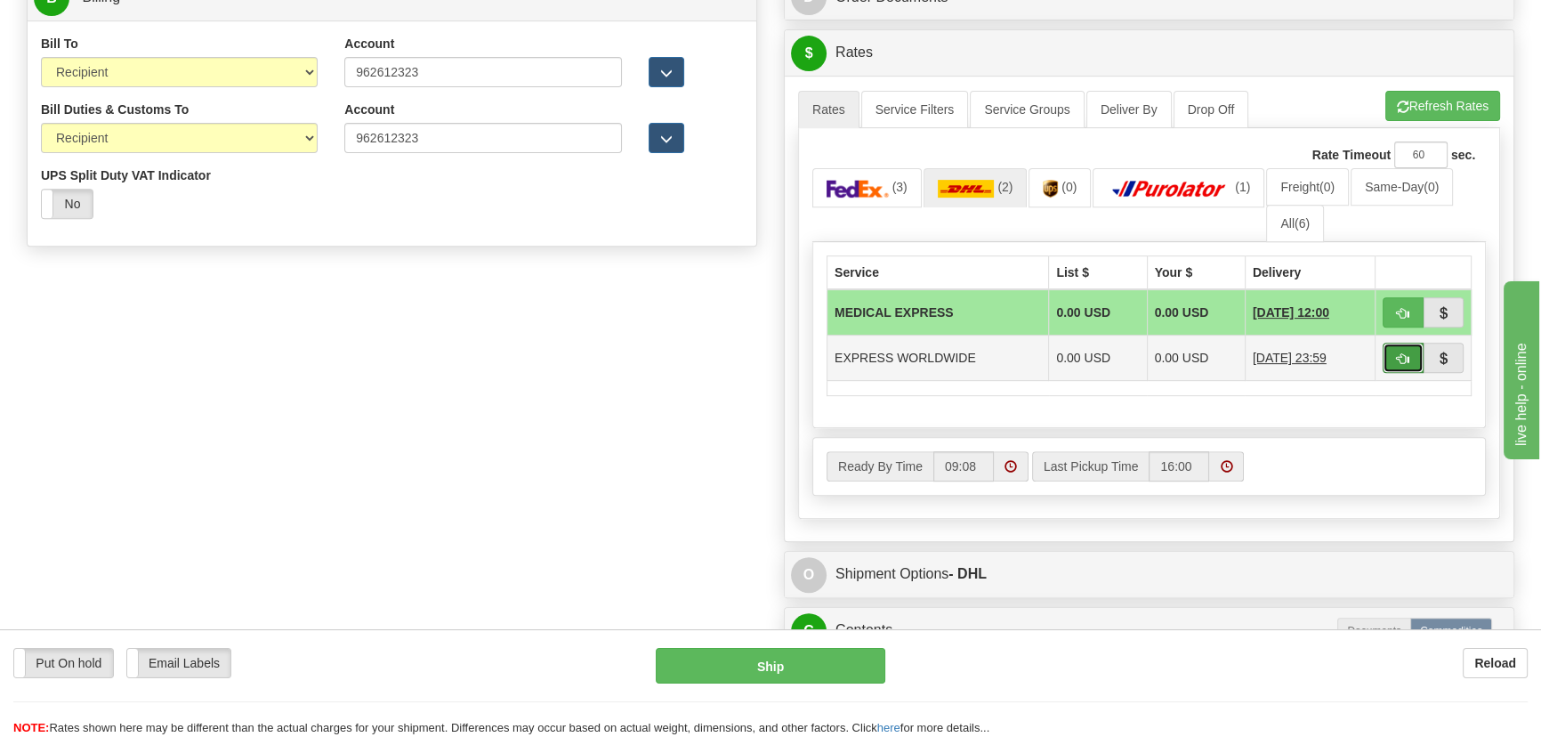
click at [1402, 357] on span "button" at bounding box center [1403, 359] width 12 height 12
type input "P"
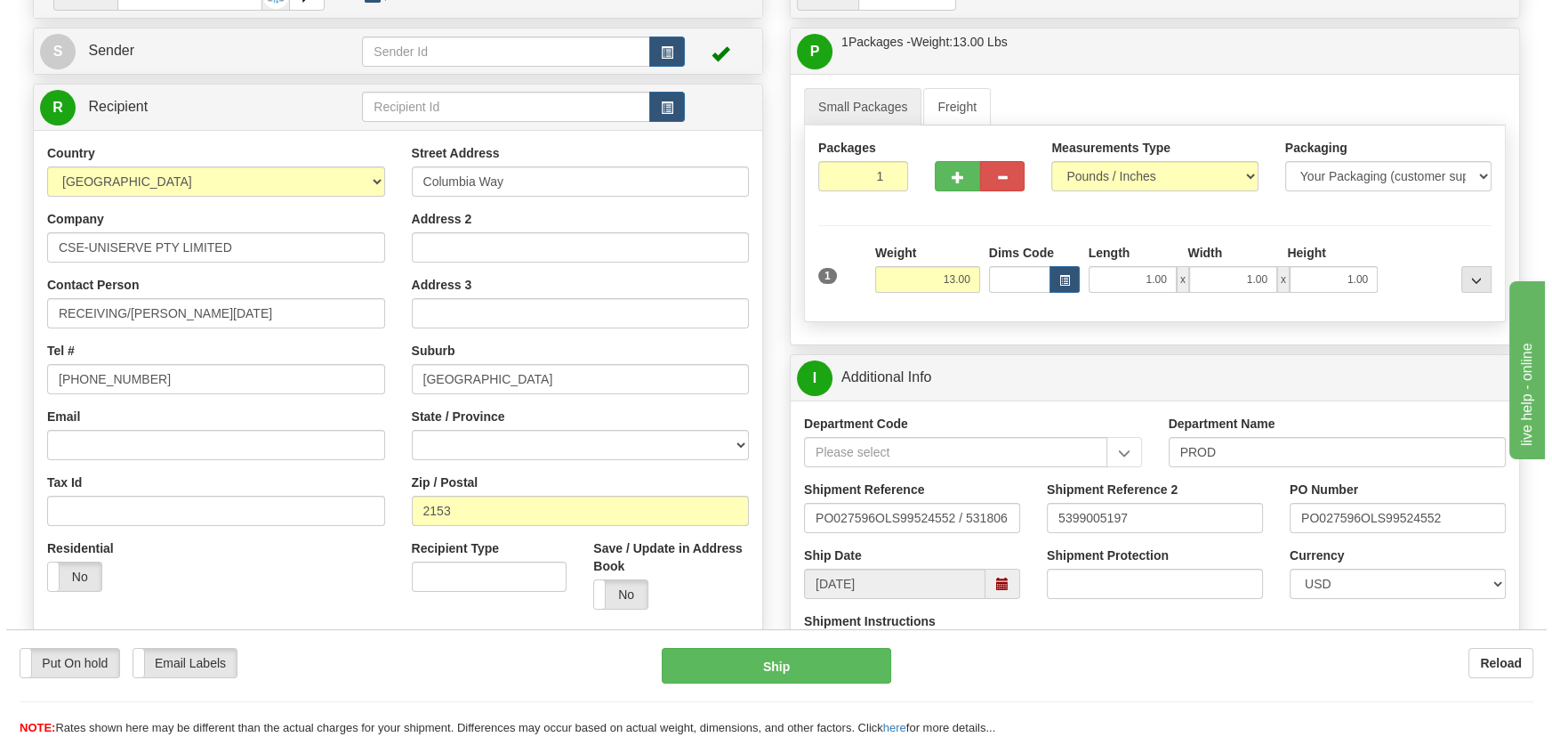
scroll to position [154, 0]
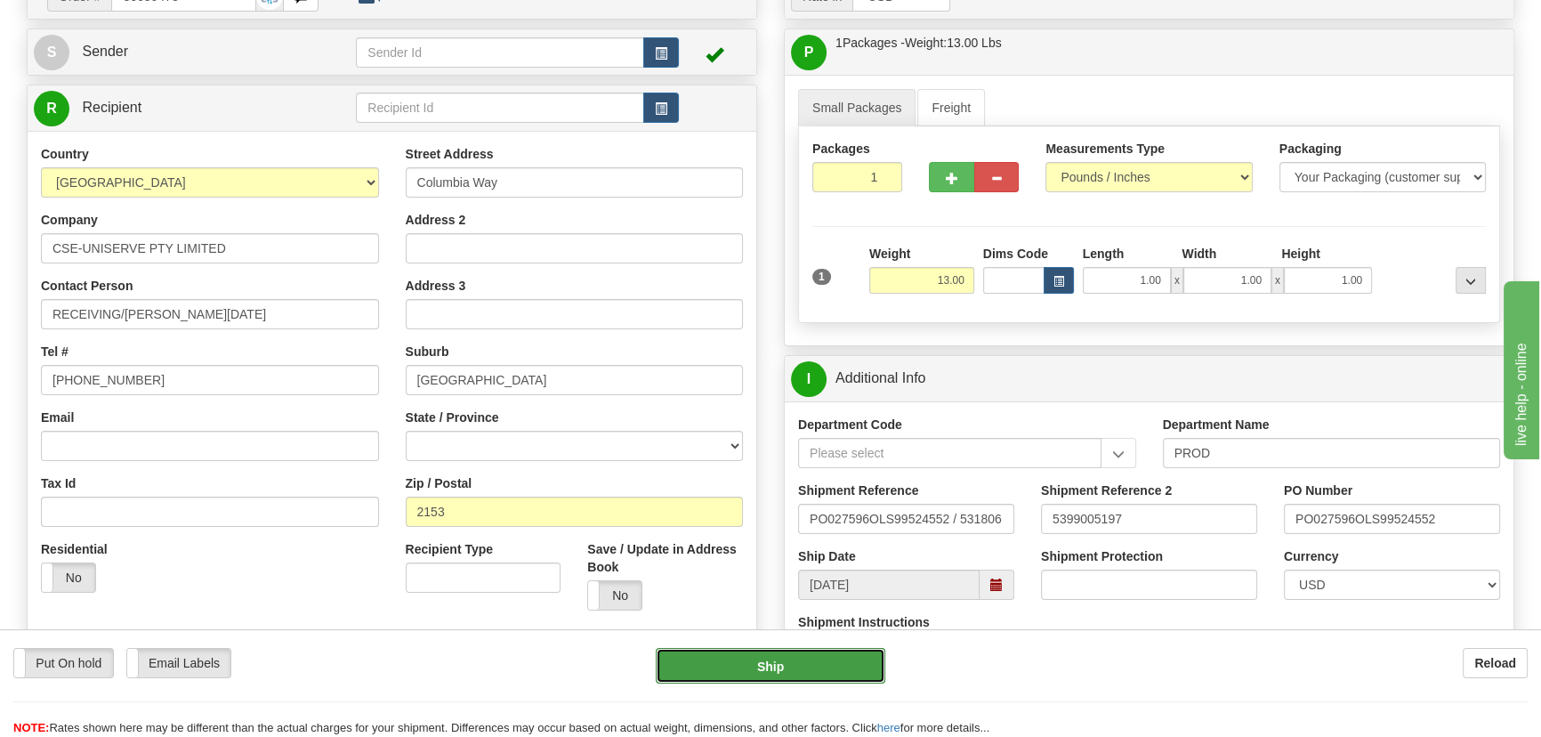
click at [809, 653] on button "Ship" at bounding box center [771, 666] width 230 height 36
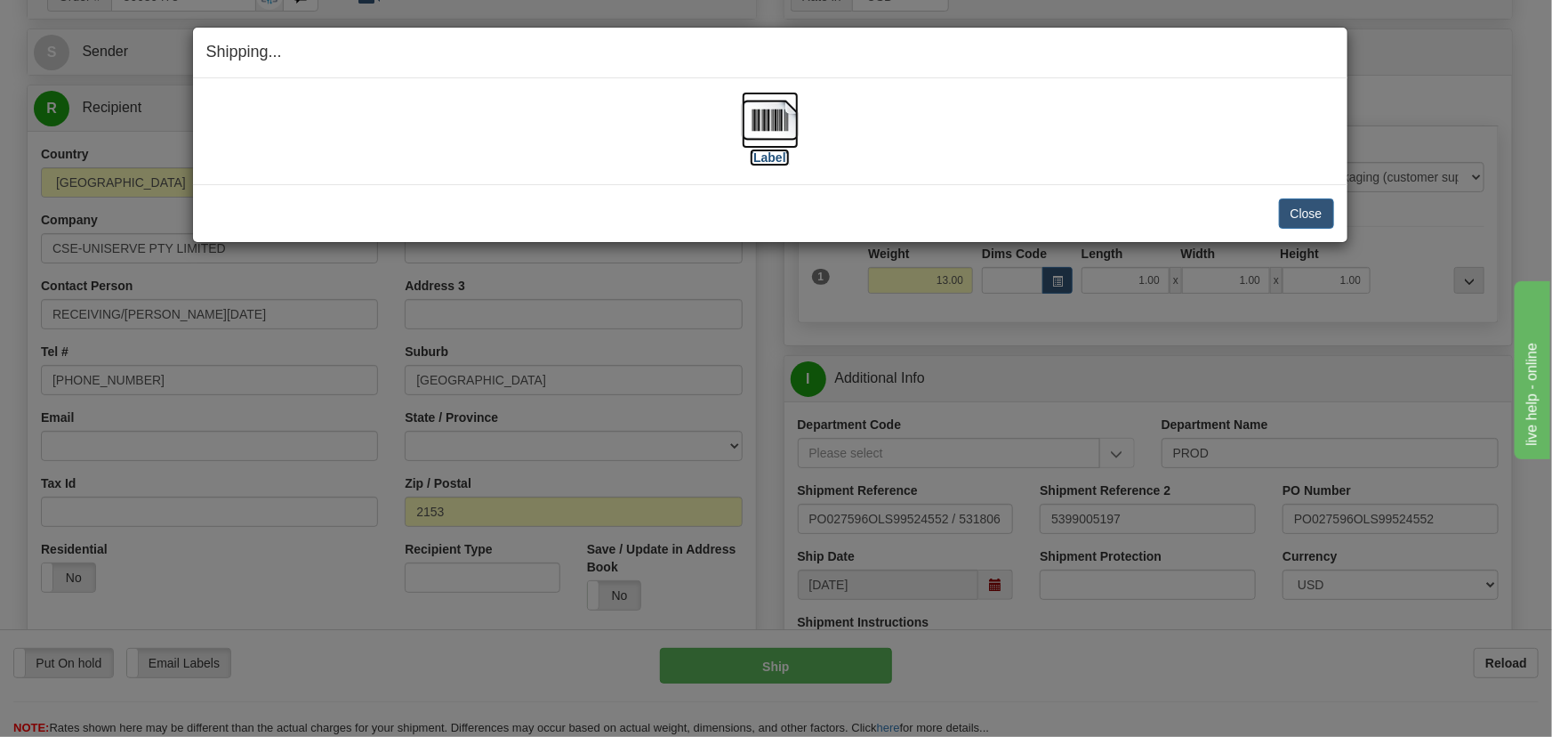
click at [773, 128] on img at bounding box center [770, 120] width 57 height 57
click at [1326, 202] on button "Close" at bounding box center [1306, 213] width 55 height 30
